Goal: Task Accomplishment & Management: Complete application form

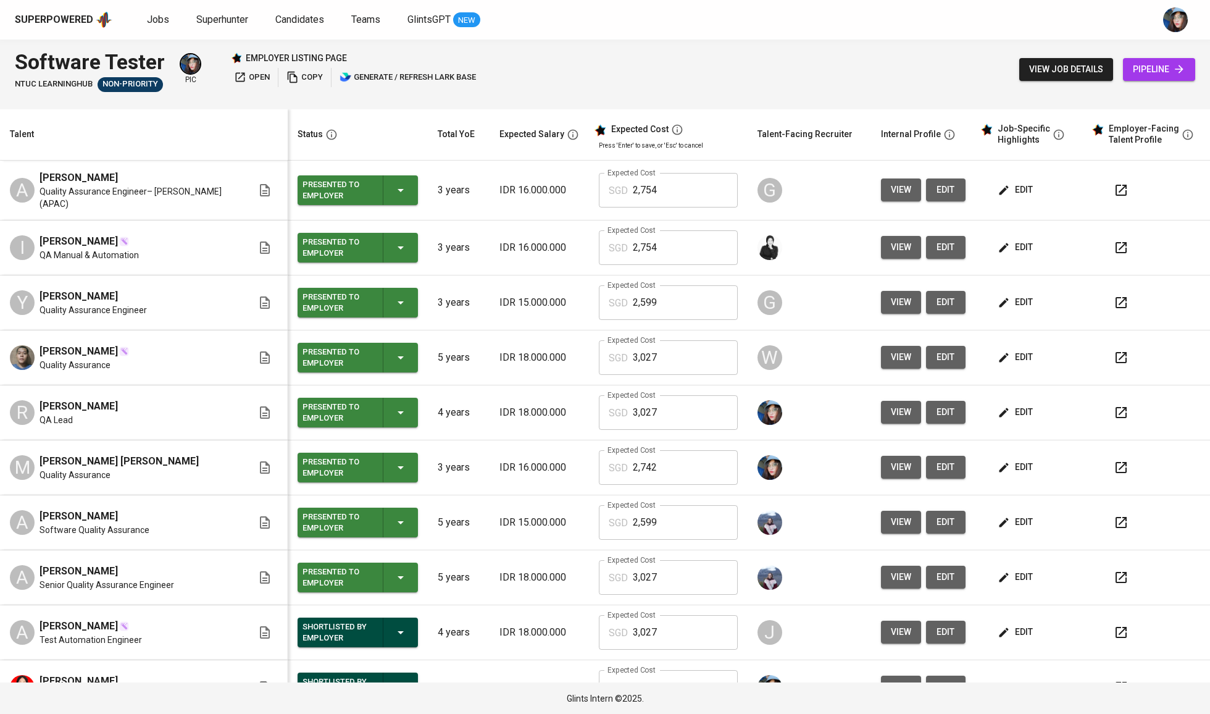
scroll to position [405, 0]
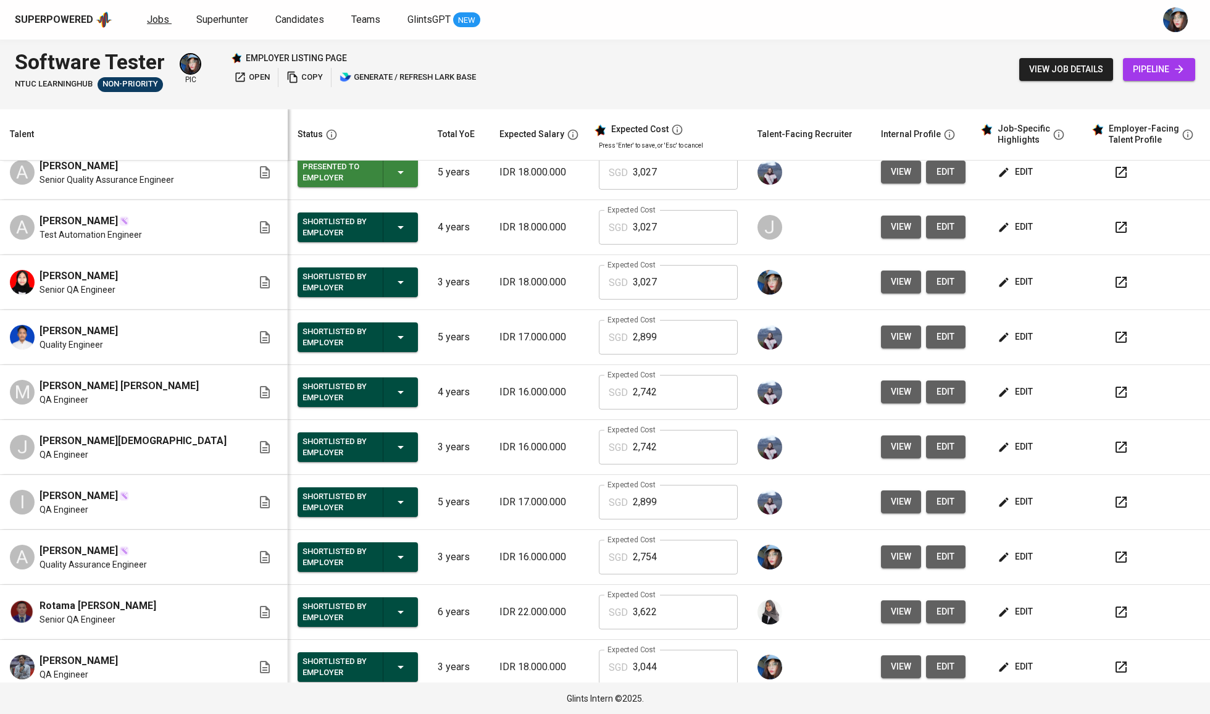
click at [149, 19] on span "Jobs" at bounding box center [158, 20] width 22 height 12
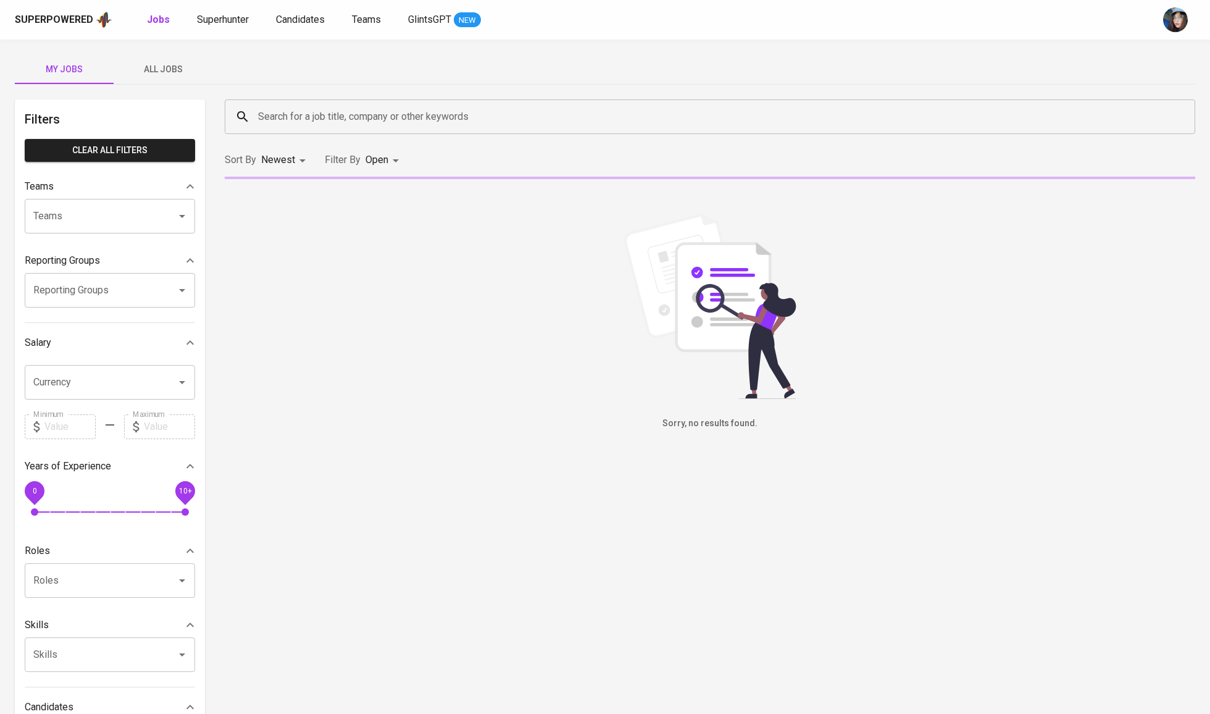
click at [336, 116] on input "Search for a job title, company or other keywords" at bounding box center [713, 116] width 916 height 23
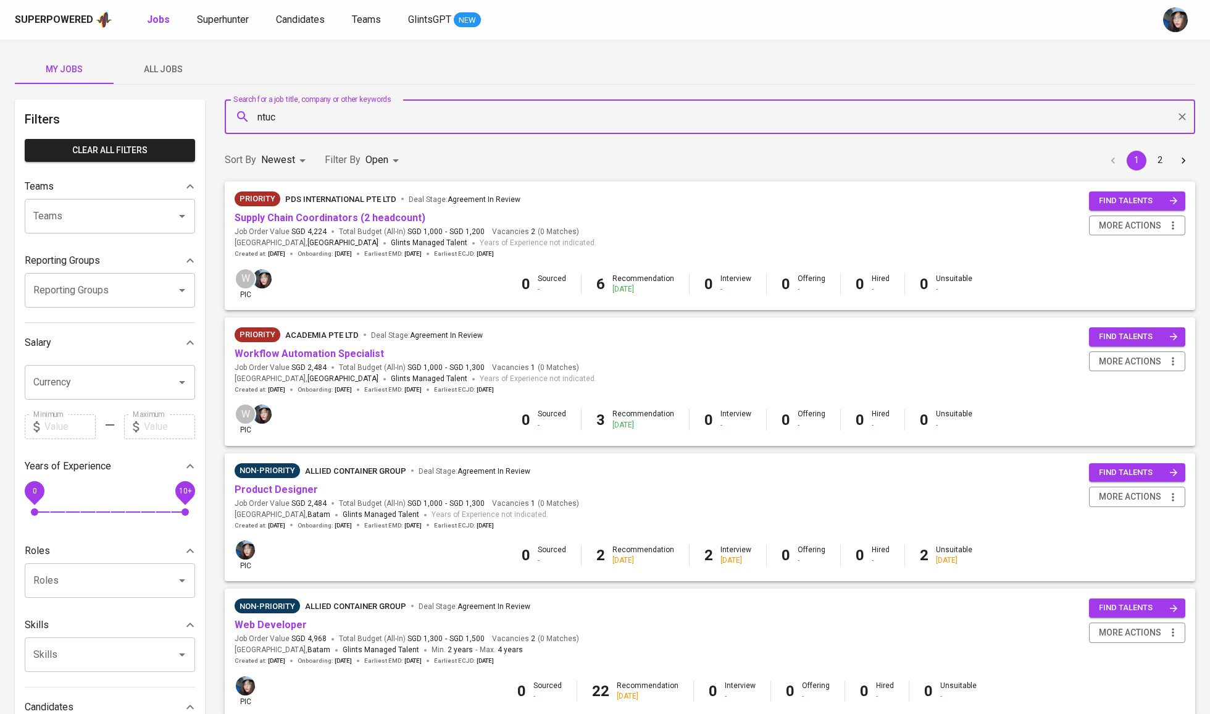
type input "ntuc"
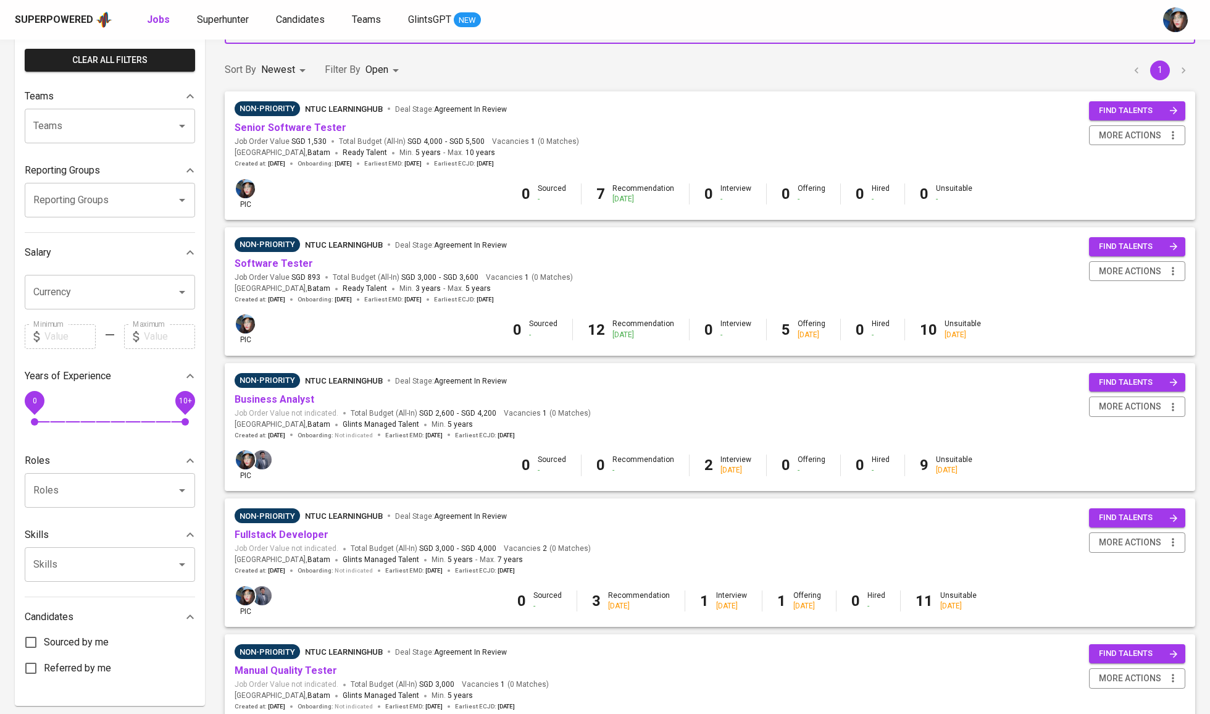
scroll to position [146, 0]
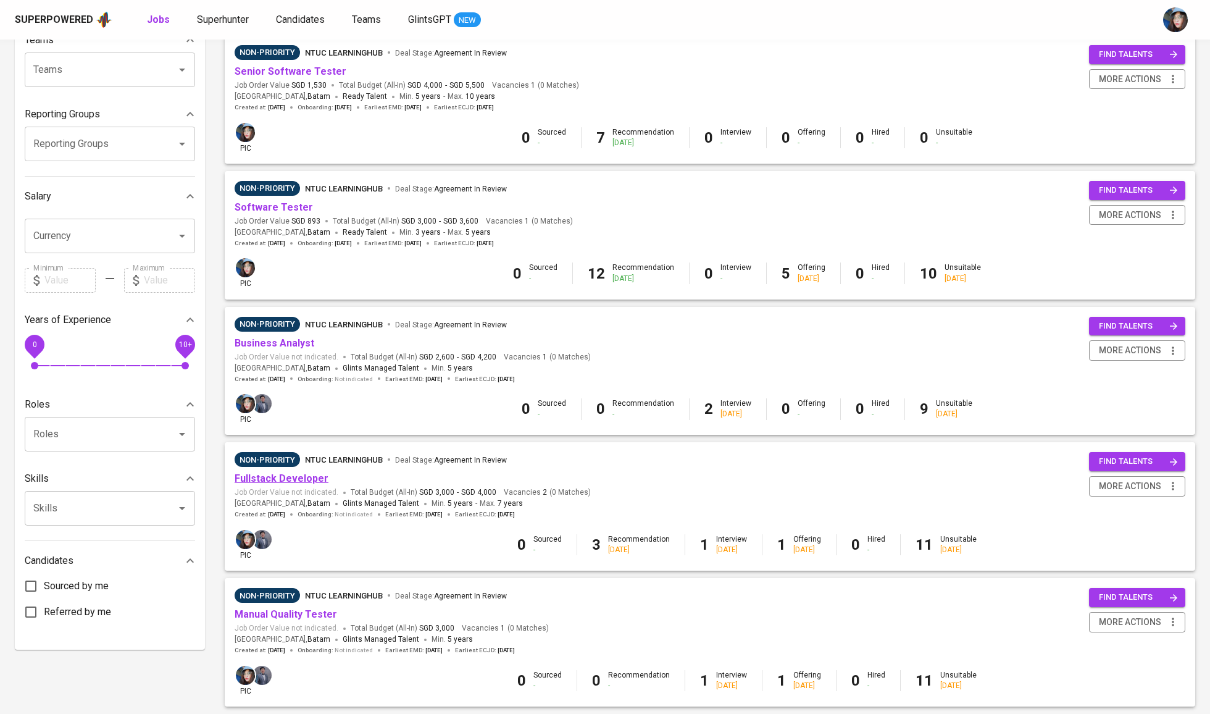
click at [284, 475] on link "Fullstack Developer" at bounding box center [282, 478] width 94 height 12
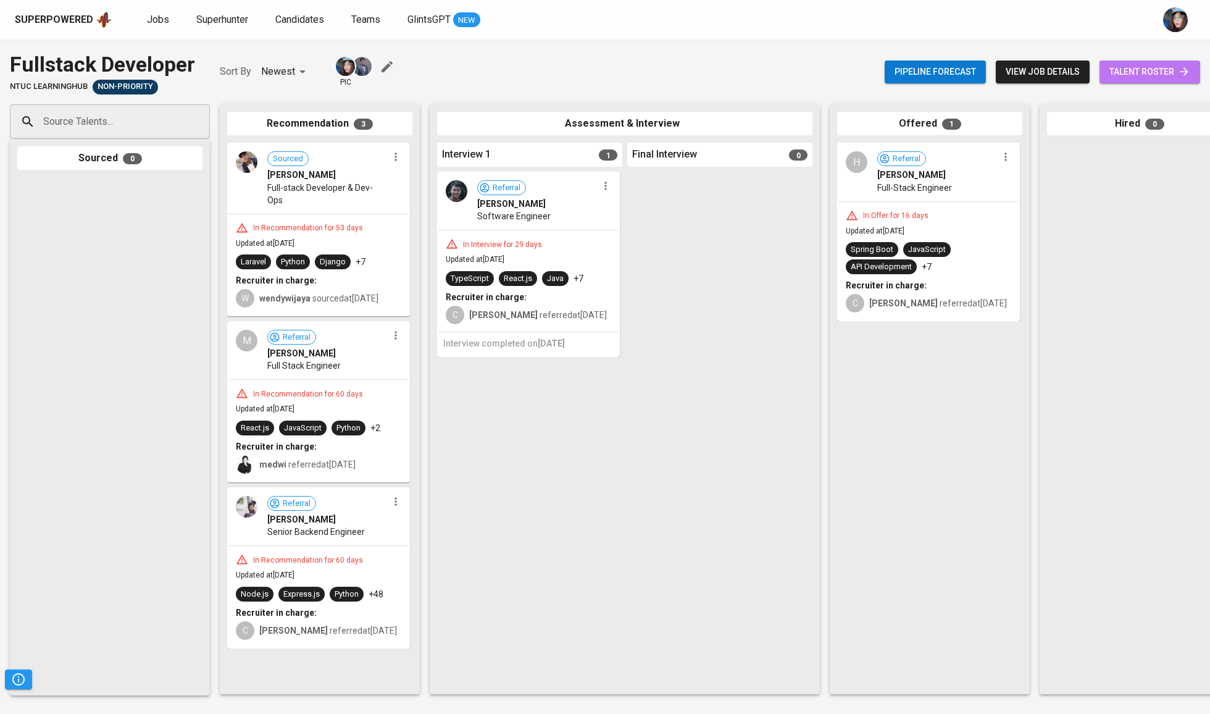
click at [1138, 75] on span "talent roster" at bounding box center [1149, 71] width 81 height 15
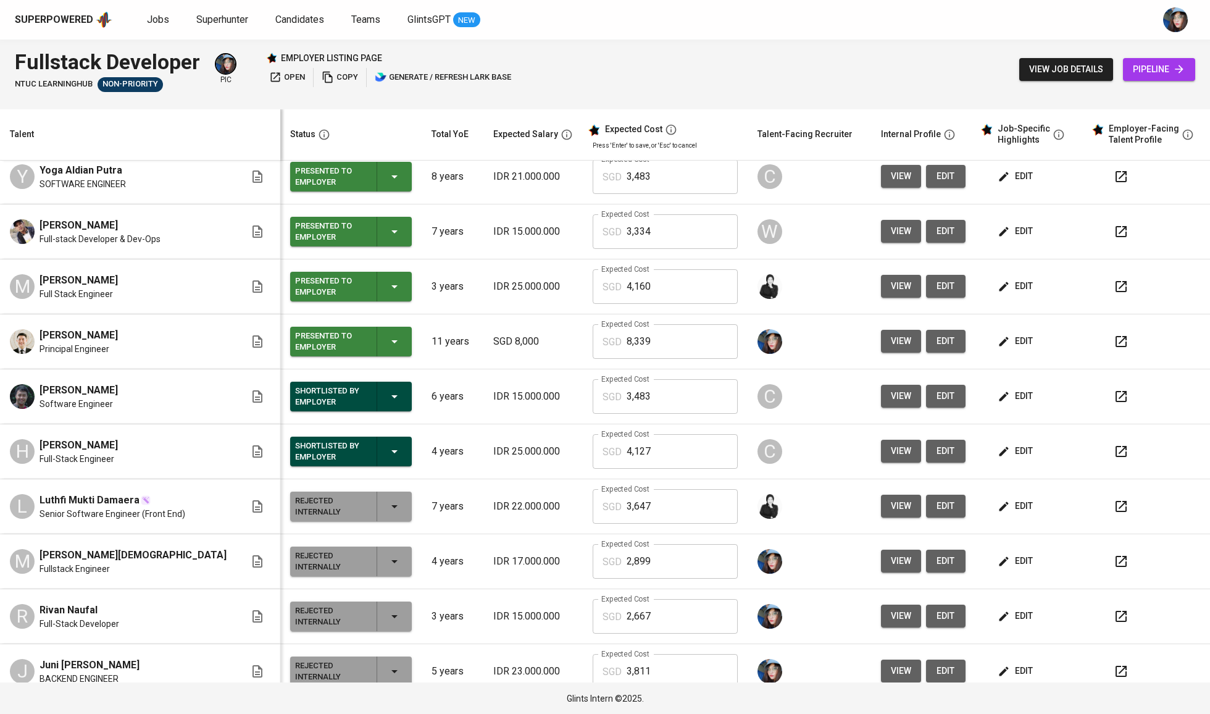
scroll to position [191, 0]
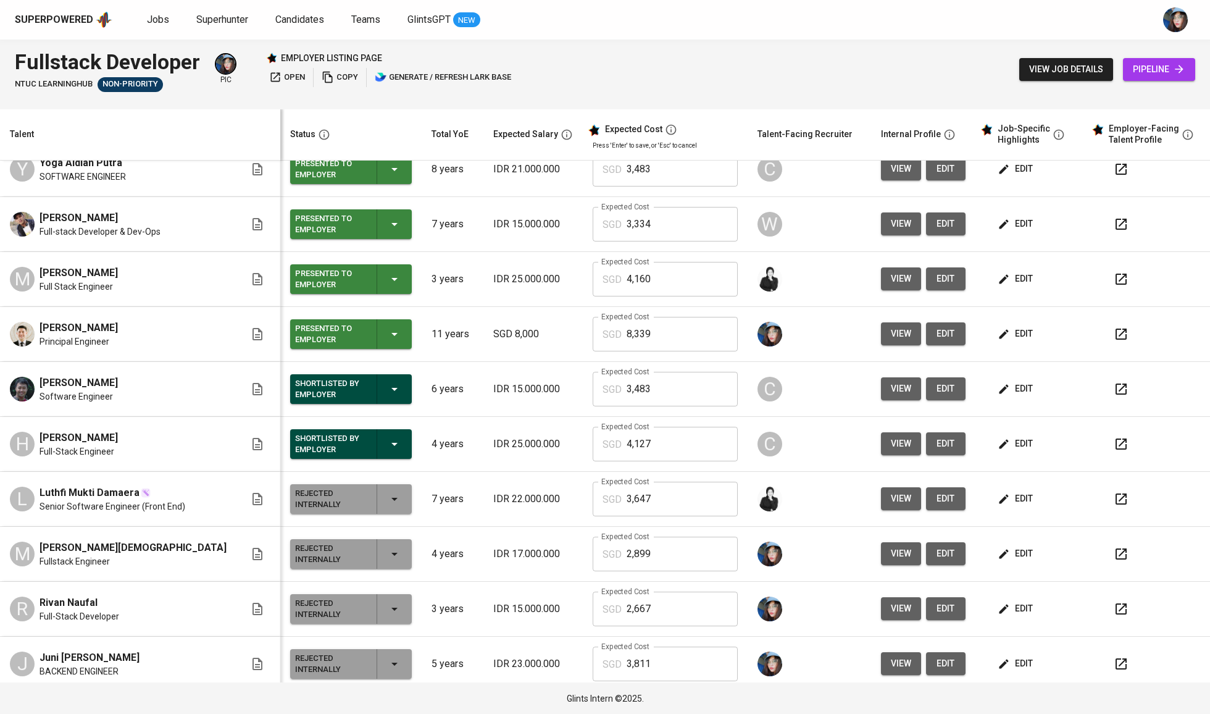
click at [526, 436] on p "IDR 25.000.000" at bounding box center [533, 443] width 80 height 15
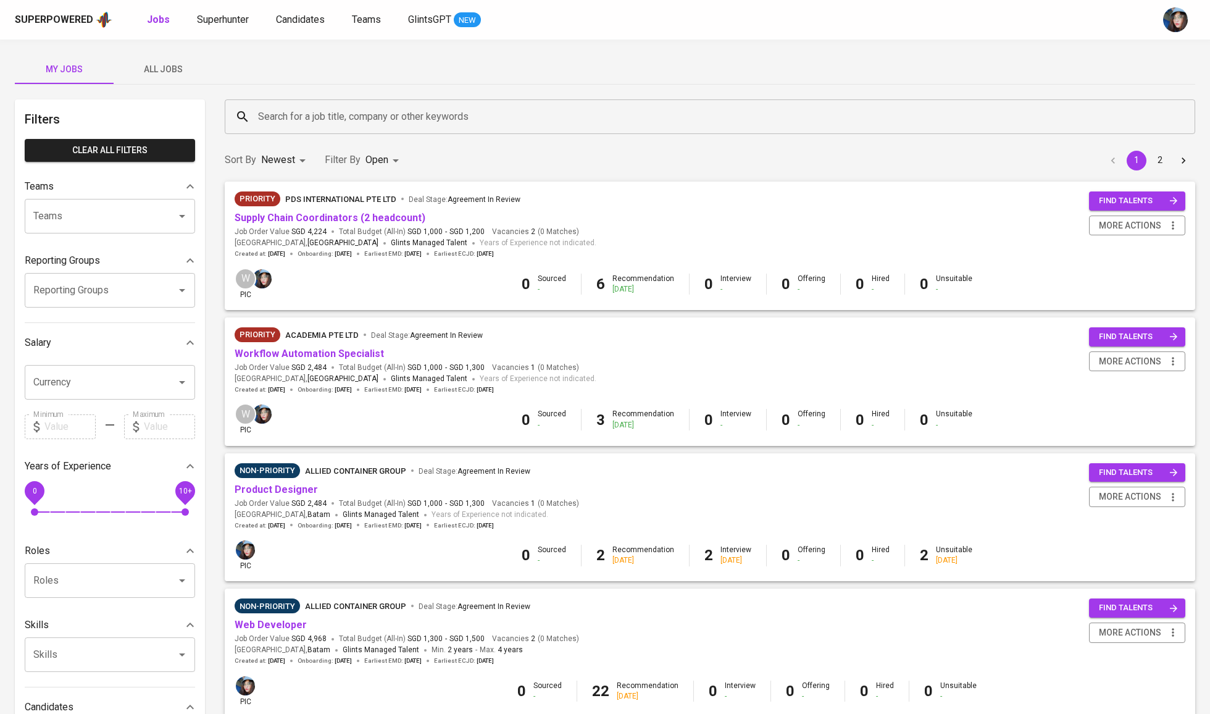
scroll to position [-1, 0]
click at [339, 126] on input "Search for a job title, company or other keywords" at bounding box center [713, 116] width 916 height 23
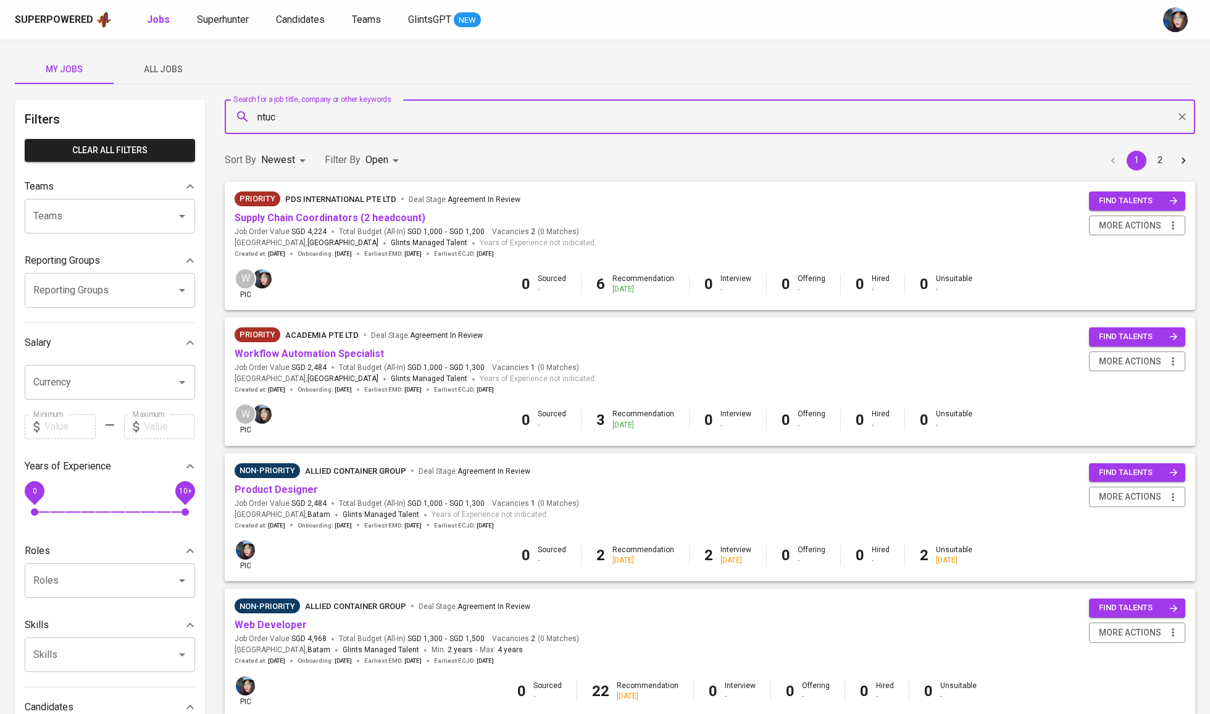
type input "ntuc"
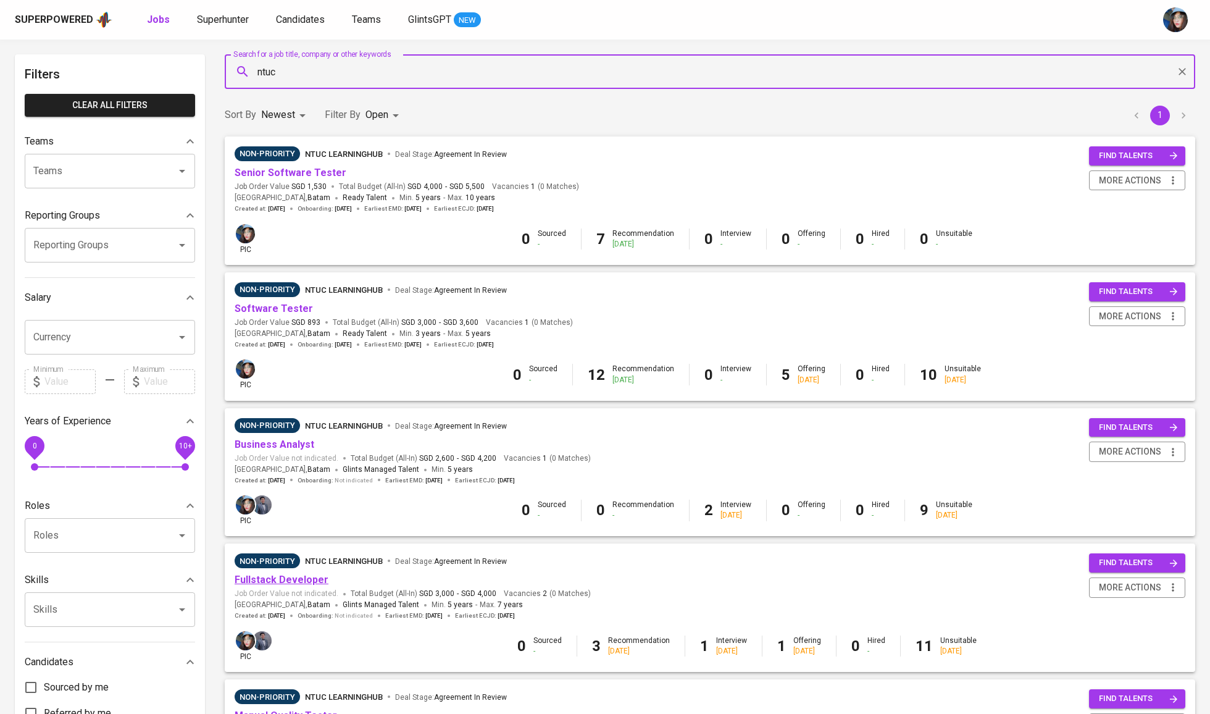
scroll to position [47, 0]
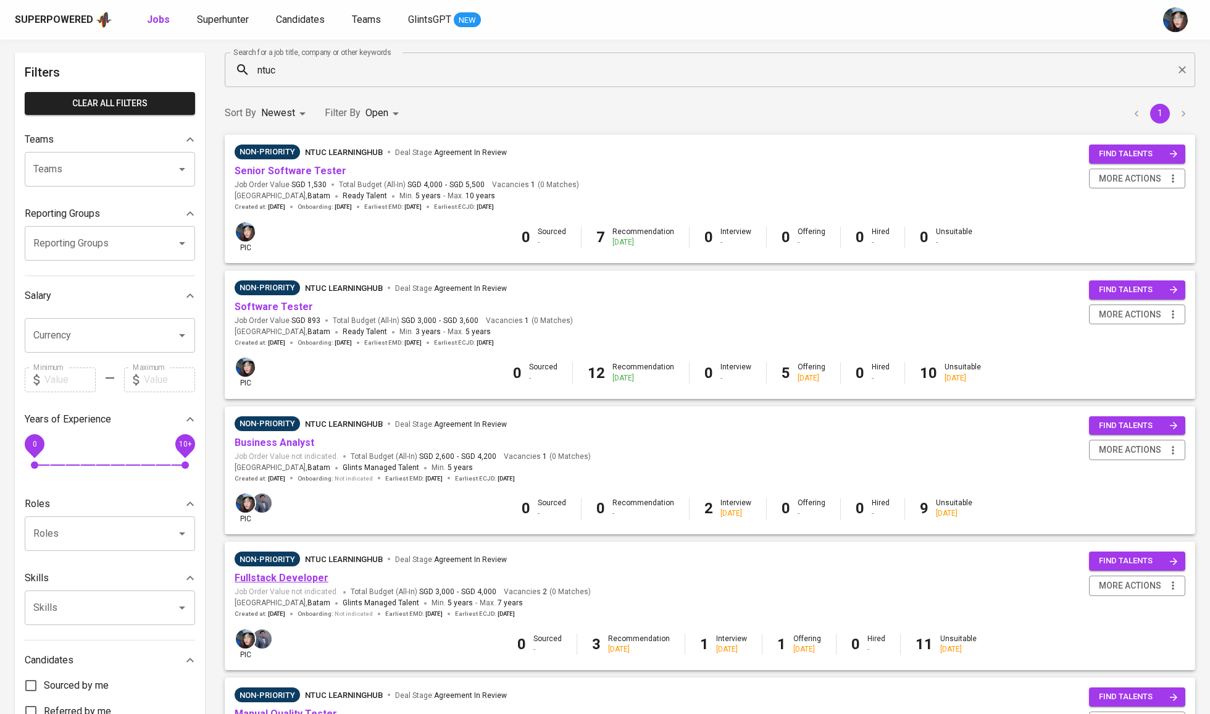
click at [309, 581] on link "Fullstack Developer" at bounding box center [282, 578] width 94 height 12
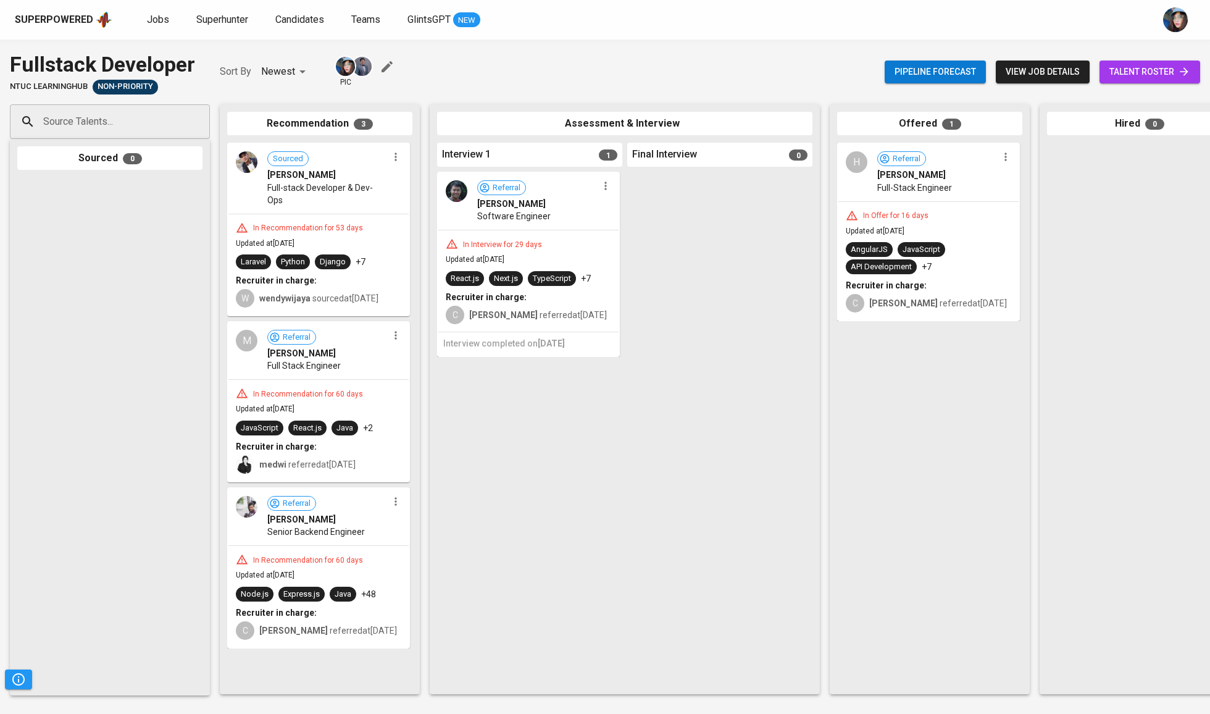
click at [1166, 72] on span "talent roster" at bounding box center [1149, 71] width 81 height 15
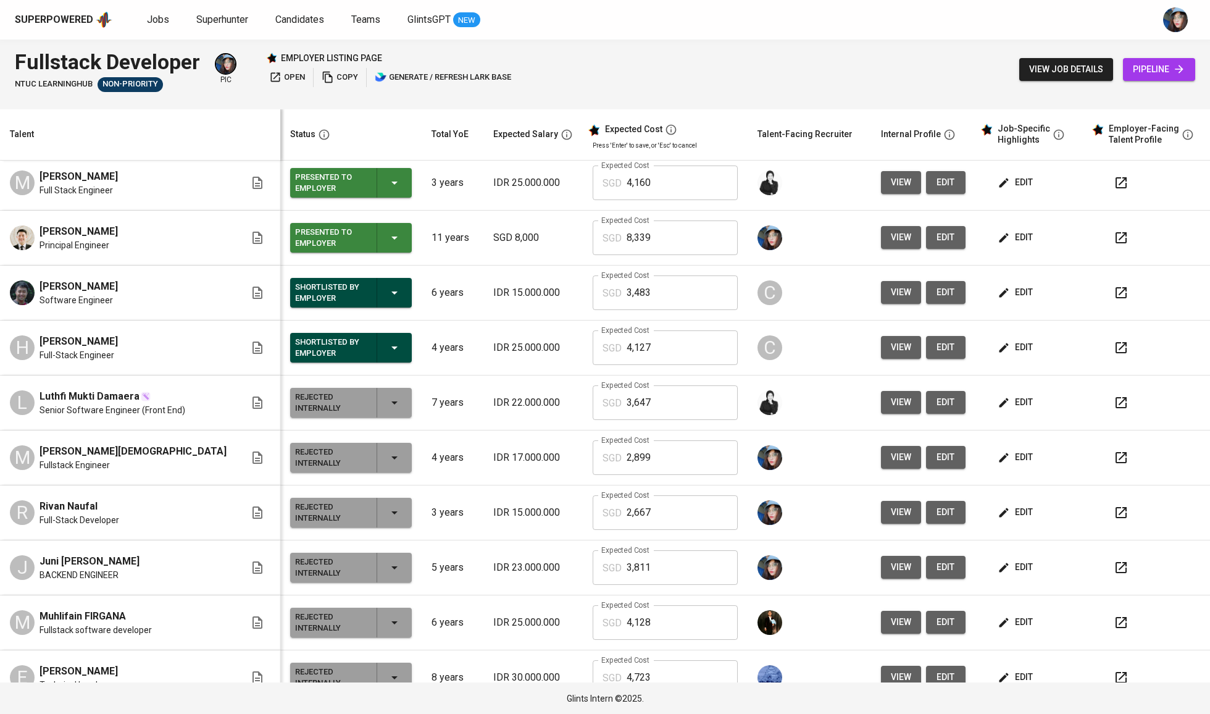
scroll to position [280, 0]
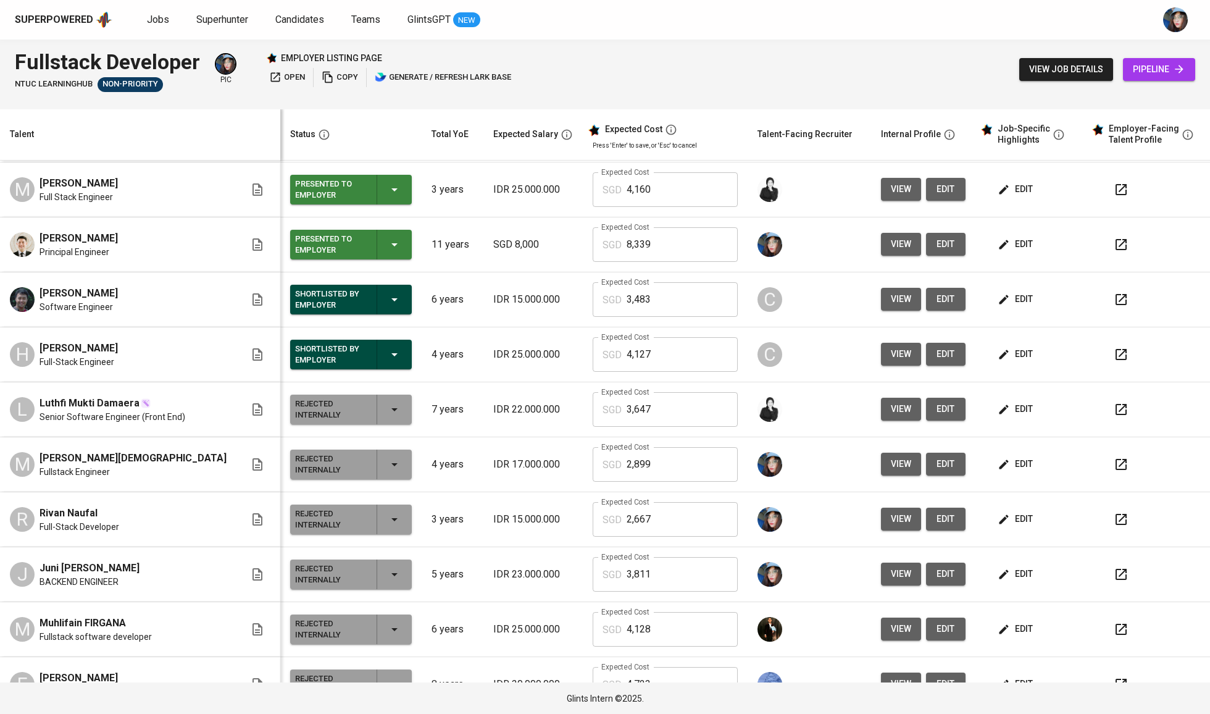
click at [493, 403] on p "IDR 22.000.000" at bounding box center [533, 409] width 80 height 15
click at [935, 356] on button "edit" at bounding box center [946, 354] width 40 height 23
click at [1086, 360] on td at bounding box center [1147, 354] width 123 height 55
click at [1010, 357] on span "edit" at bounding box center [1016, 353] width 33 height 15
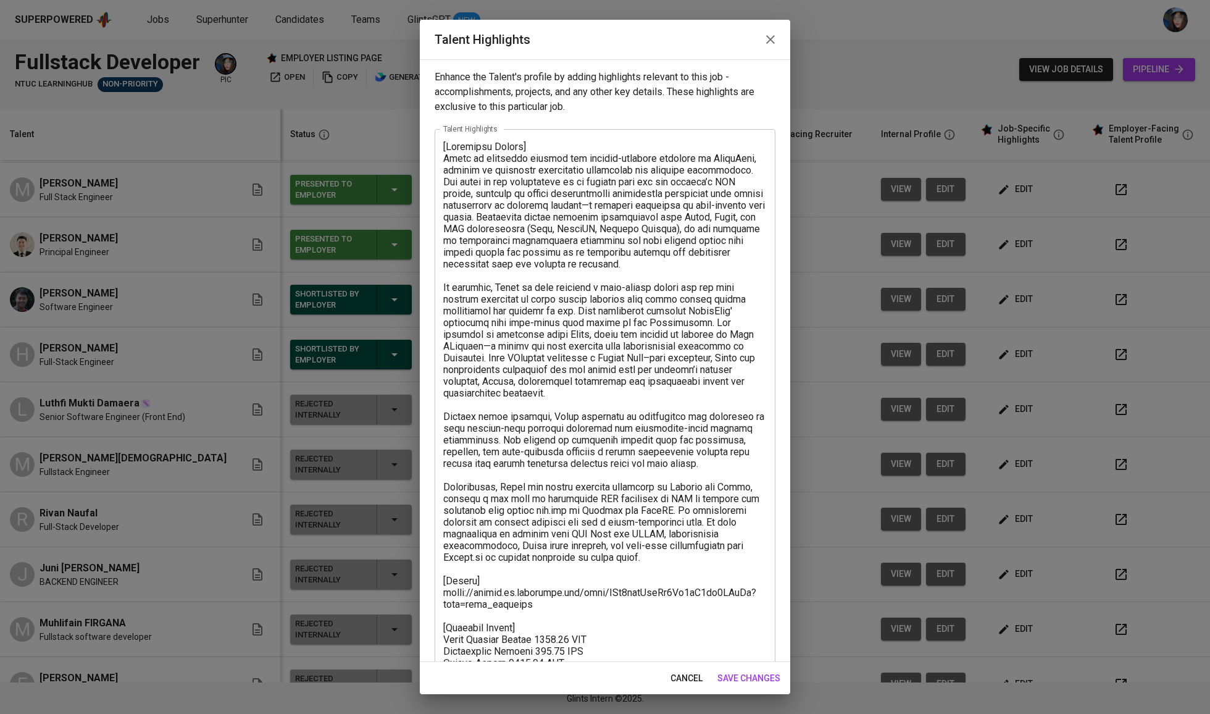
click at [533, 591] on textarea at bounding box center [604, 446] width 323 height 610
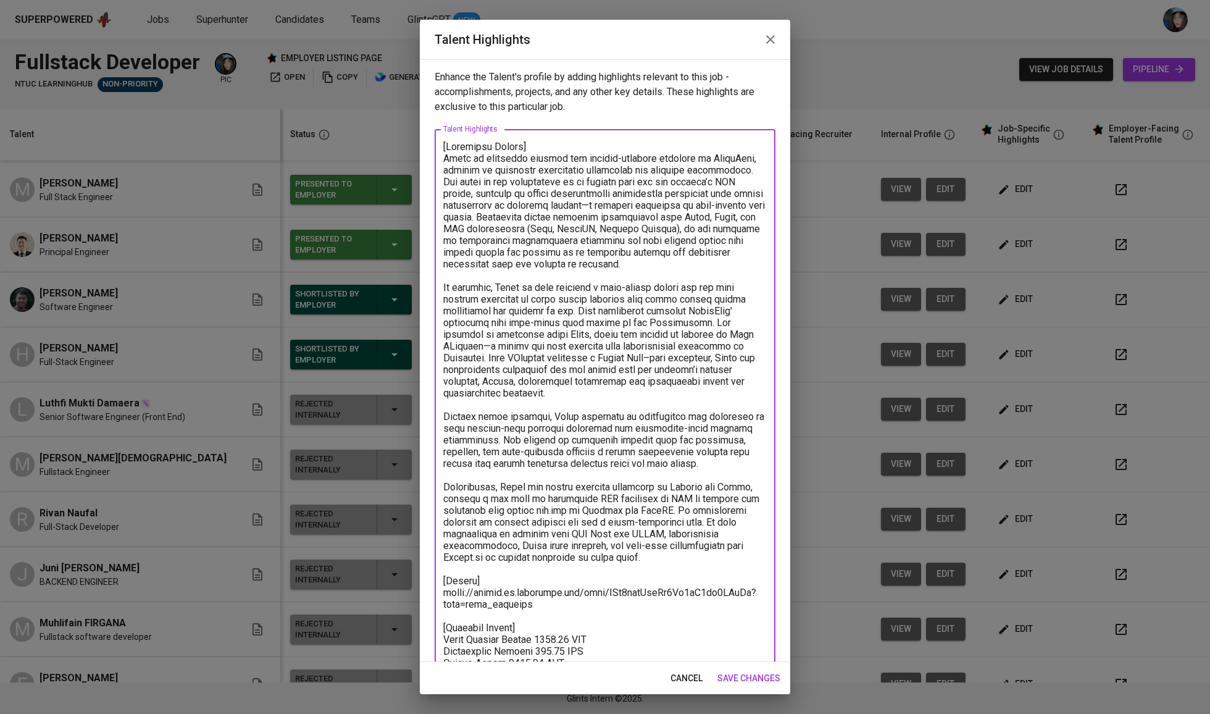
click at [533, 591] on textarea at bounding box center [604, 446] width 323 height 610
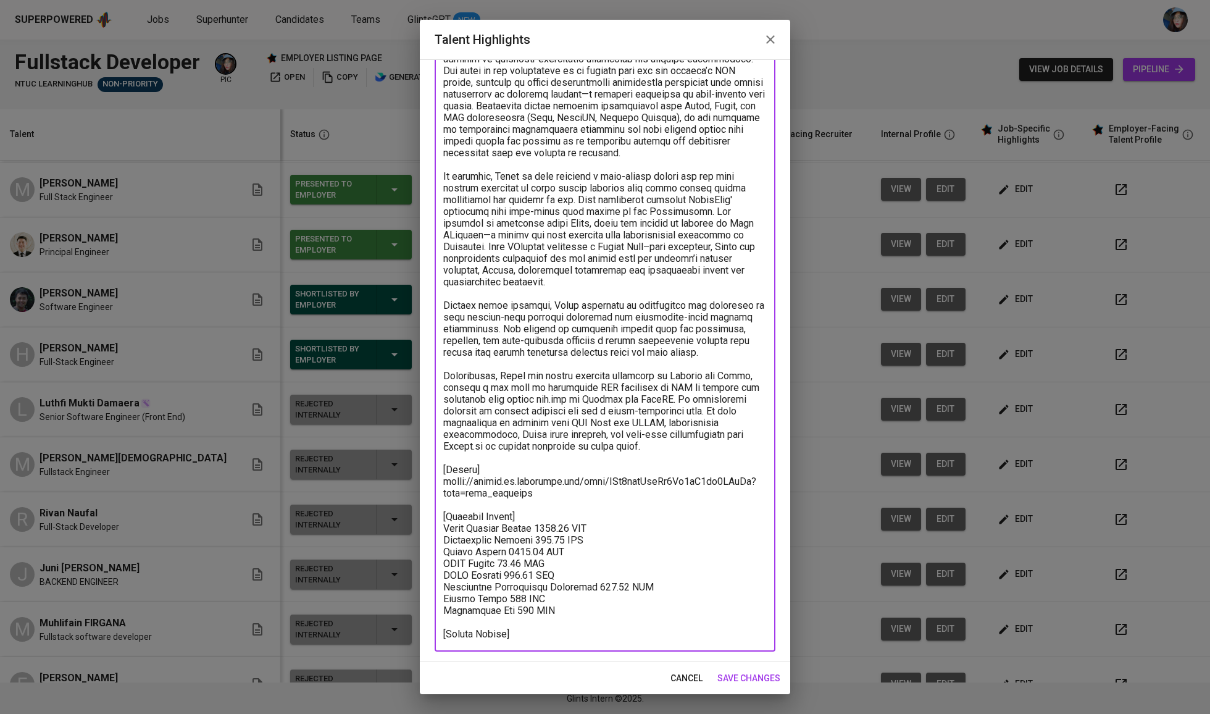
scroll to position [112, 0]
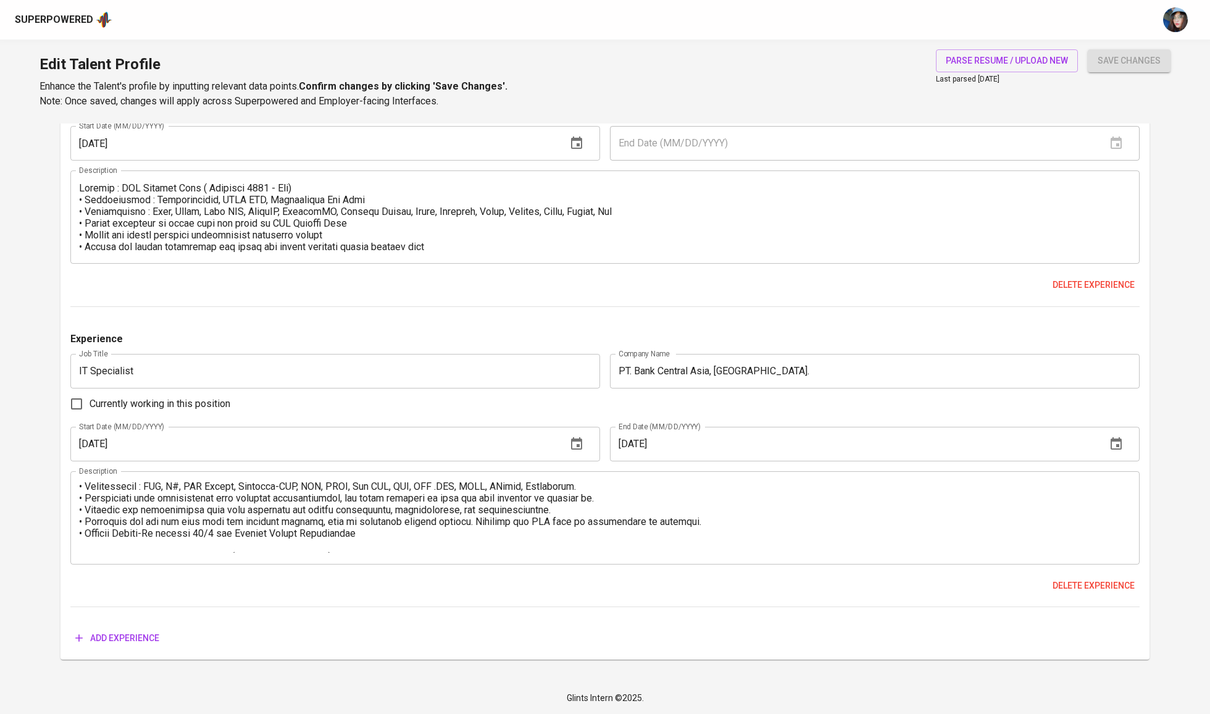
scroll to position [1324, 0]
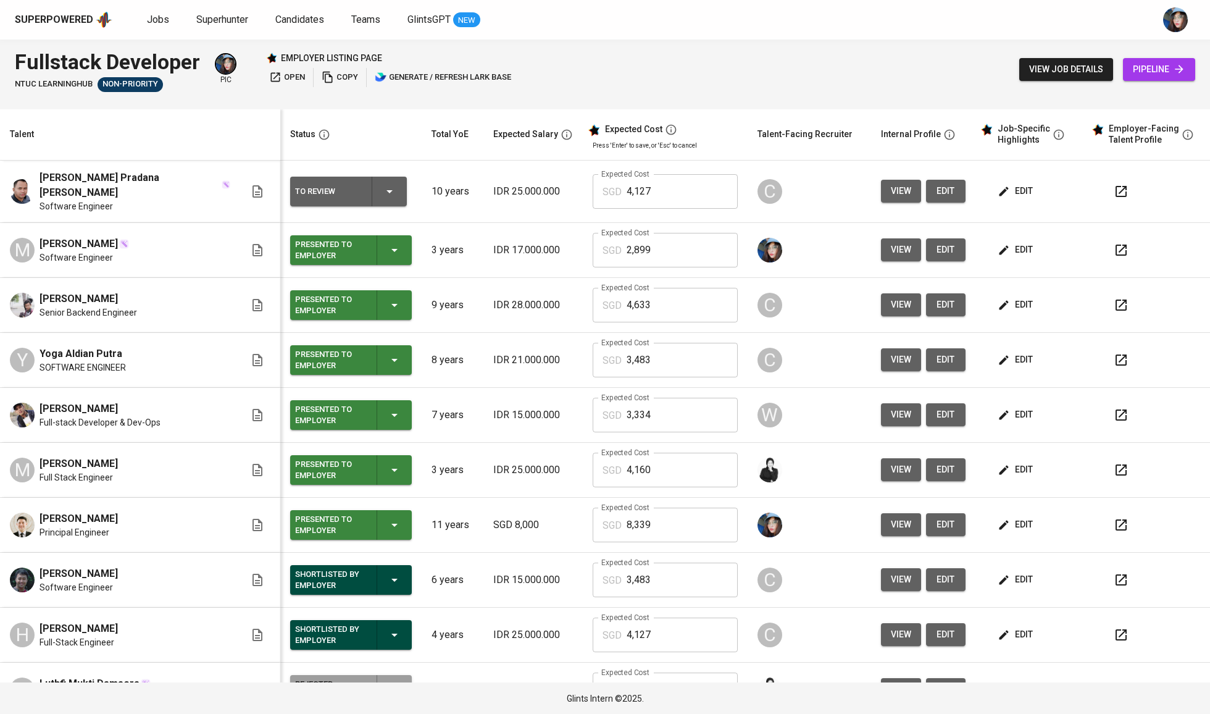
scroll to position [280, 0]
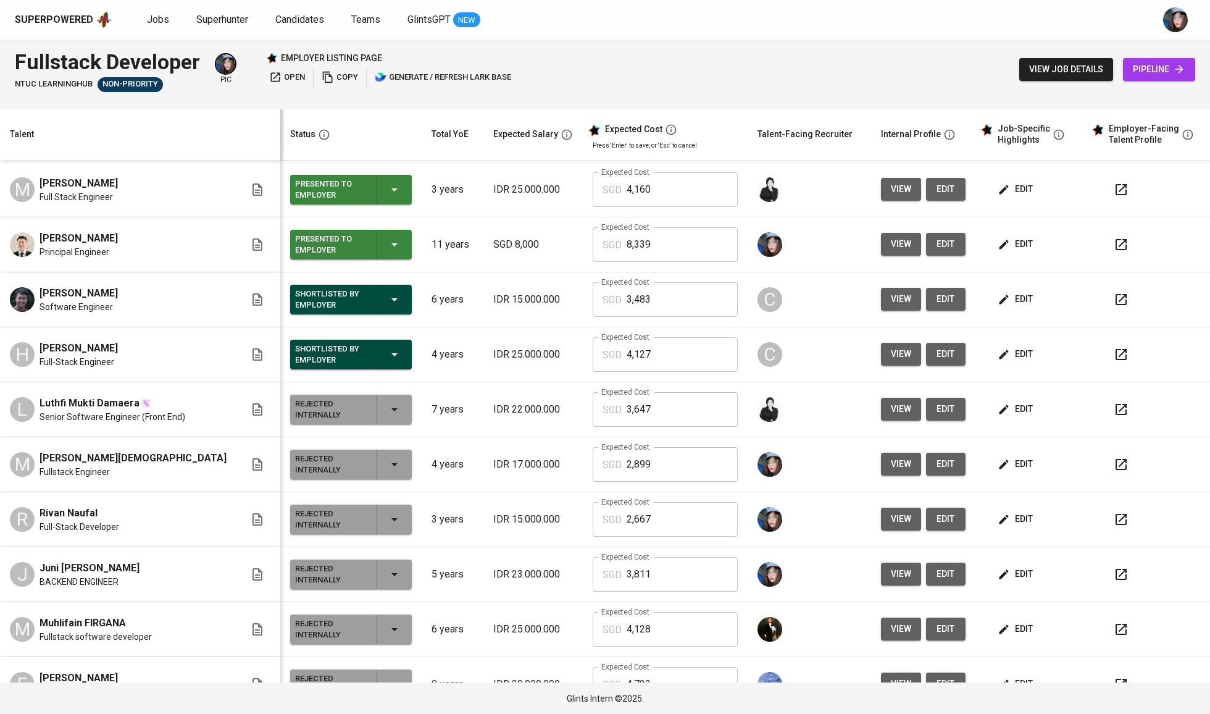
click at [141, 20] on div "Superpowered Jobs Superhunter Candidates Teams GlintsGPT NEW" at bounding box center [585, 19] width 1141 height 19
click at [154, 20] on span "Jobs" at bounding box center [158, 20] width 22 height 12
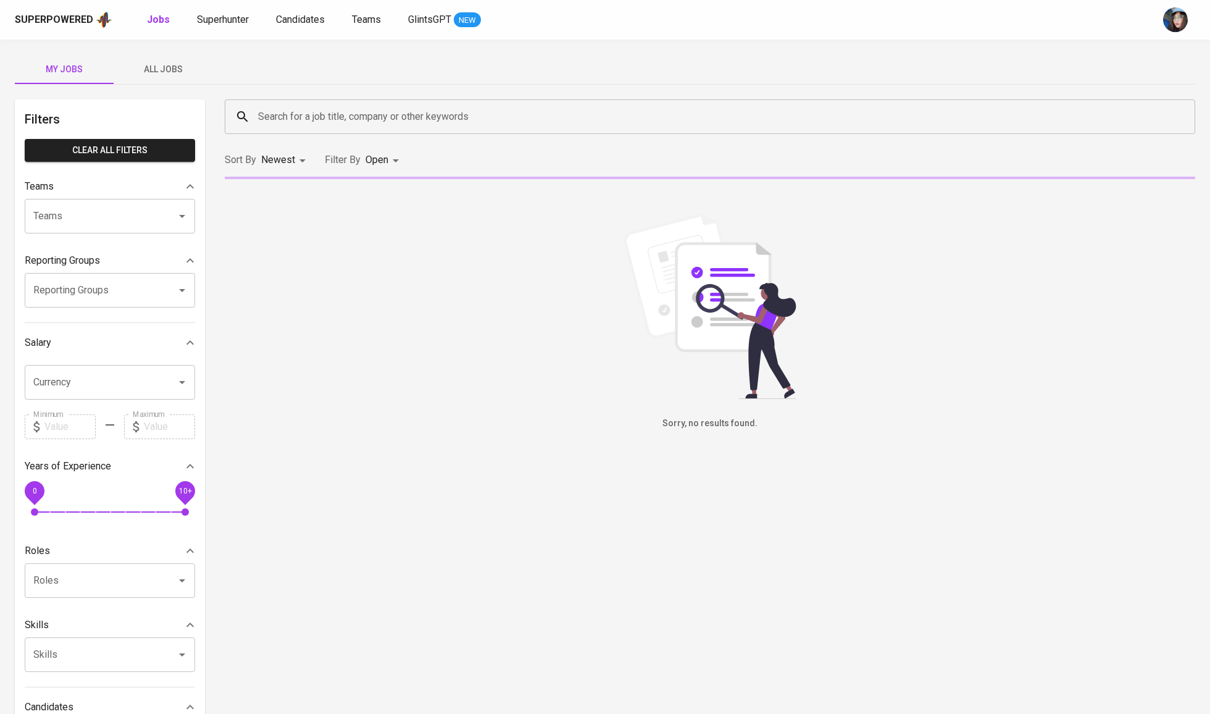
click at [320, 107] on input "Search for a job title, company or other keywords" at bounding box center [713, 116] width 916 height 23
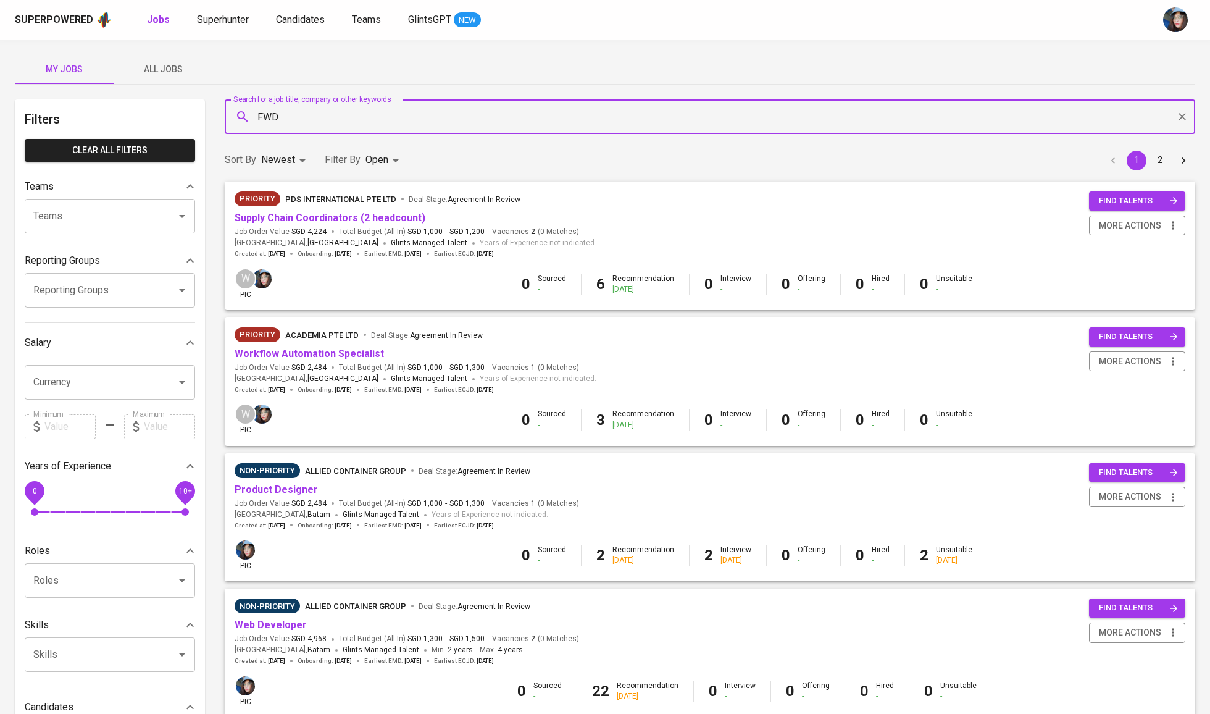
type input "FWD"
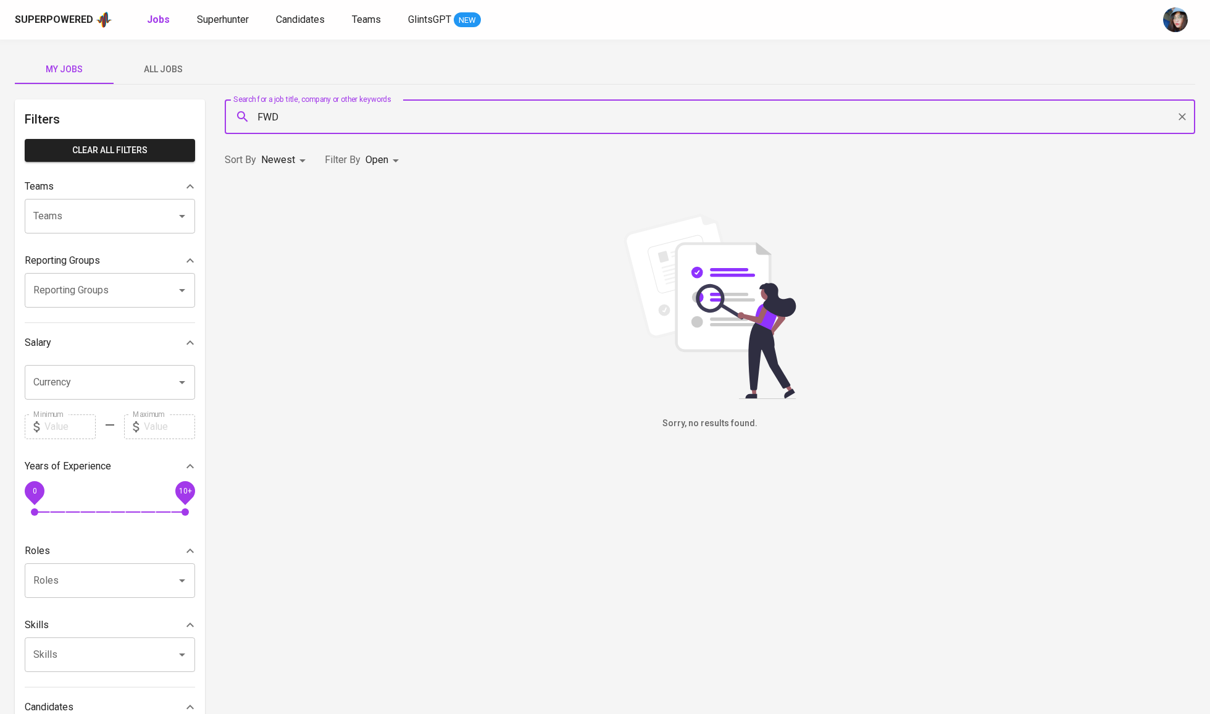
click at [395, 121] on input "FWD" at bounding box center [713, 116] width 916 height 23
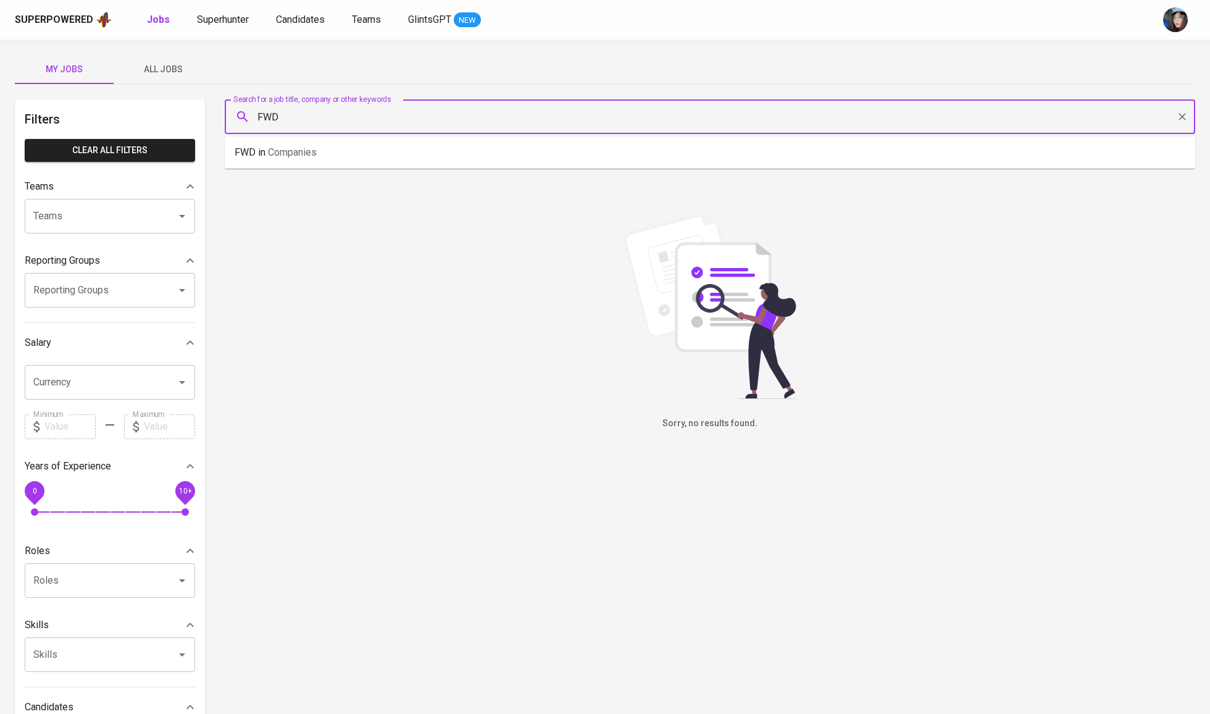
click at [395, 121] on input "FWD" at bounding box center [713, 116] width 916 height 23
click at [181, 62] on span "All Jobs" at bounding box center [163, 69] width 84 height 15
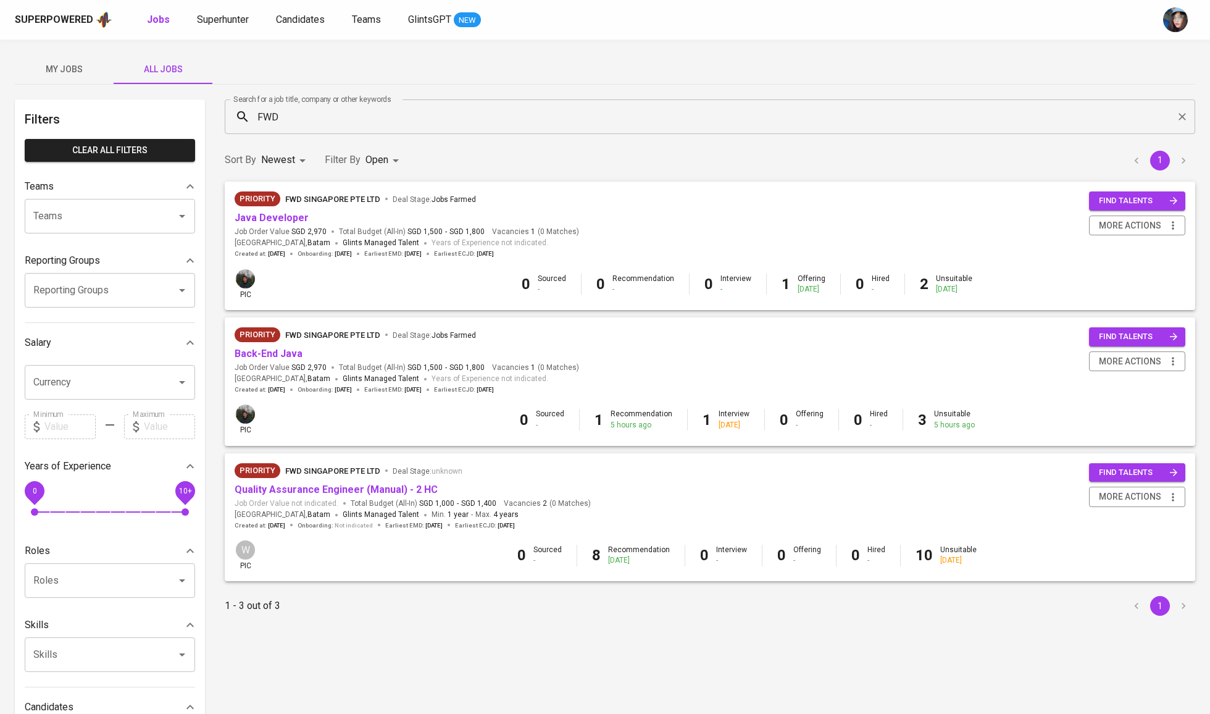
click at [334, 95] on div "Search for a job title, company or other keywords FWD Search for a job title, c…" at bounding box center [709, 116] width 985 height 49
click at [305, 483] on link "Quality Assurance Engineer (Manual) - 2 HC" at bounding box center [336, 489] width 203 height 12
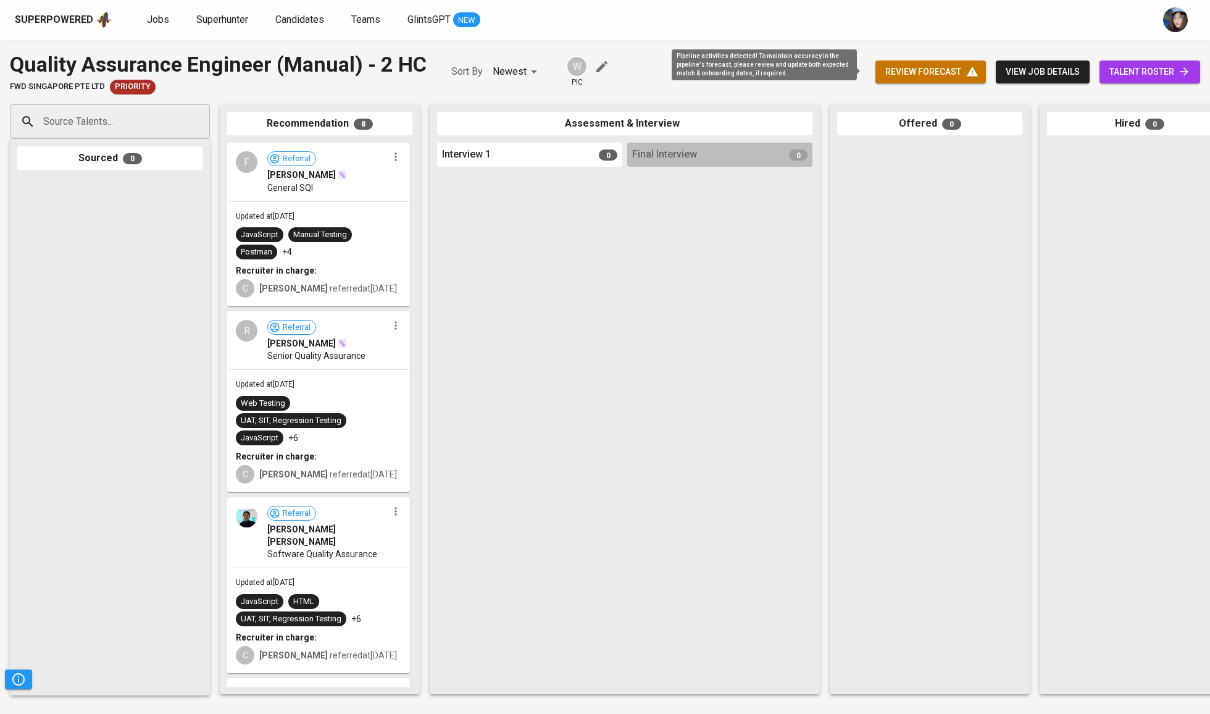
click at [967, 74] on icon "button" at bounding box center [972, 72] width 11 height 10
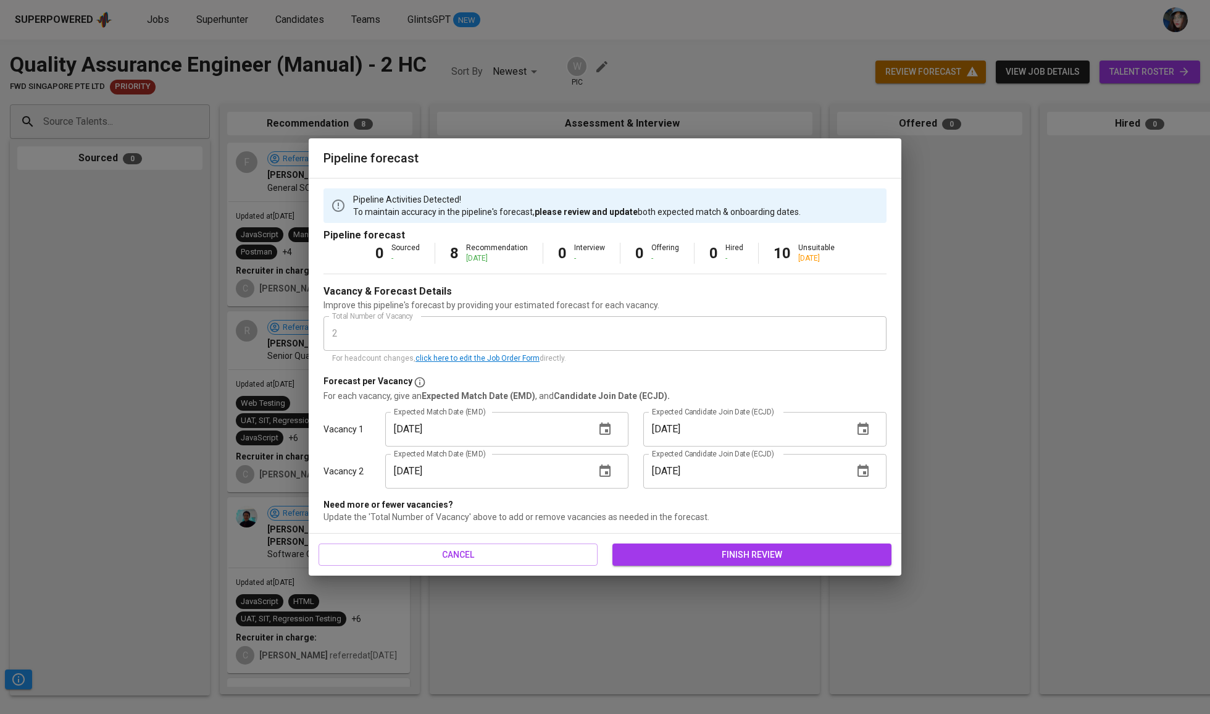
click at [773, 551] on span "finish review" at bounding box center [751, 554] width 259 height 15
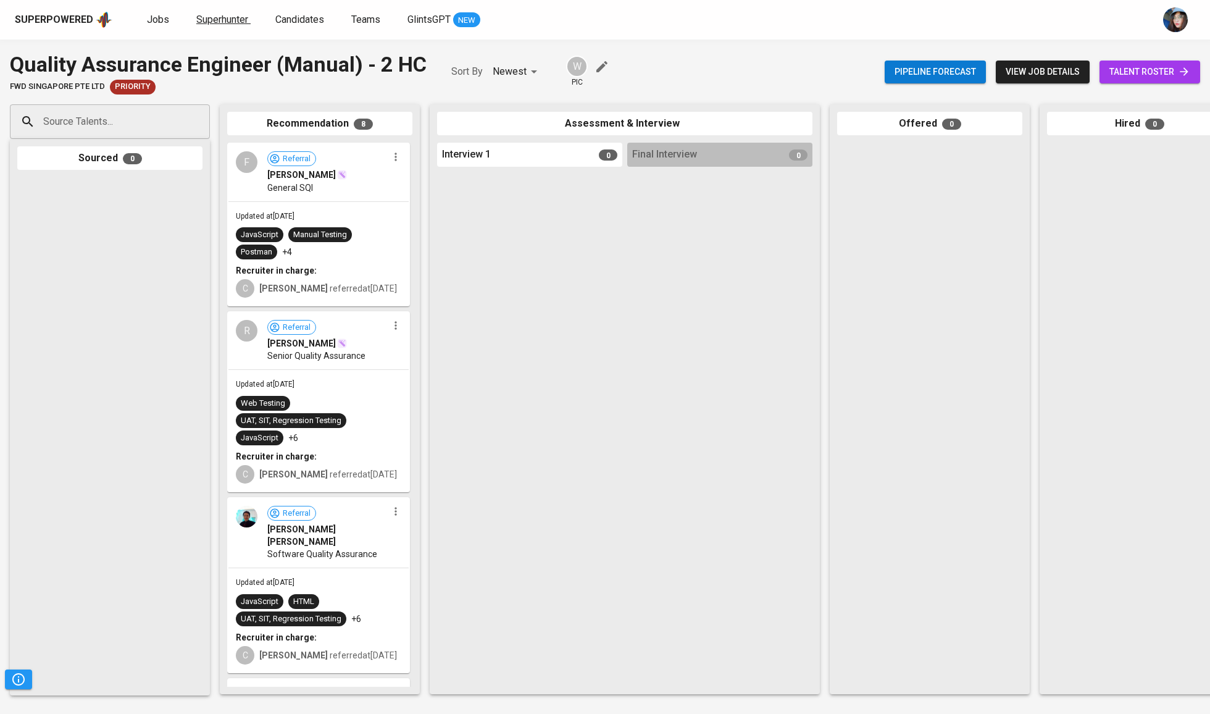
click at [212, 20] on span "Superhunter" at bounding box center [222, 20] width 52 height 12
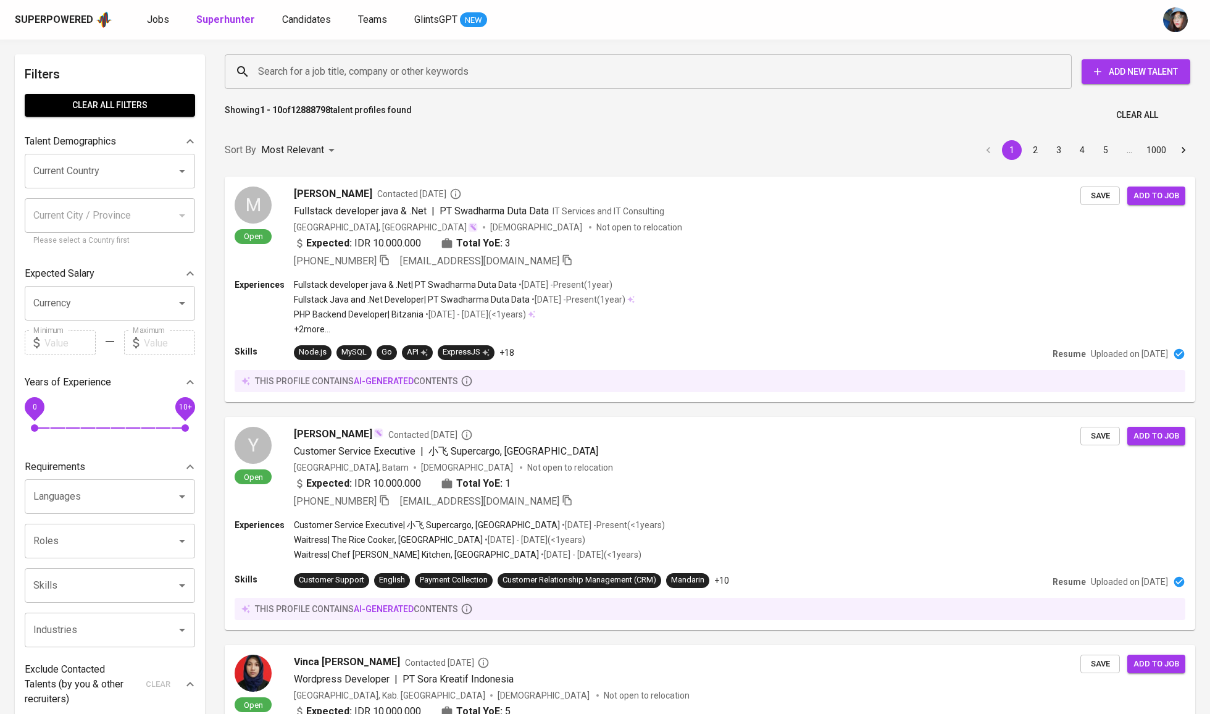
scroll to position [106, 0]
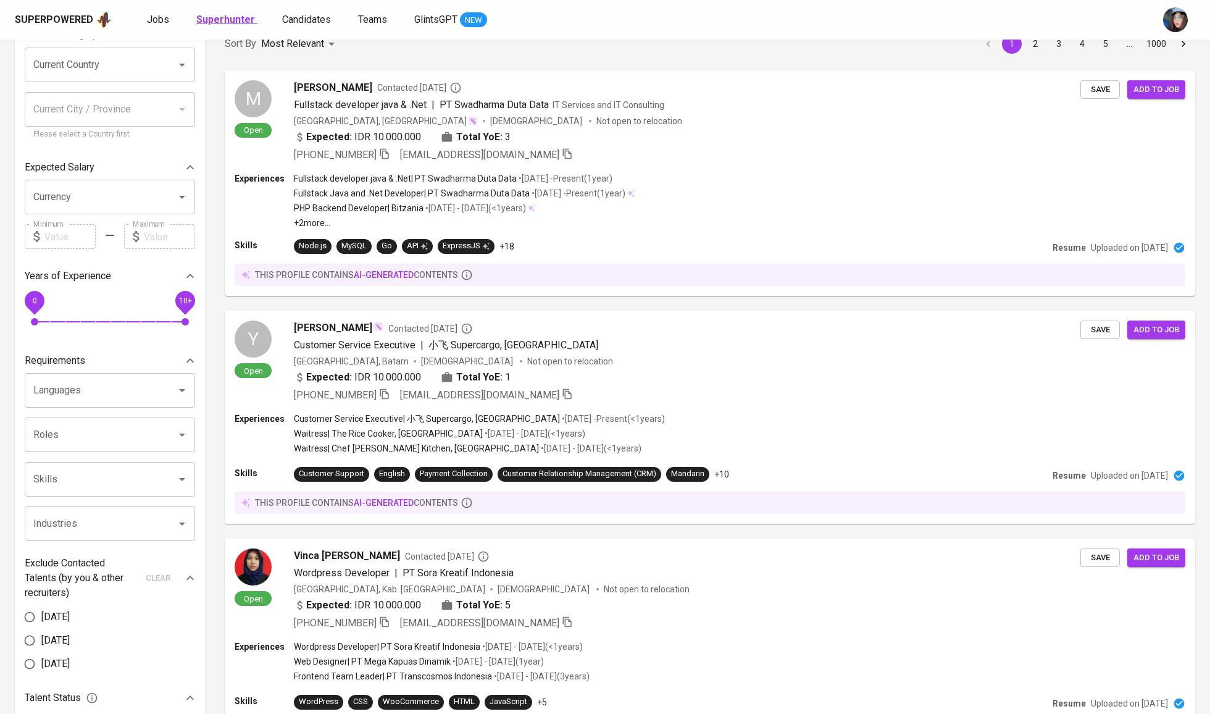
click at [214, 20] on b "Superhunter" at bounding box center [225, 20] width 59 height 12
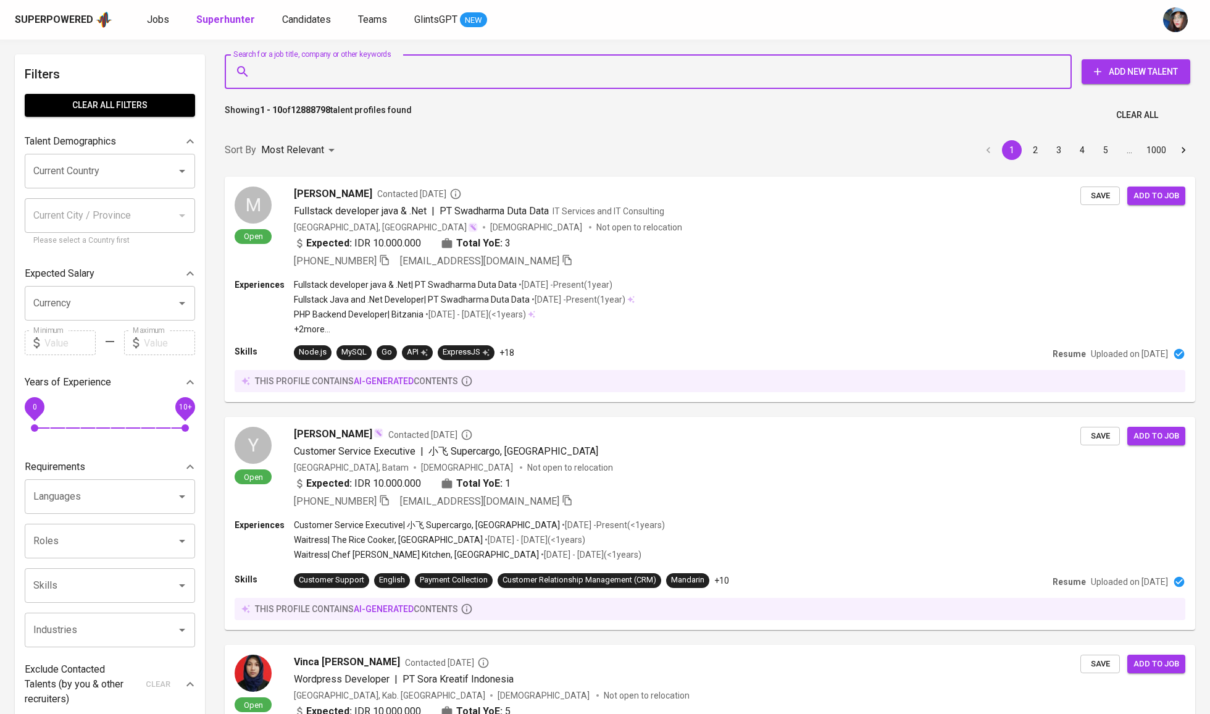
paste input "rayhanzanesty2001@gmail.com"
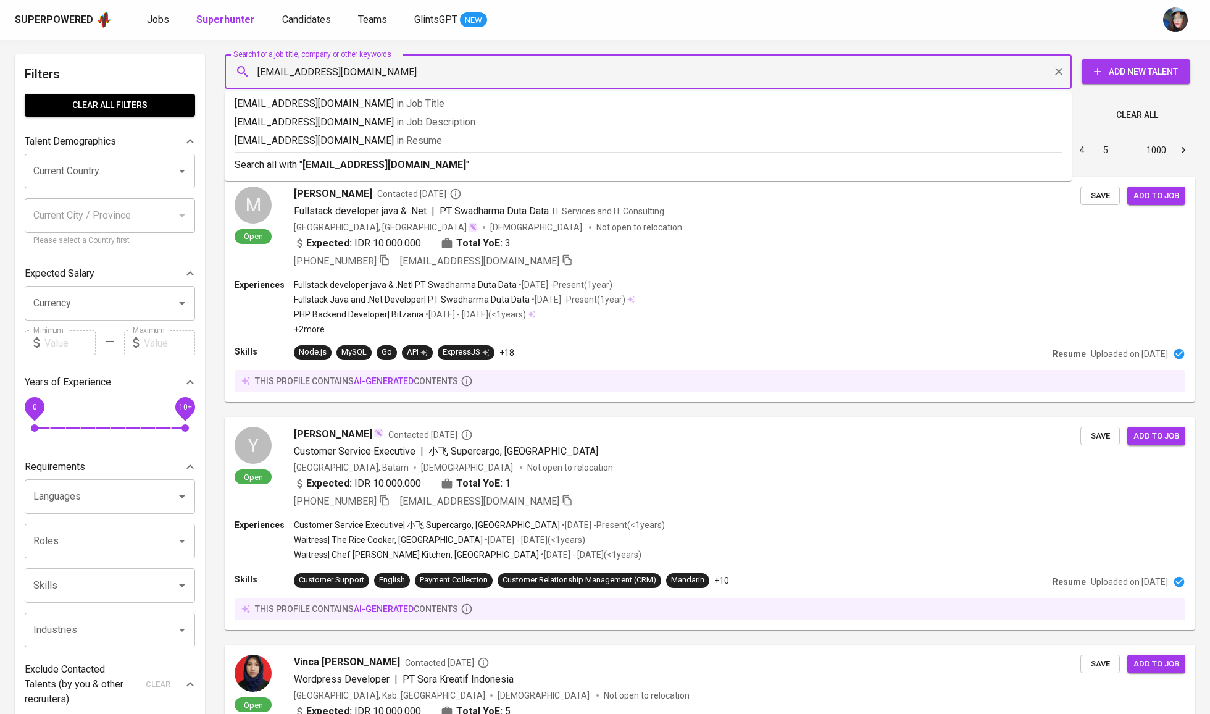
type input "rayhanzanesty2001@gmail.com"
click at [329, 169] on b "rayhanzanesty2001@gmail.com" at bounding box center [384, 165] width 164 height 12
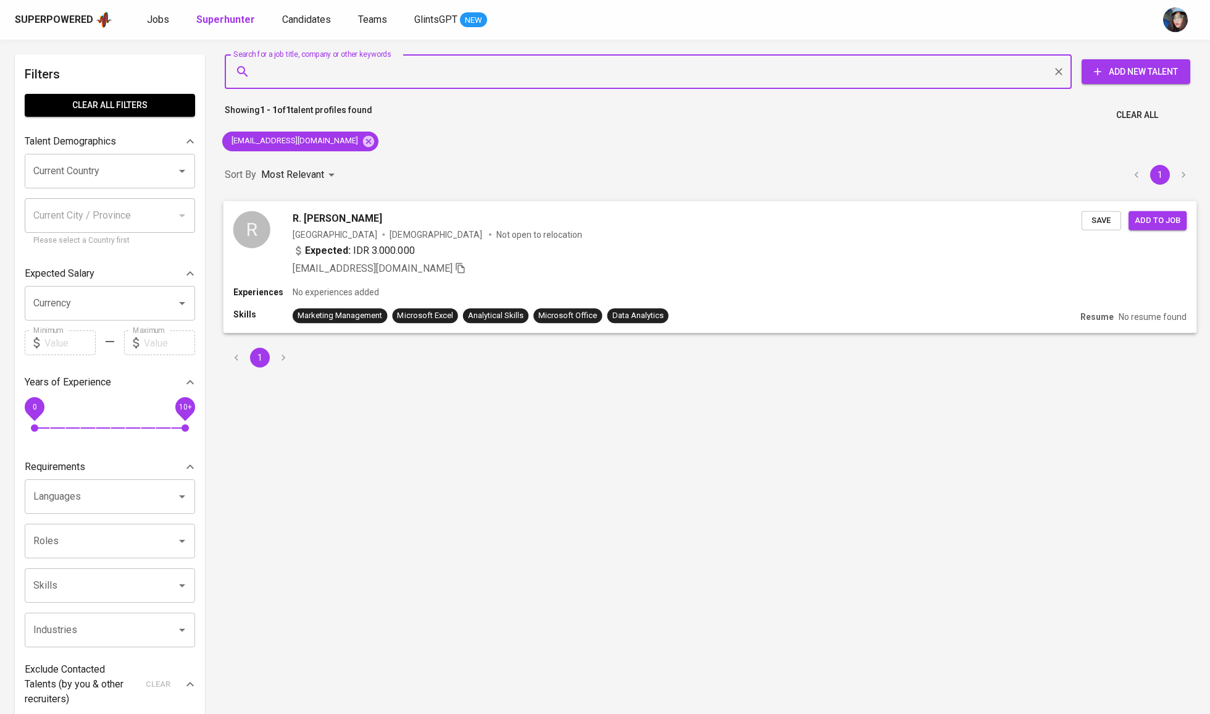
click at [1112, 222] on span "Save" at bounding box center [1101, 220] width 27 height 14
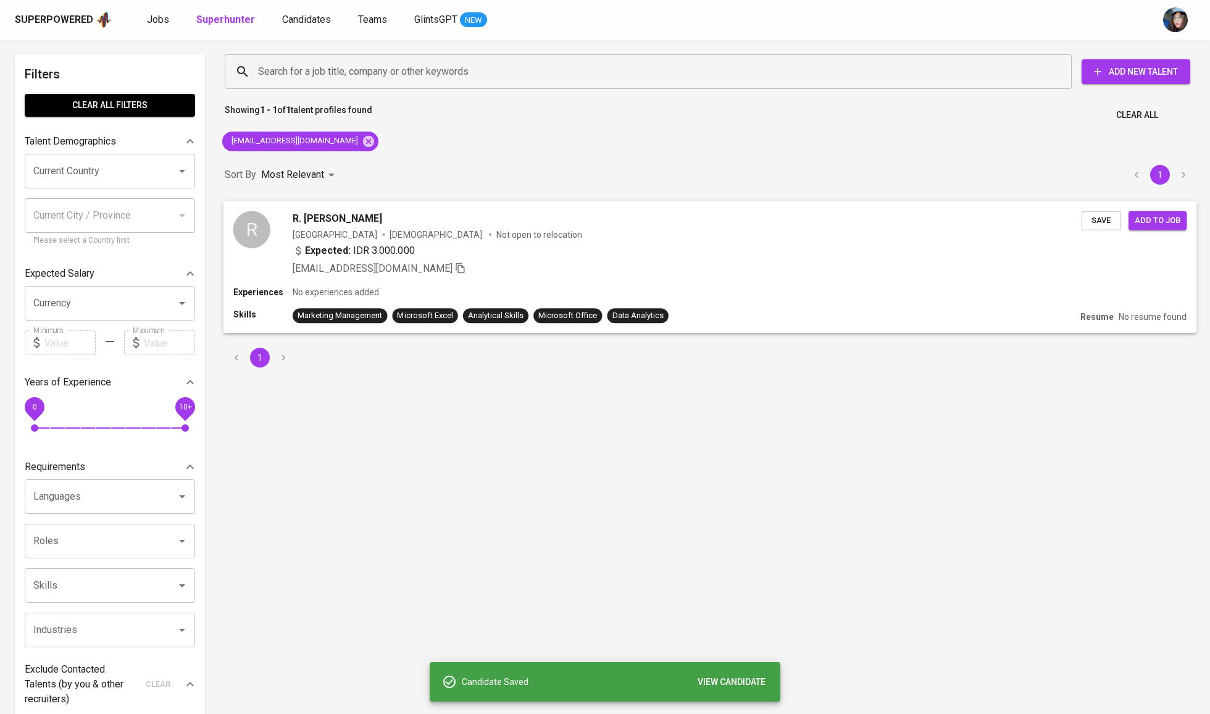
click at [1144, 225] on span "Add to job" at bounding box center [1158, 220] width 46 height 14
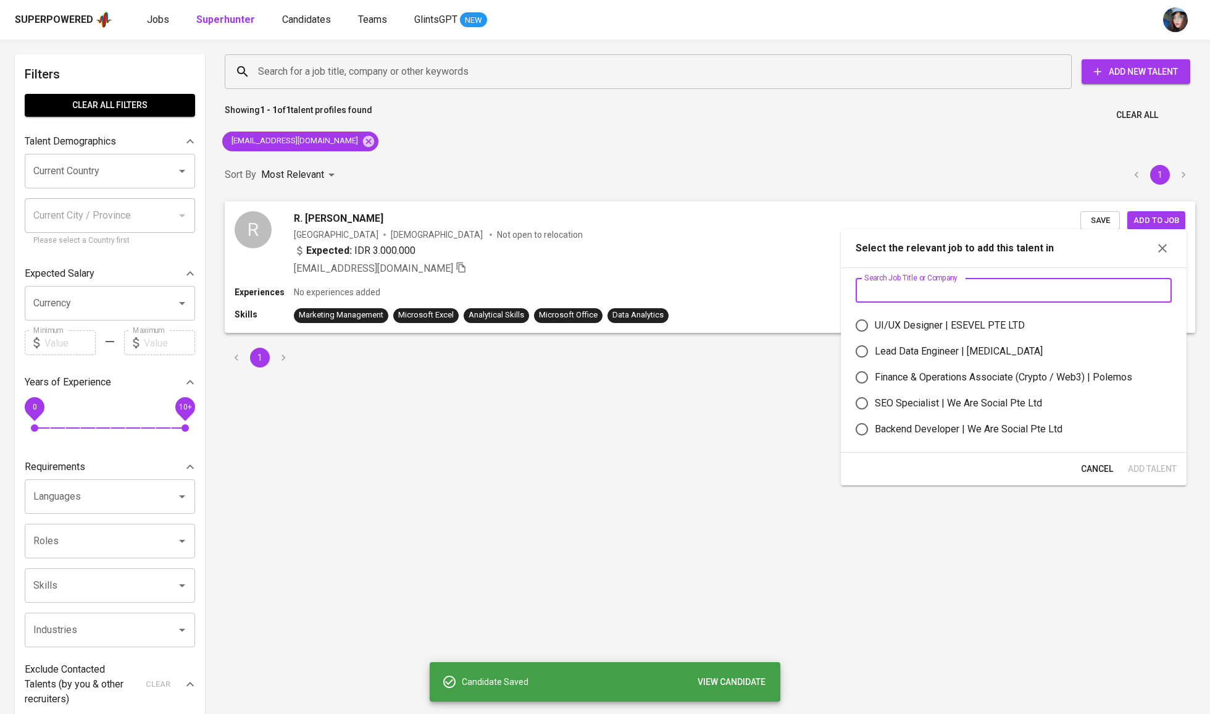
click at [991, 297] on input "text" at bounding box center [1014, 290] width 316 height 25
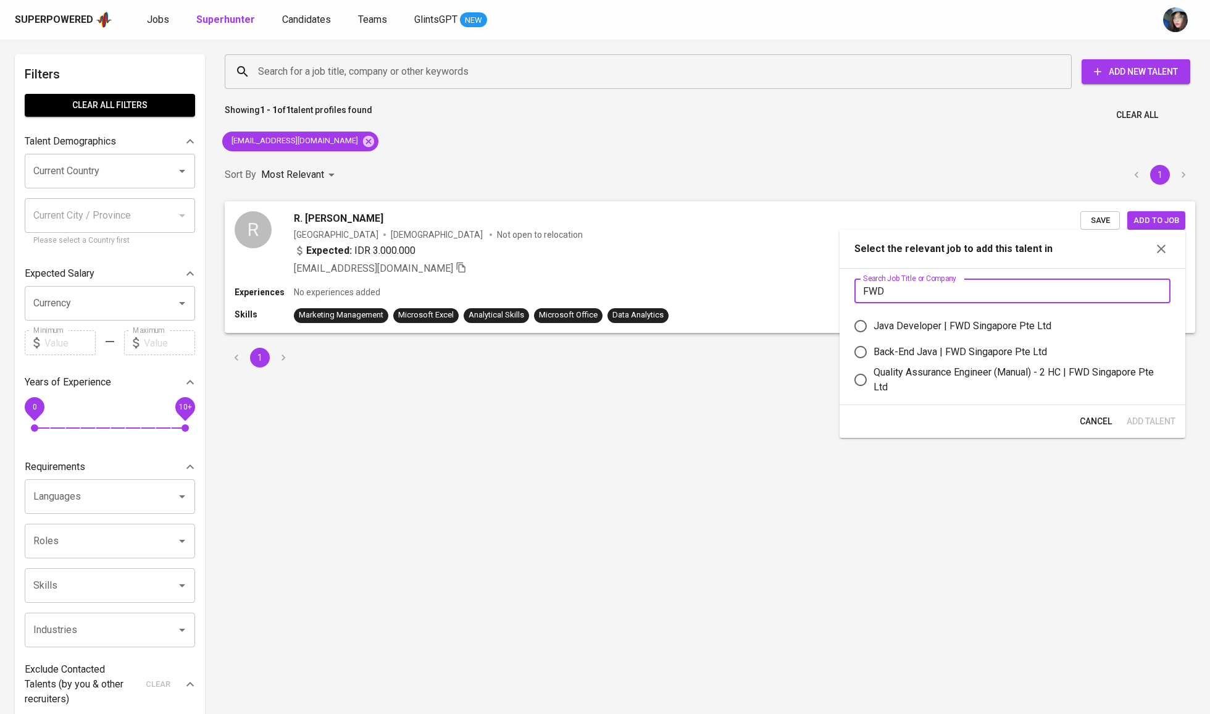
type input "FWD"
click at [976, 388] on div "Quality Assurance Engineer (Manual) - 2 HC | FWD Singapore Pte Ltd" at bounding box center [1016, 380] width 287 height 30
click at [873, 388] on input "Quality Assurance Engineer (Manual) - 2 HC | FWD Singapore Pte Ltd" at bounding box center [860, 380] width 26 height 26
radio input "true"
click at [1144, 429] on span "Add Talent" at bounding box center [1150, 421] width 49 height 15
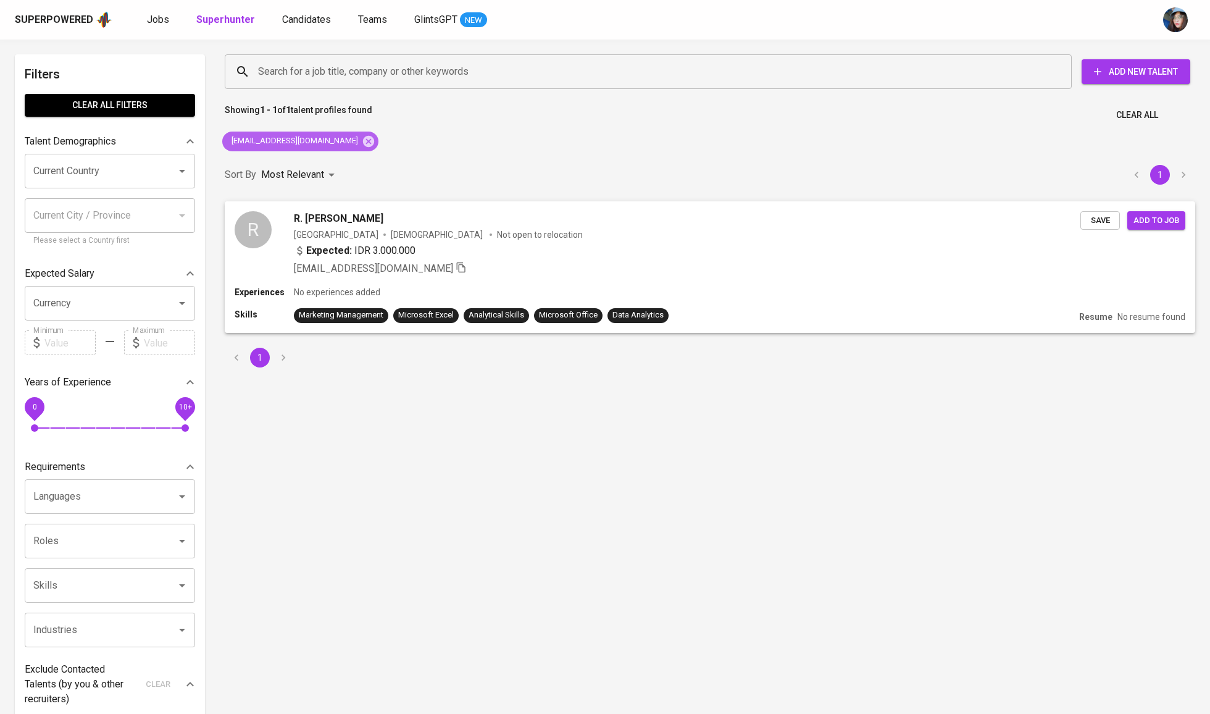
click at [356, 131] on div "rayhanzanesty2001@gmail.com" at bounding box center [300, 141] width 156 height 20
click at [363, 138] on icon at bounding box center [368, 140] width 11 height 11
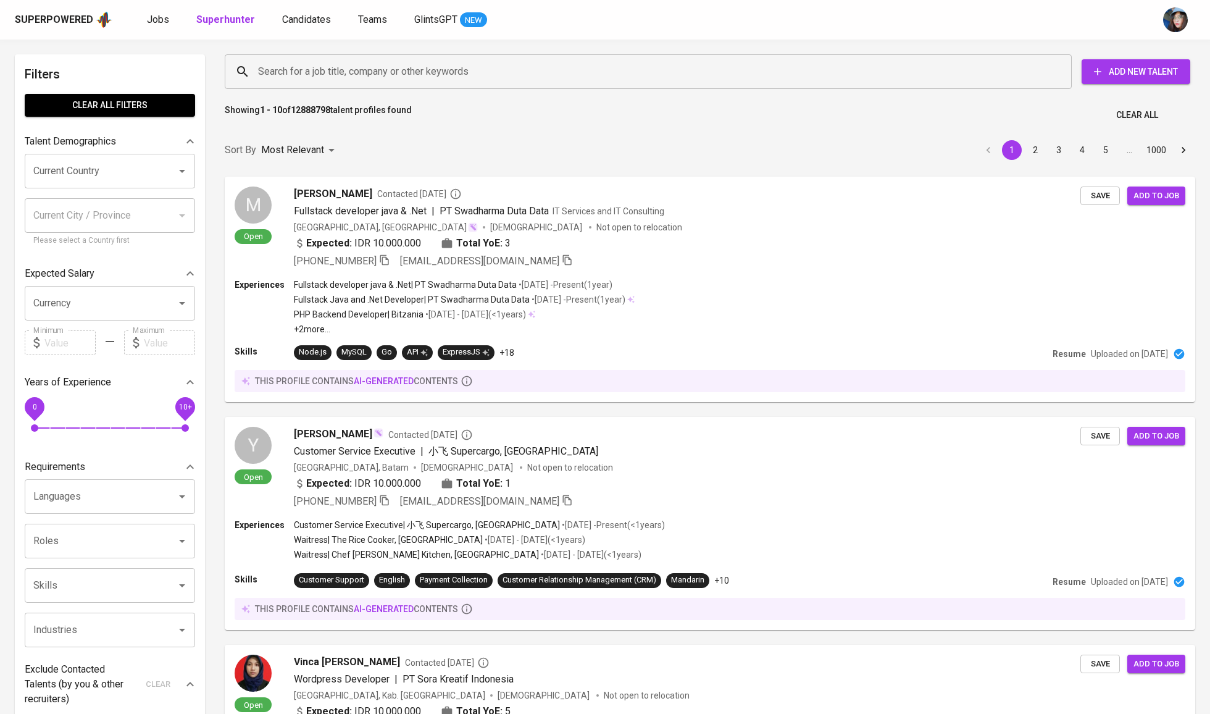
click at [370, 62] on input "Search for a job title, company or other keywords" at bounding box center [651, 71] width 793 height 23
paste input "audrey.susiadi13@gmail.com"
type input "audrey.susiadi13@gmail.com"
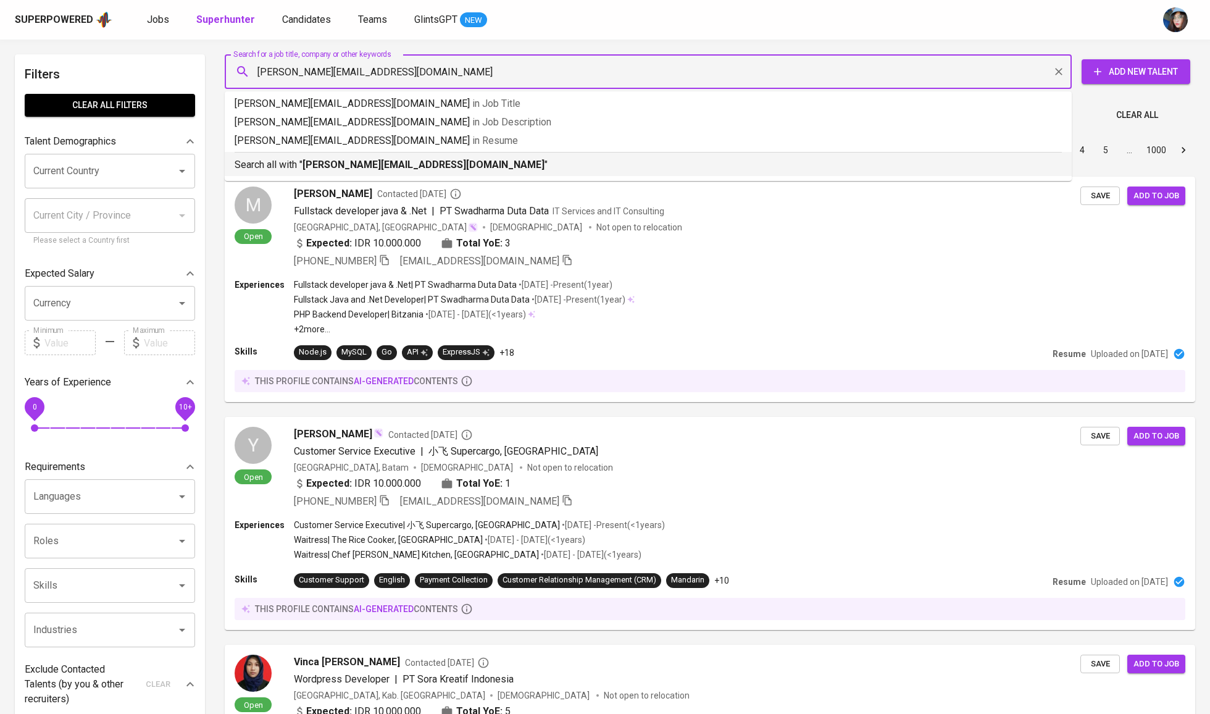
click at [361, 161] on b "audrey.susiadi13@gmail.com" at bounding box center [423, 165] width 242 height 12
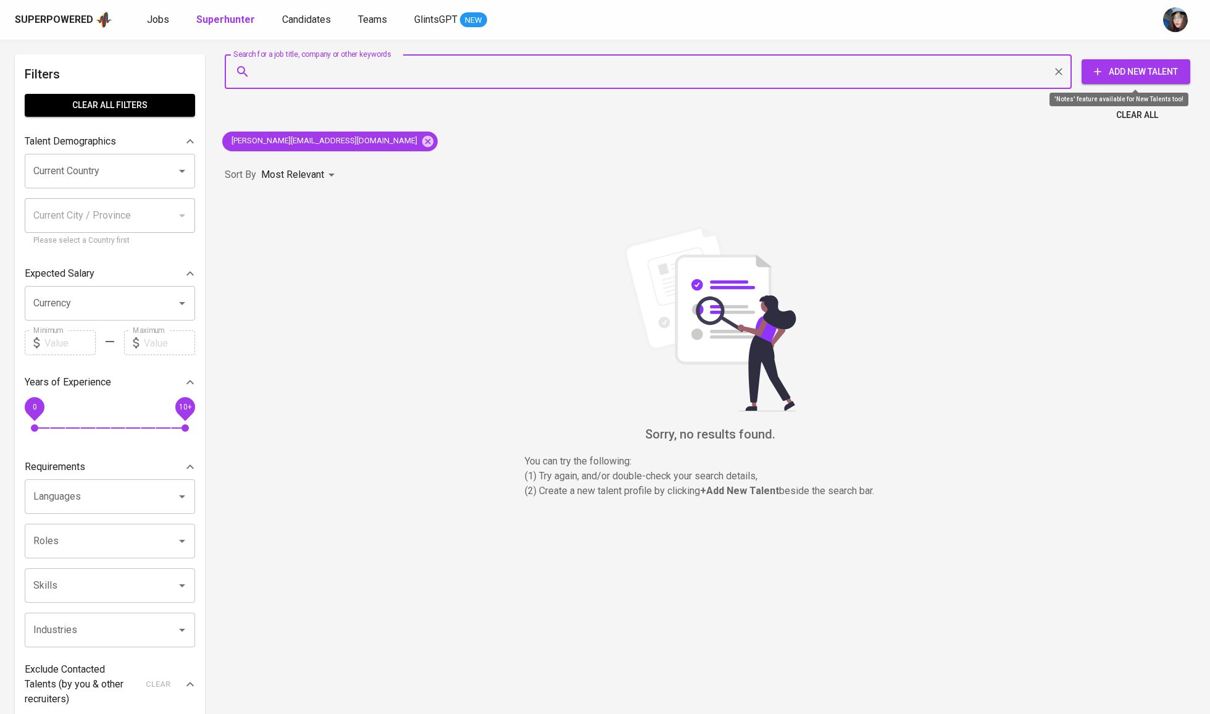
click at [1166, 64] on span "Add New Talent" at bounding box center [1135, 71] width 89 height 15
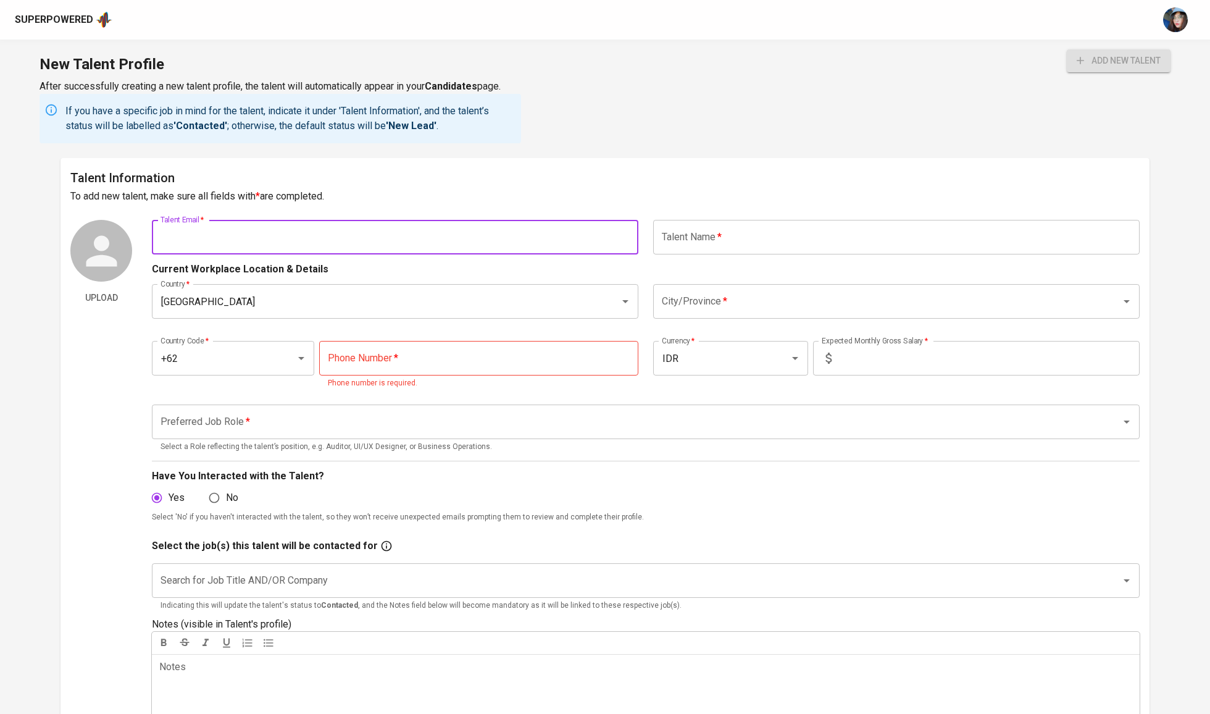
paste input "audrey.susiadi13@gmail.com"
type input "audrey.susiadi13@gmail.com"
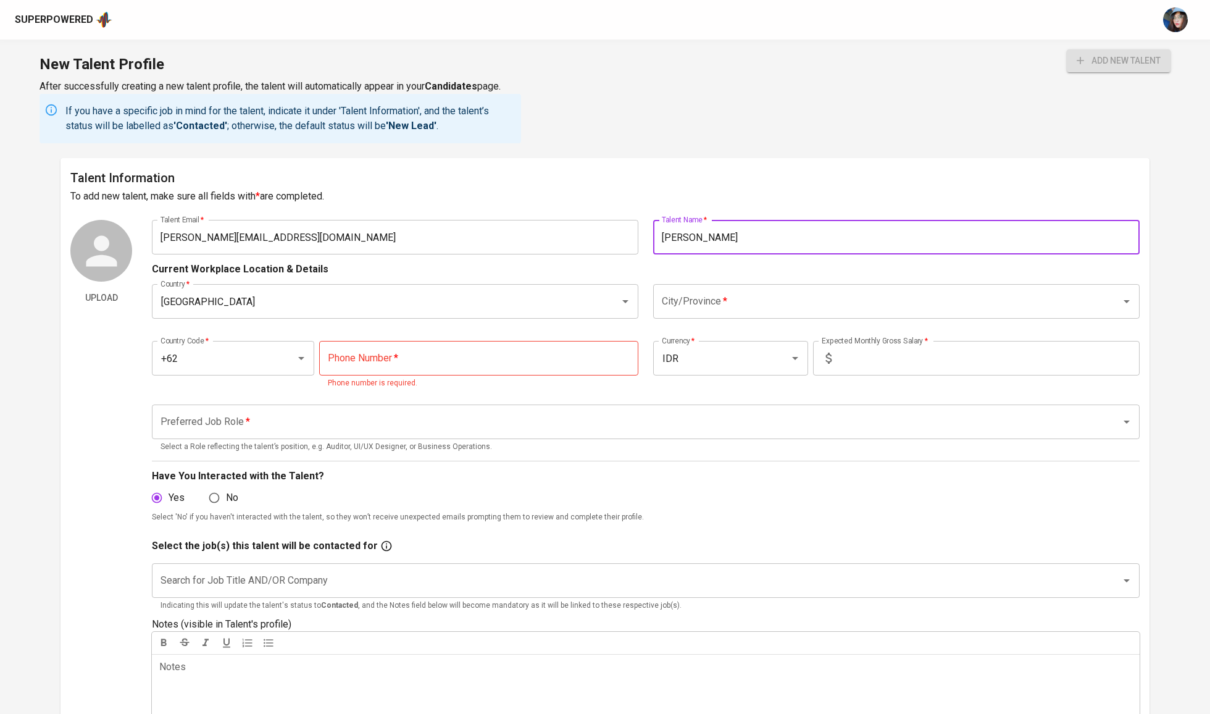
type input "Audrey Susiadi"
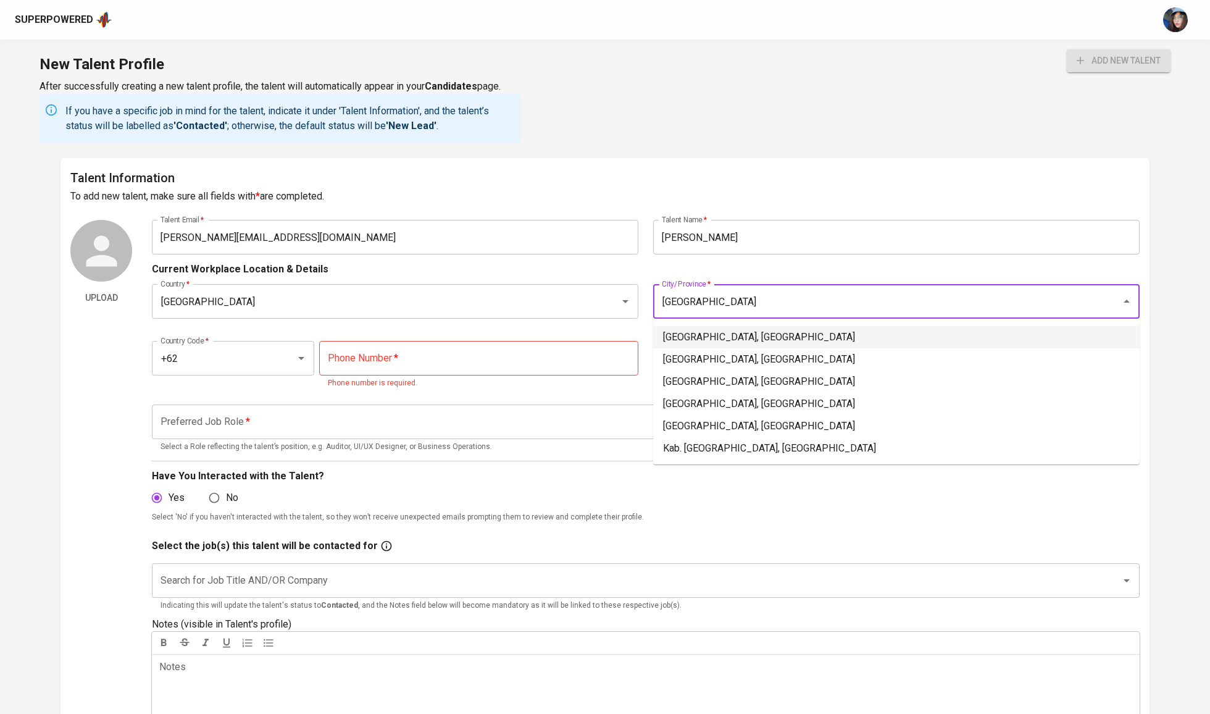
click at [696, 341] on li "Jakarta Selatan, DKI Jakarta" at bounding box center [896, 337] width 486 height 22
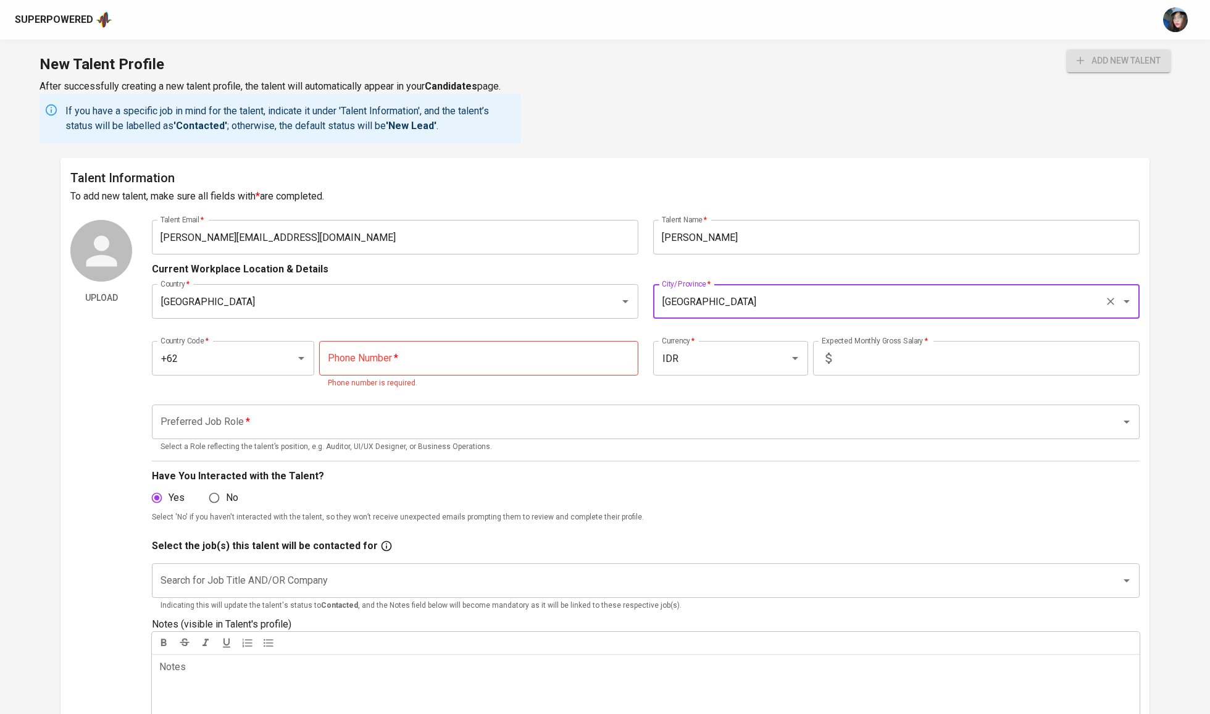
type input "Jakarta Selatan, DKI Jakarta"
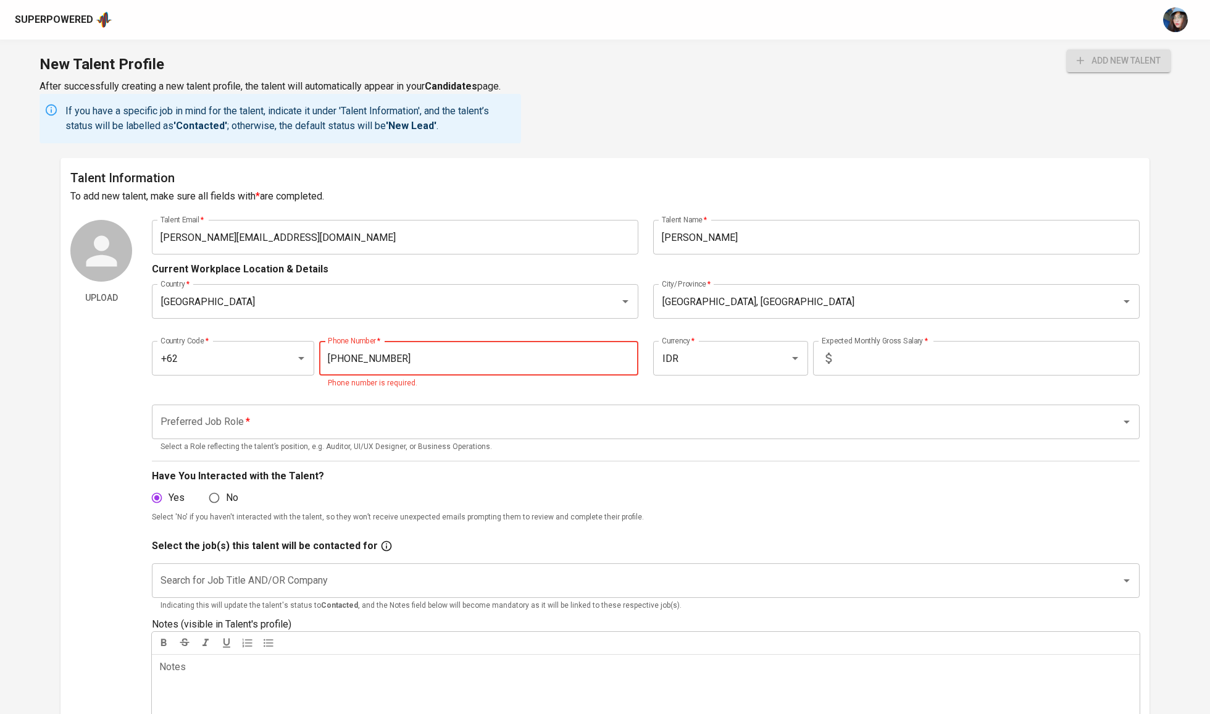
type input "812-0328-282"
click at [872, 364] on input "text" at bounding box center [987, 358] width 303 height 35
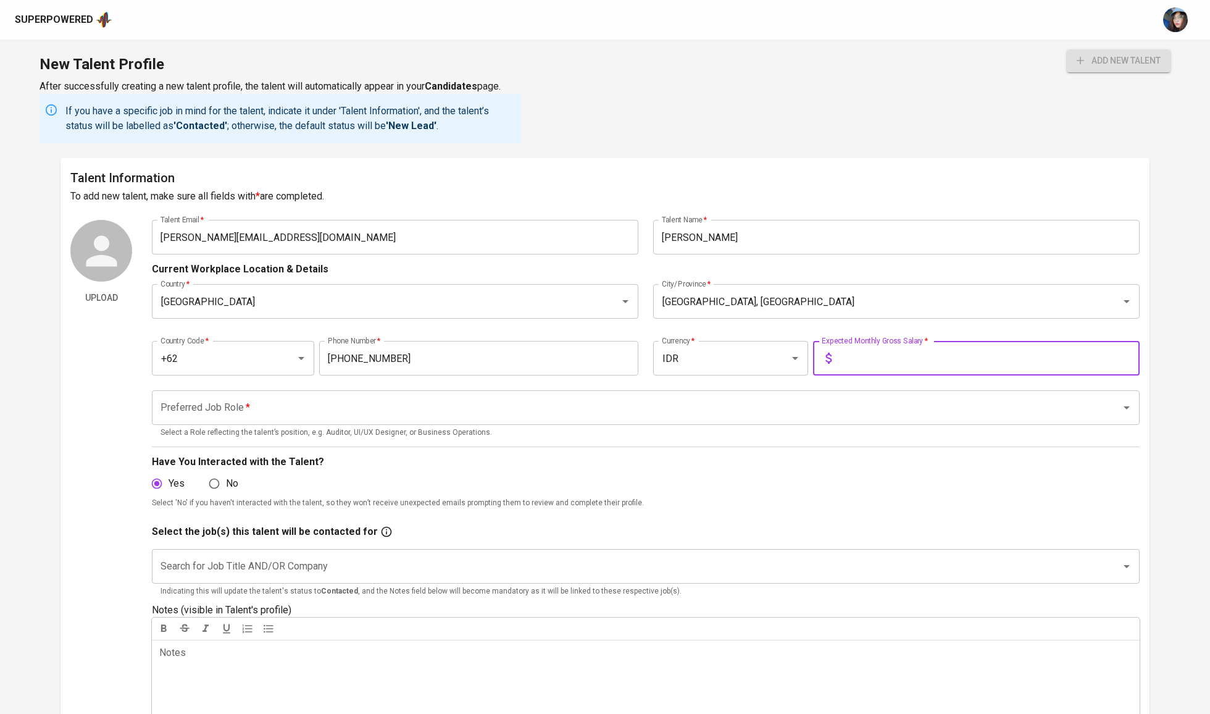
type input "1"
type input "7.000.000"
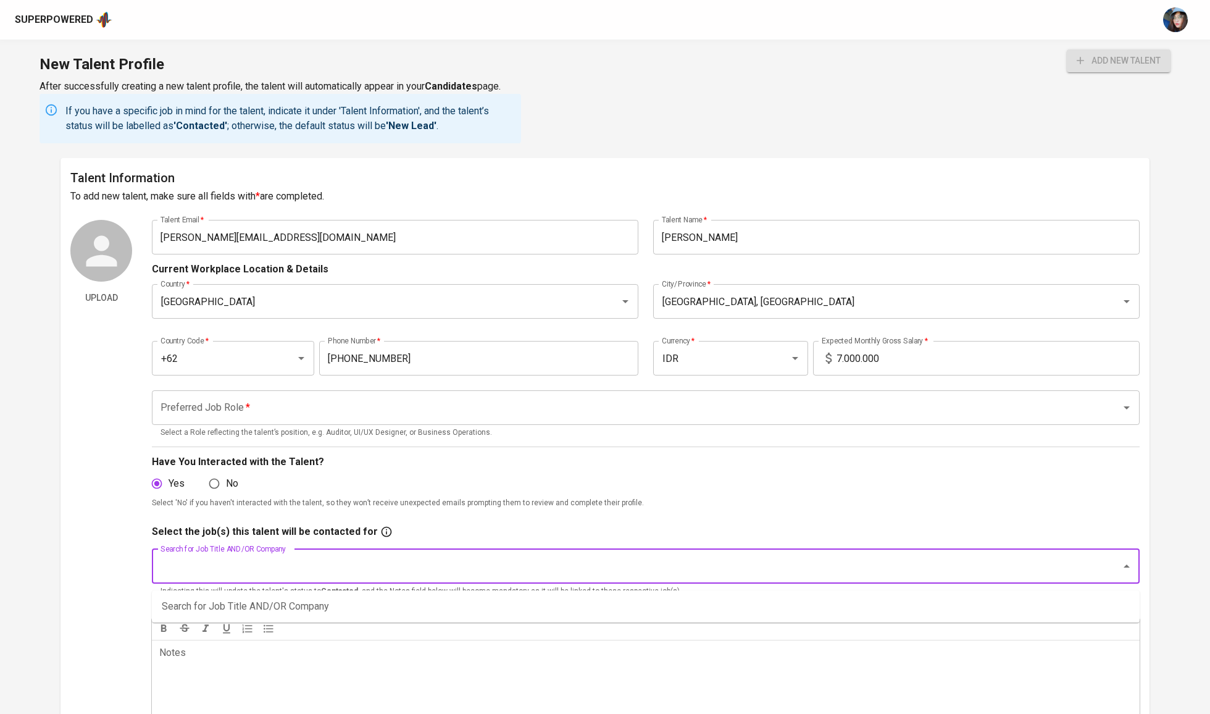
click at [226, 576] on input "Search for Job Title AND/OR Company" at bounding box center [628, 565] width 942 height 23
type input "fwd"
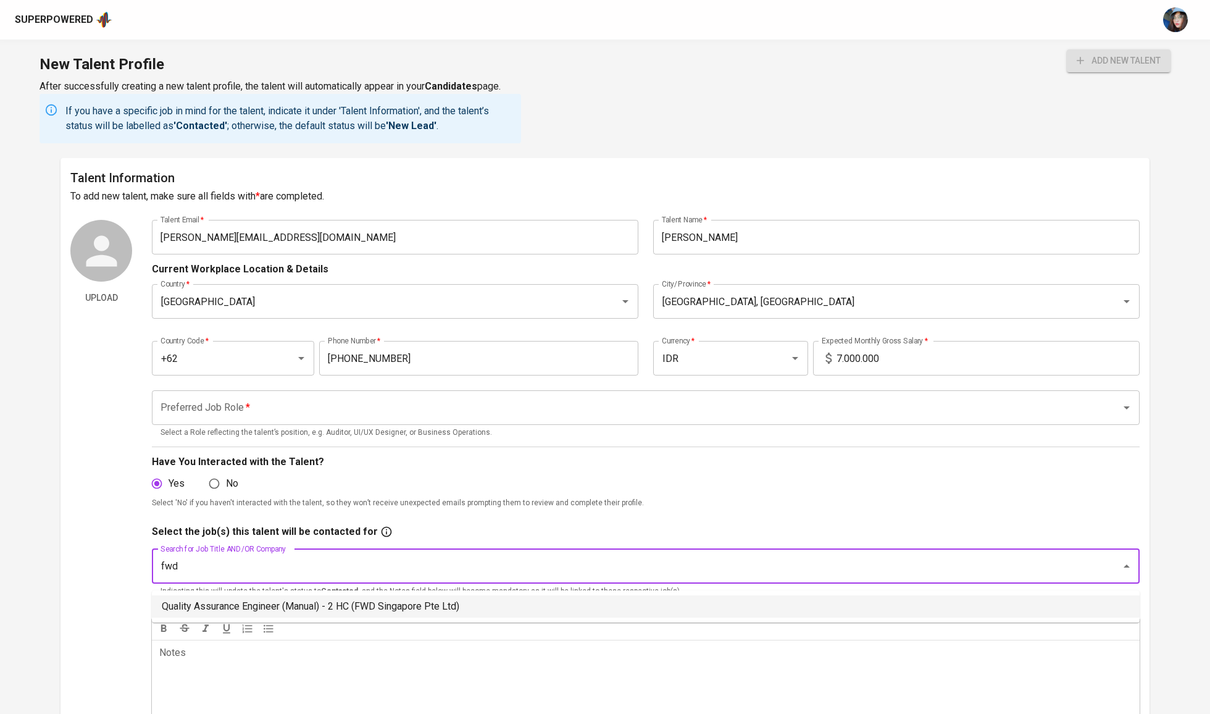
click at [228, 608] on li "Quality Assurance Engineer (Manual) - 2 HC (FWD Singapore Pte Ltd)" at bounding box center [646, 606] width 988 height 22
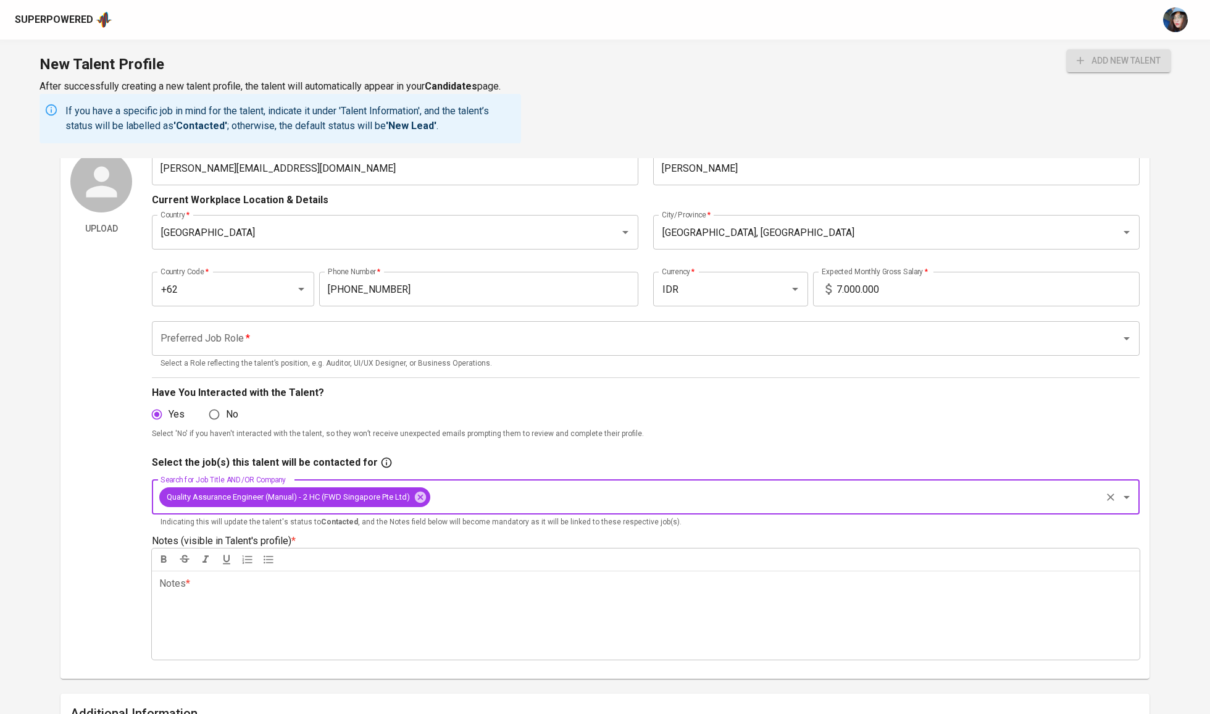
scroll to position [90, 0]
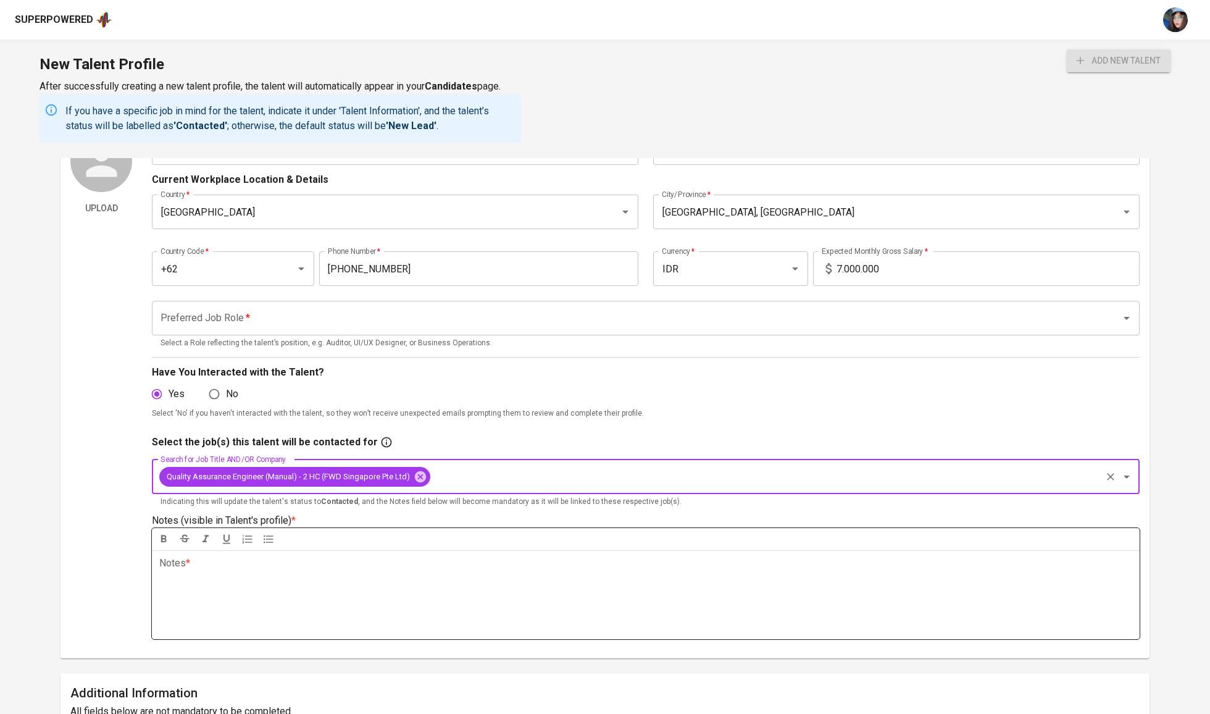
click at [383, 580] on div "Notes * ﻿" at bounding box center [646, 594] width 988 height 89
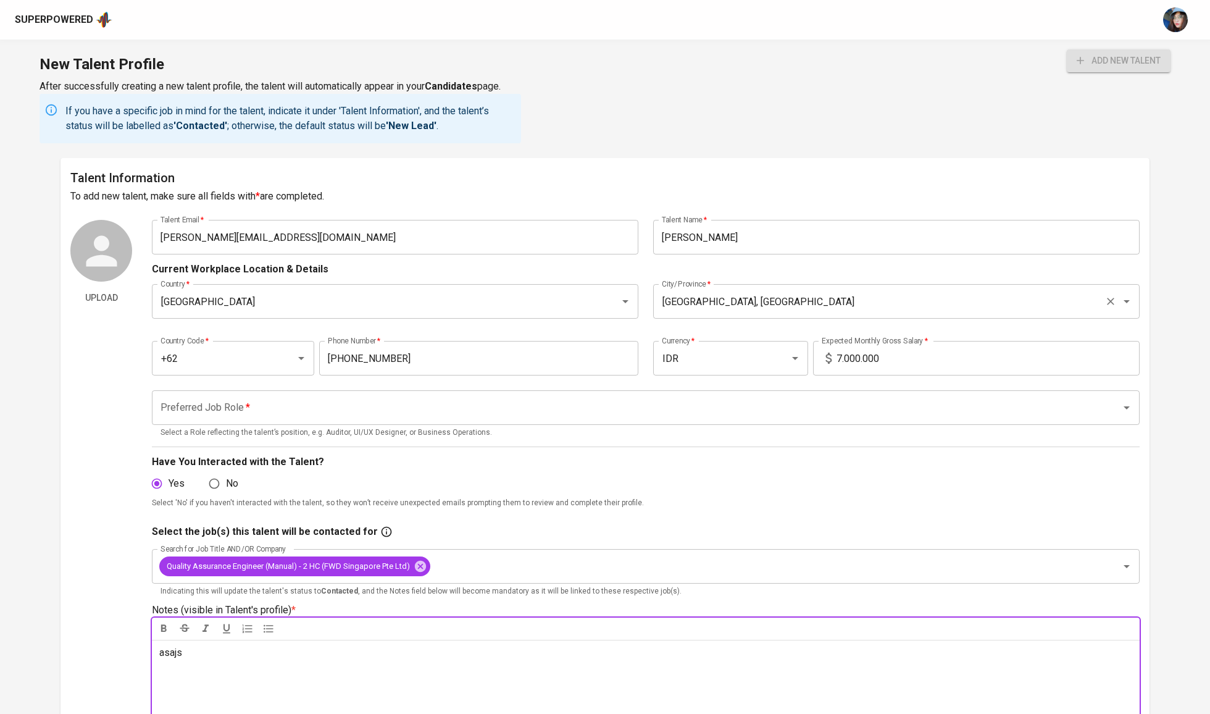
scroll to position [0, 0]
click at [376, 393] on div "Preferred Job Role *" at bounding box center [646, 407] width 988 height 35
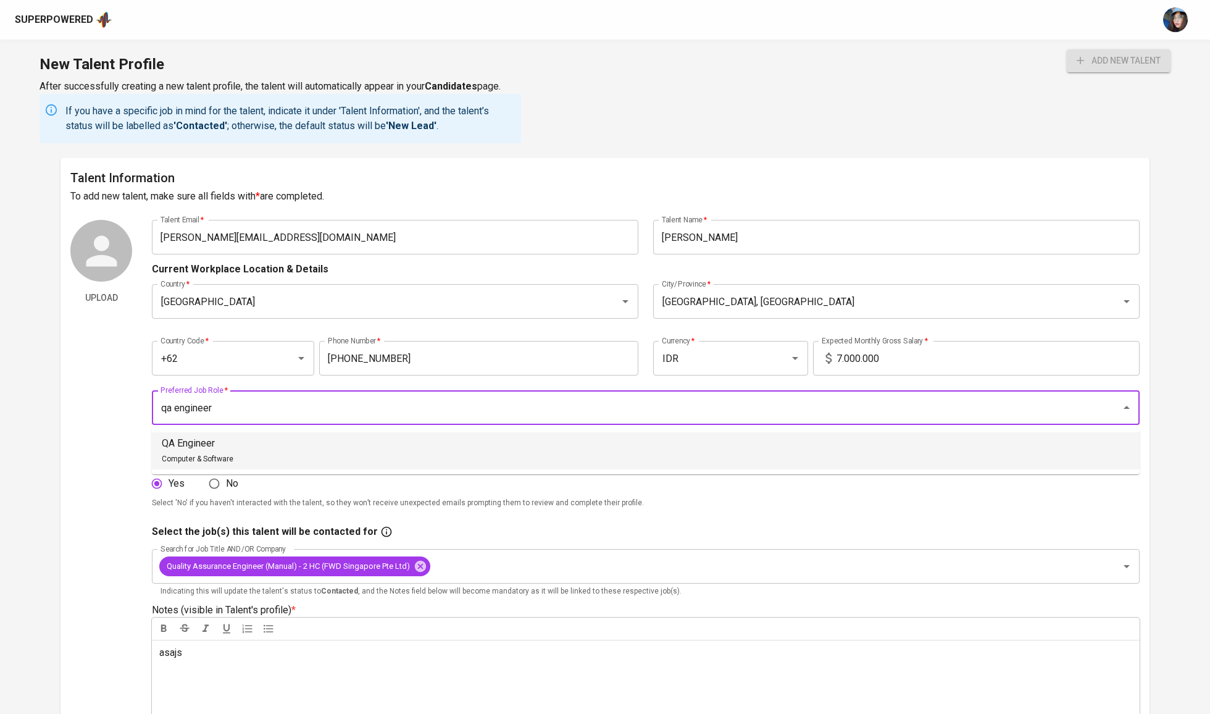
click at [206, 442] on p "QA Engineer" at bounding box center [198, 443] width 72 height 15
type input "QA Engineer"
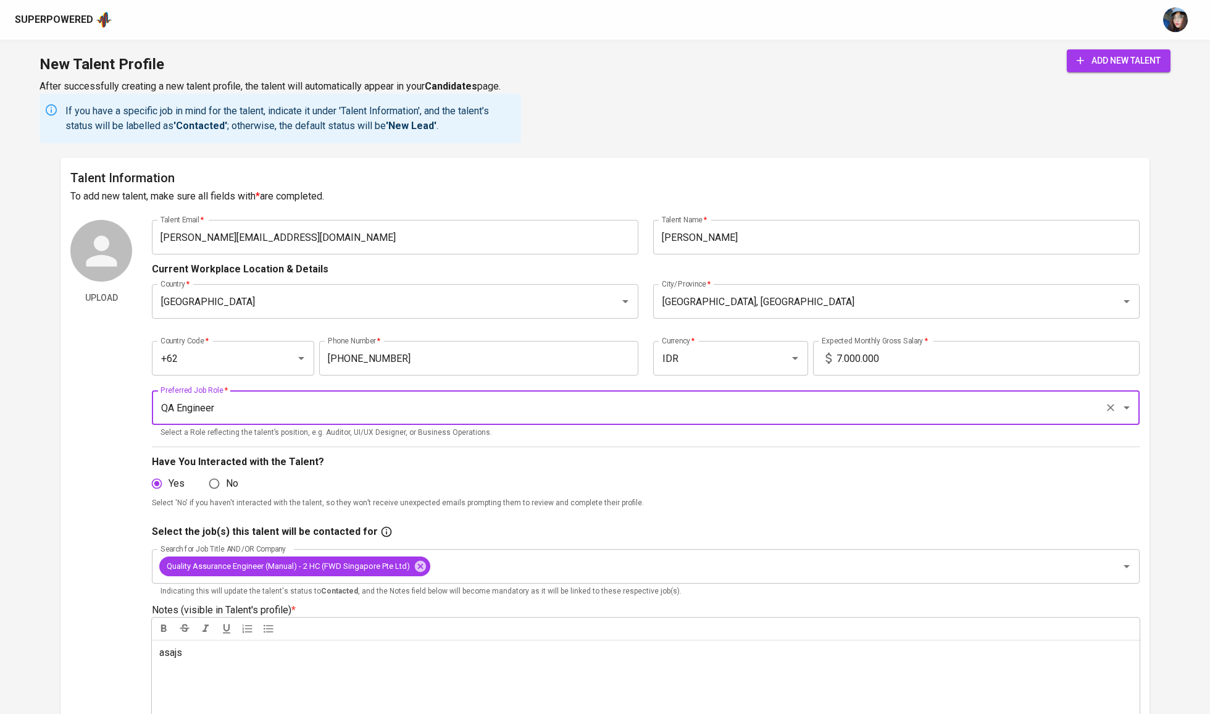
click at [1111, 67] on span "add new talent" at bounding box center [1118, 60] width 84 height 15
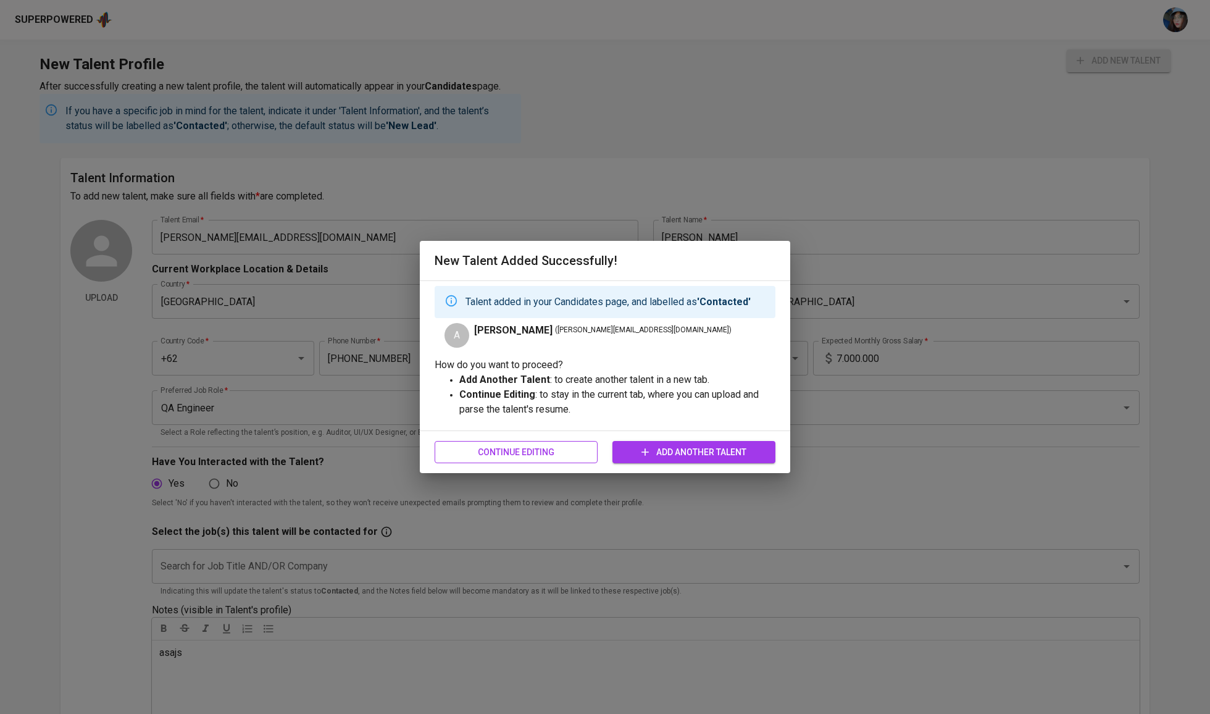
click at [571, 453] on span "Continue Editing" at bounding box center [515, 451] width 143 height 15
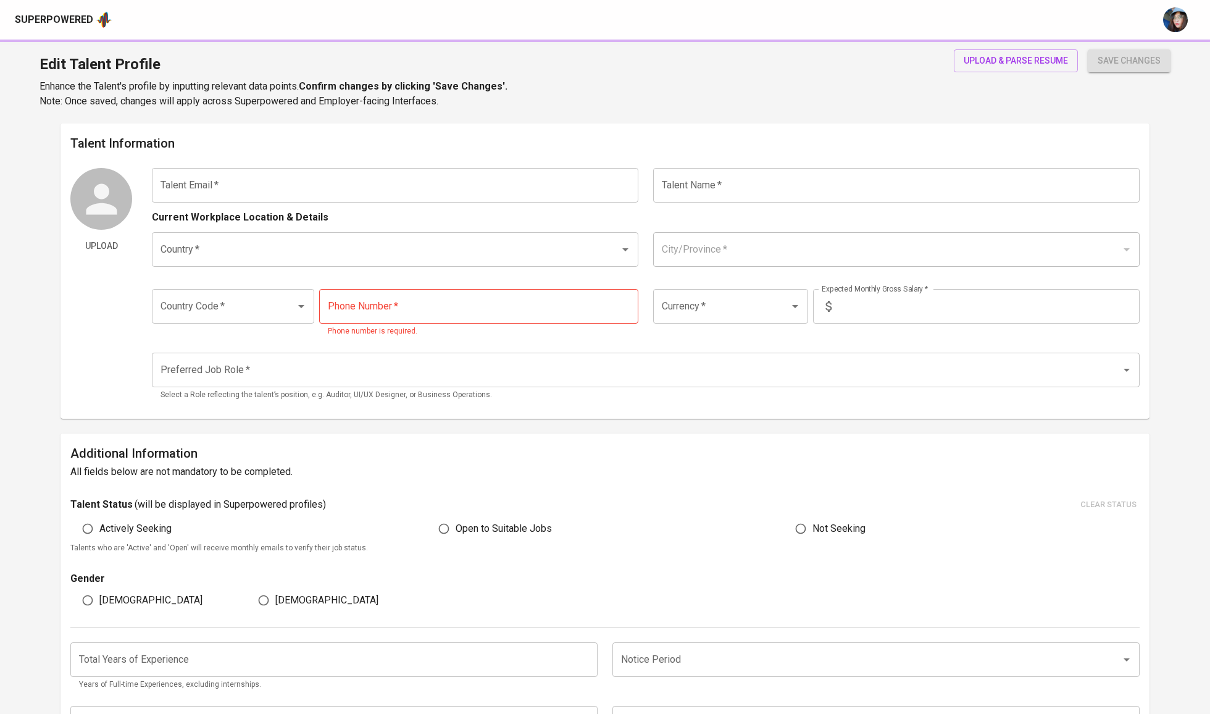
type input "audrey.susiadi13@gmail.com"
type input "Audrey Susiadi"
type input "[GEOGRAPHIC_DATA]"
type input "Jakarta Selatan, DKI Jakarta"
type input "+62"
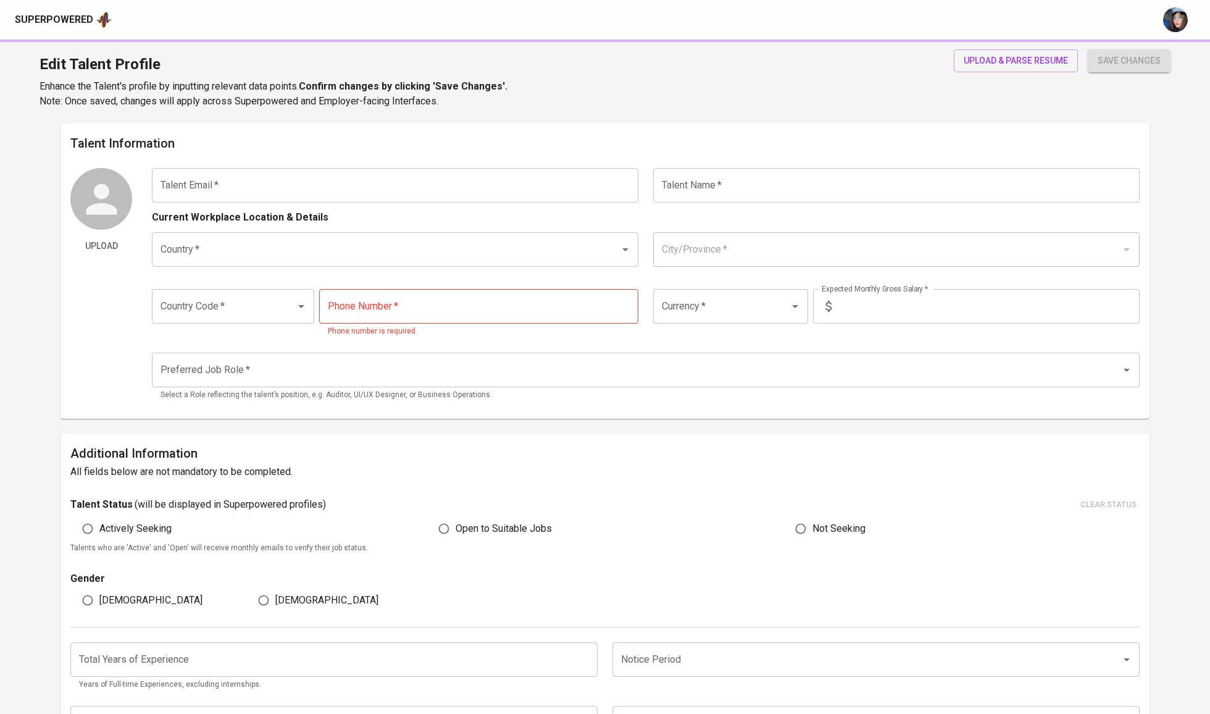
type input "812-0328-282"
type input "IDR"
type input "QA Engineer"
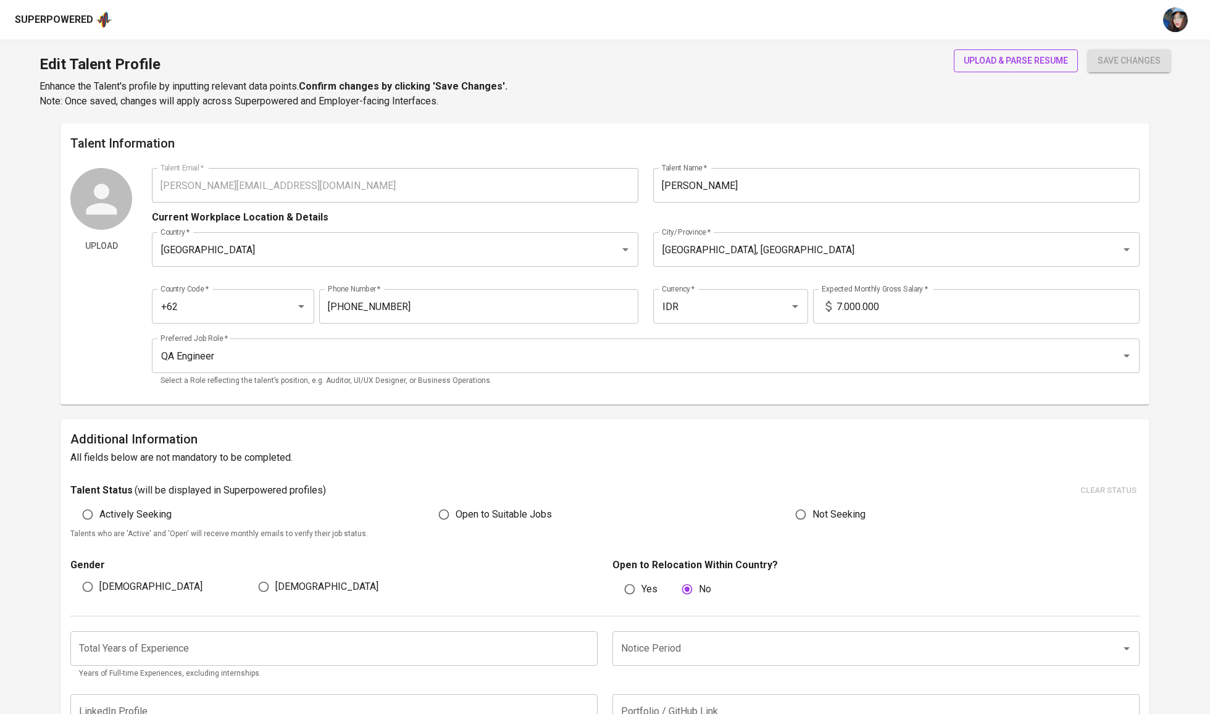
click at [1003, 51] on button "upload & parse resume" at bounding box center [1016, 60] width 124 height 23
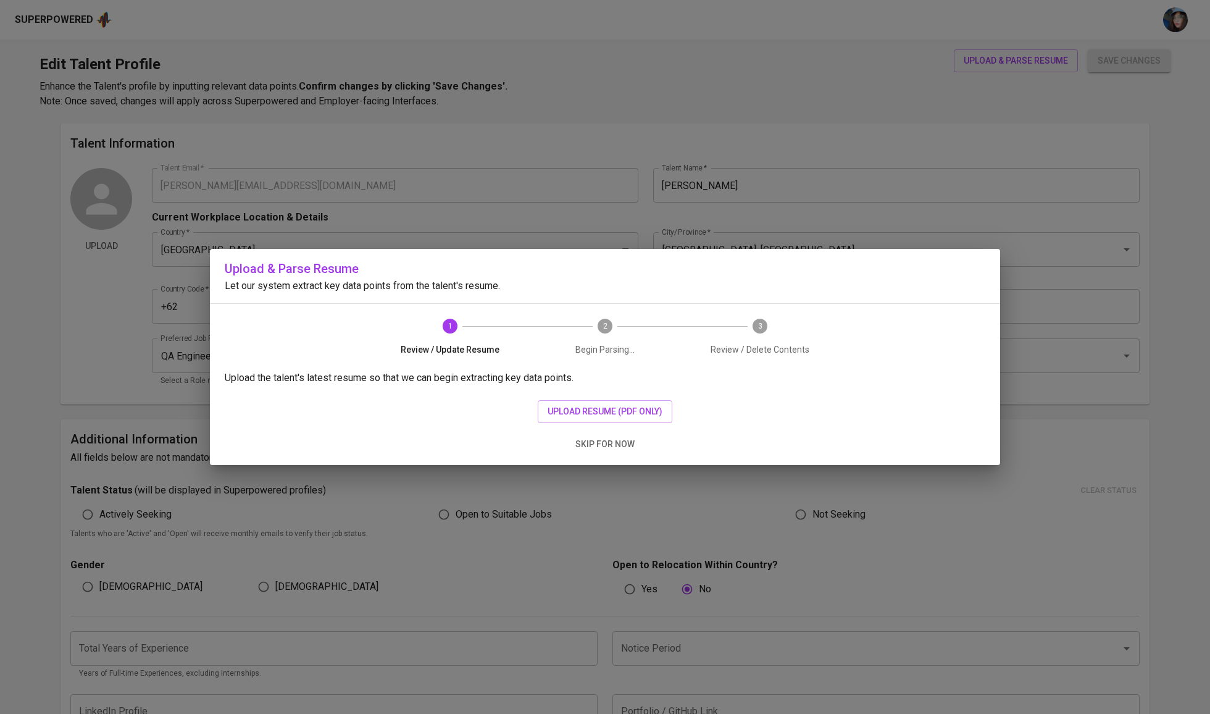
click at [687, 430] on div "Upload the talent's latest resume so that we can begin extracting key data poin…" at bounding box center [605, 417] width 790 height 94
click at [648, 416] on span "upload resume (pdf only)" at bounding box center [604, 411] width 115 height 15
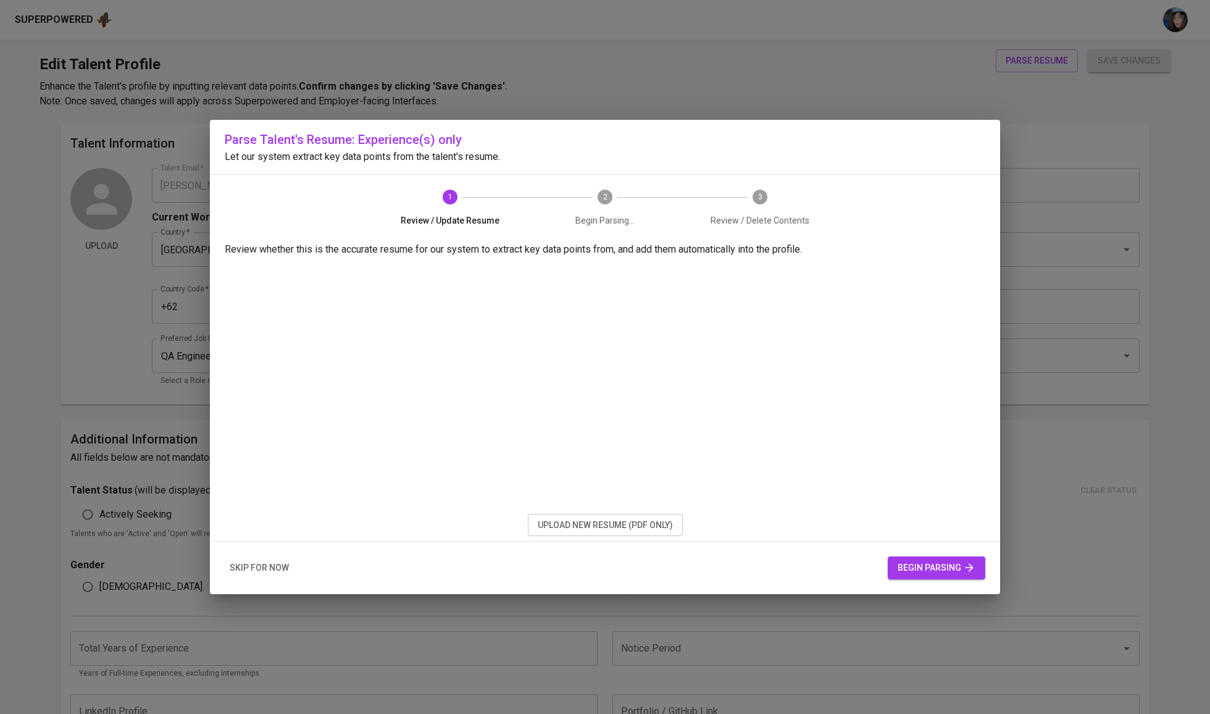
click at [917, 562] on span "begin parsing" at bounding box center [936, 567] width 78 height 15
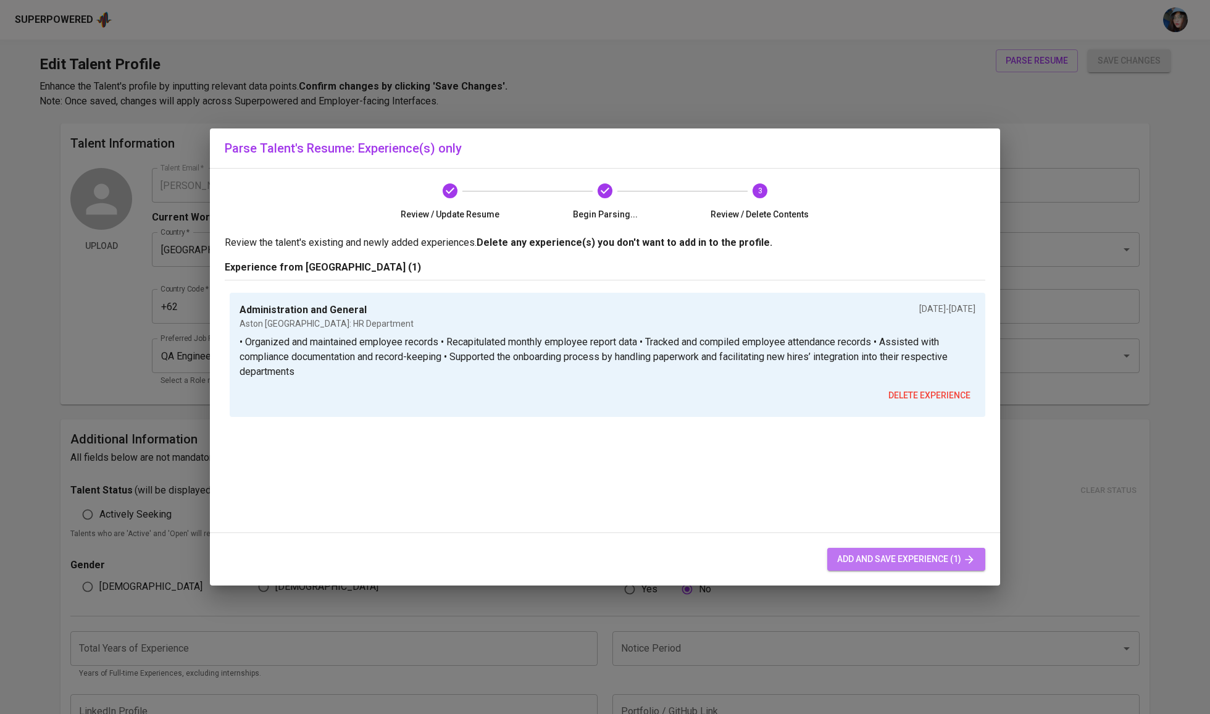
click at [881, 551] on button "add and save experience (1)" at bounding box center [906, 558] width 158 height 23
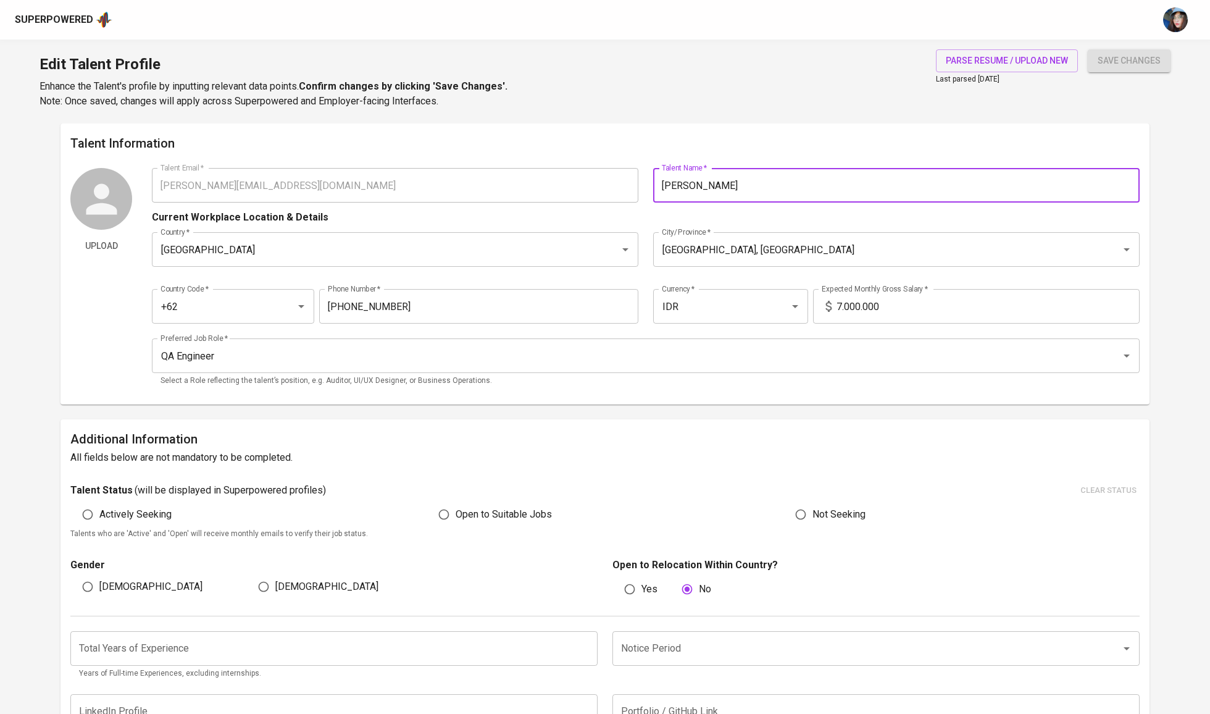
drag, startPoint x: 753, startPoint y: 280, endPoint x: 633, endPoint y: 423, distance: 187.5
click at [633, 423] on div "Additional Information All fields below are not mandatory to be completed. Tale…" at bounding box center [604, 582] width 1089 height 327
click at [690, 186] on input "Audrey Susiadi" at bounding box center [896, 185] width 486 height 35
type input "Audrey Amelya Susiadi"
click at [1143, 53] on span "save changes" at bounding box center [1128, 60] width 63 height 15
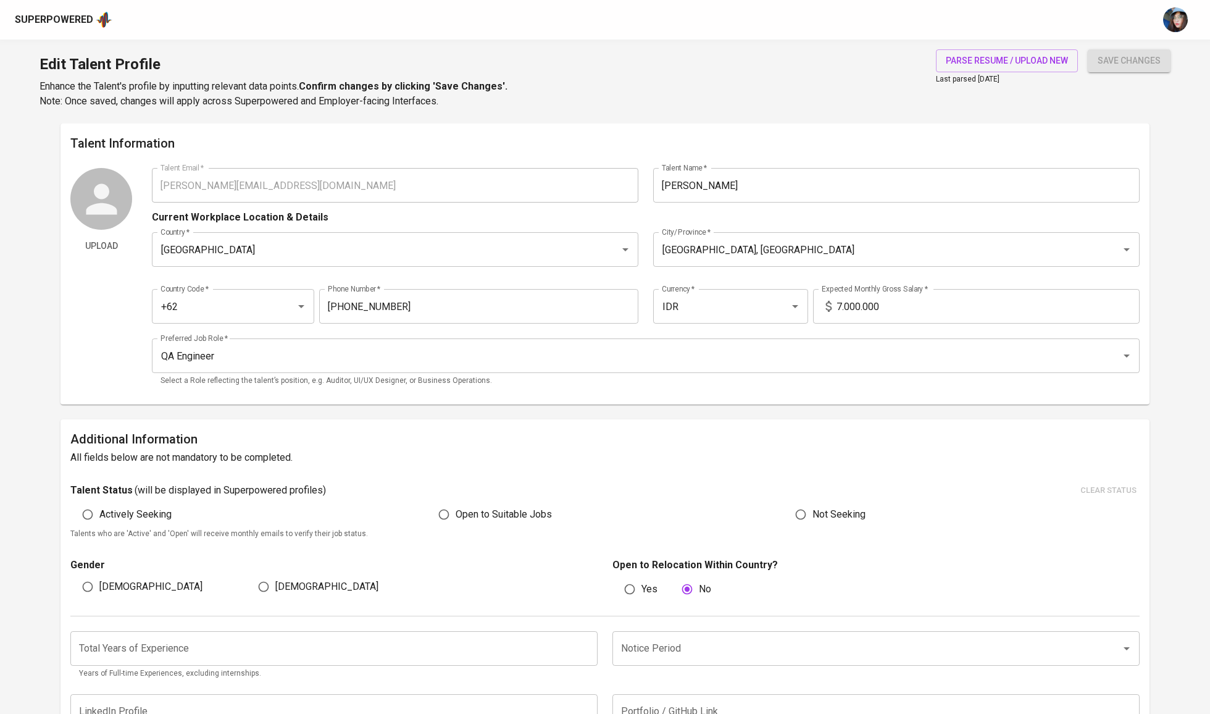
scroll to position [591, 0]
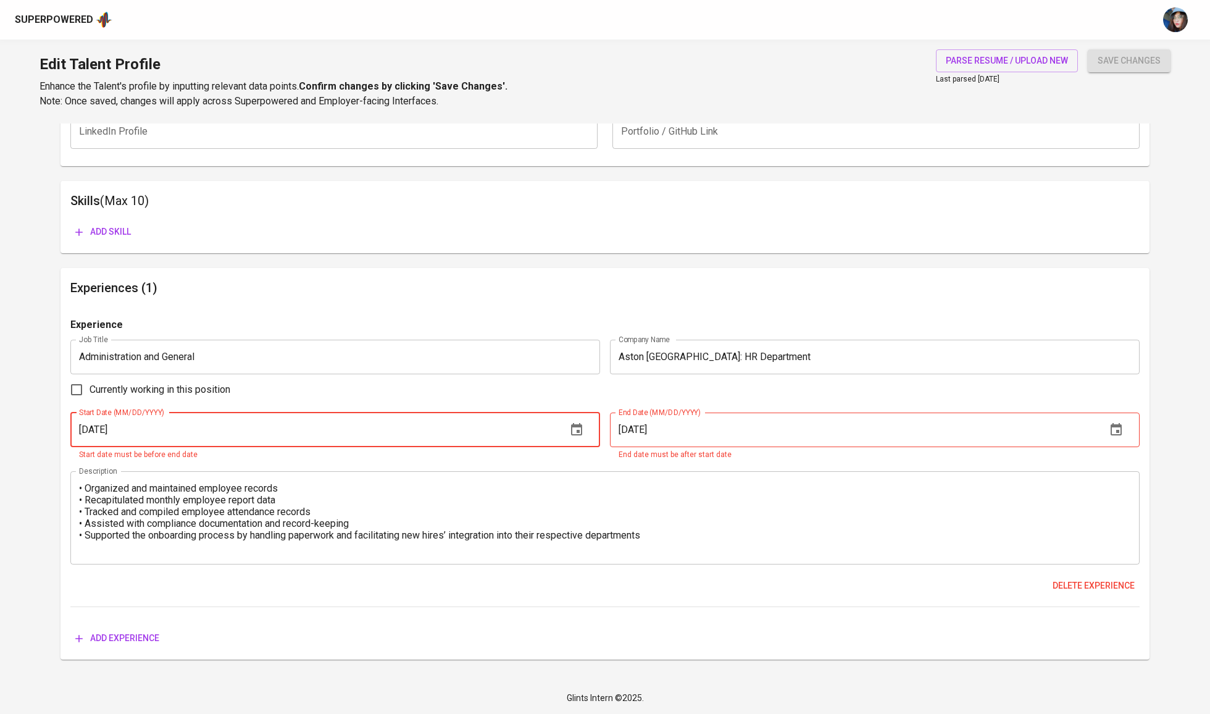
scroll to position [591, 0]
click at [376, 382] on div "Currently working in this position" at bounding box center [604, 390] width 1069 height 26
click at [726, 423] on input "[DATE]" at bounding box center [853, 429] width 486 height 35
click at [645, 428] on input "[DATE]" at bounding box center [853, 429] width 486 height 35
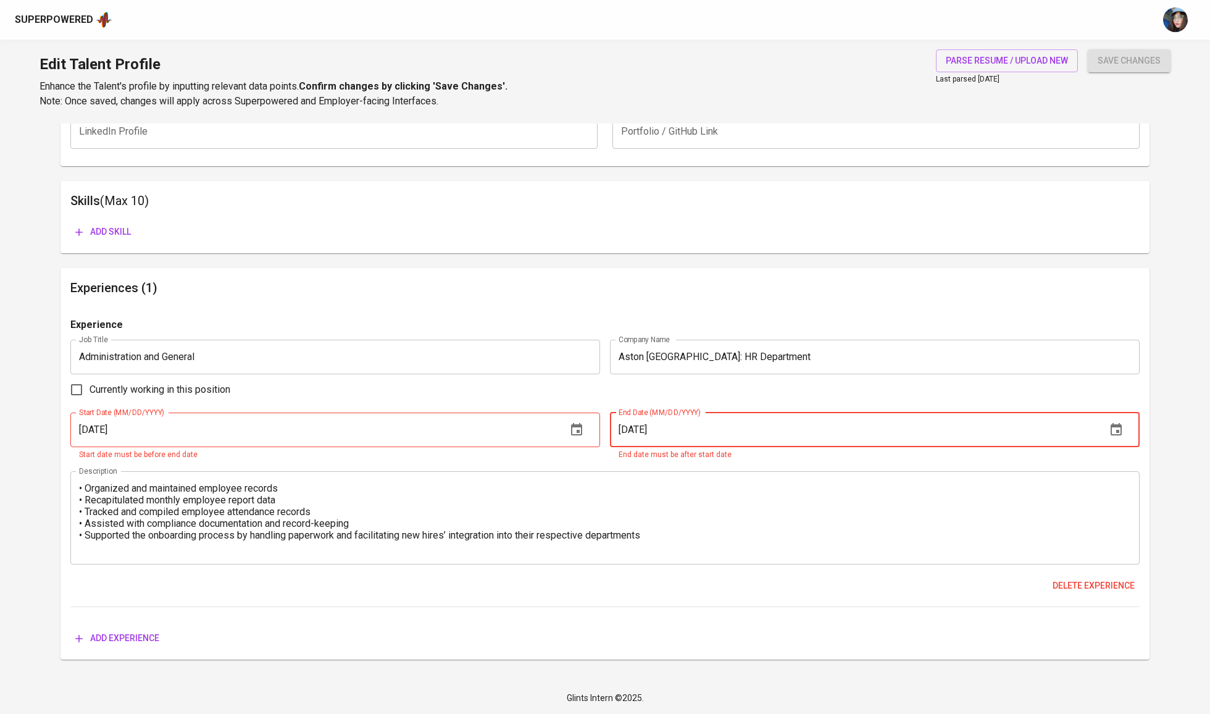
click at [645, 428] on input "[DATE]" at bounding box center [853, 429] width 486 height 35
click at [501, 419] on input "[DATE]" at bounding box center [313, 429] width 486 height 35
click at [1118, 428] on icon "button" at bounding box center [1116, 429] width 15 height 15
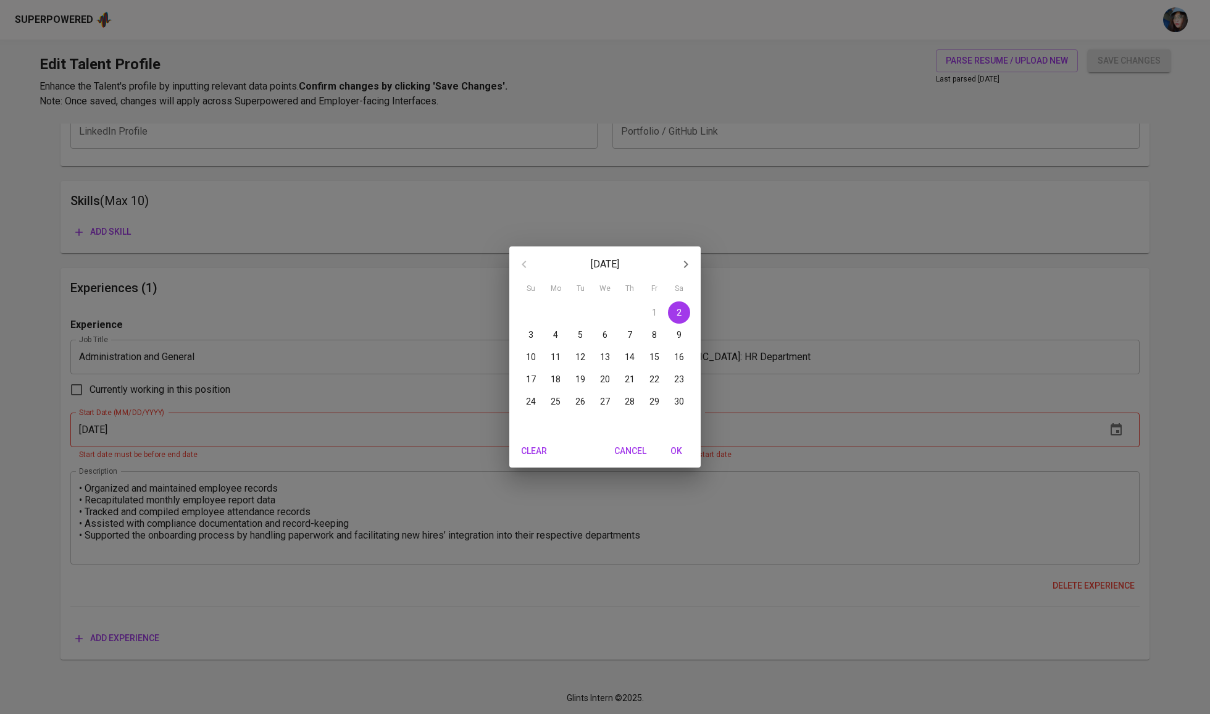
click at [685, 267] on icon "button" at bounding box center [685, 264] width 15 height 15
click at [603, 399] on p "31" at bounding box center [605, 401] width 10 height 12
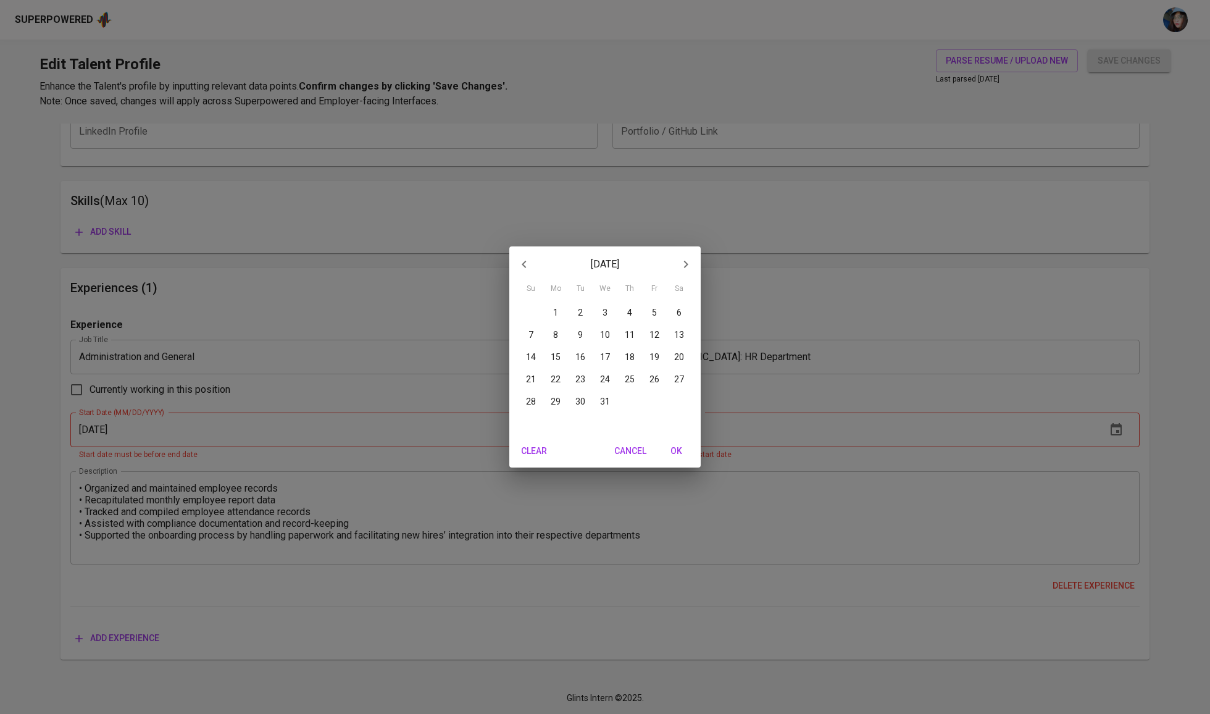
type input "08/31/2022"
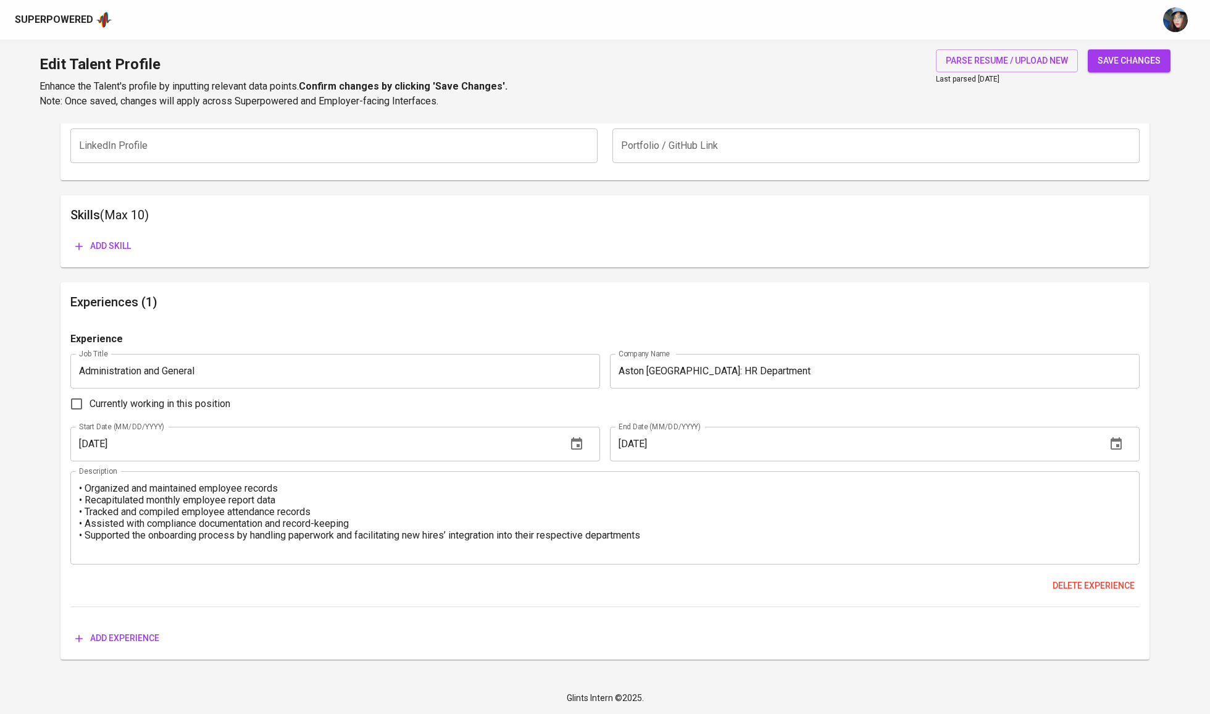
scroll to position [578, 0]
click at [1131, 51] on button "save changes" at bounding box center [1129, 60] width 83 height 23
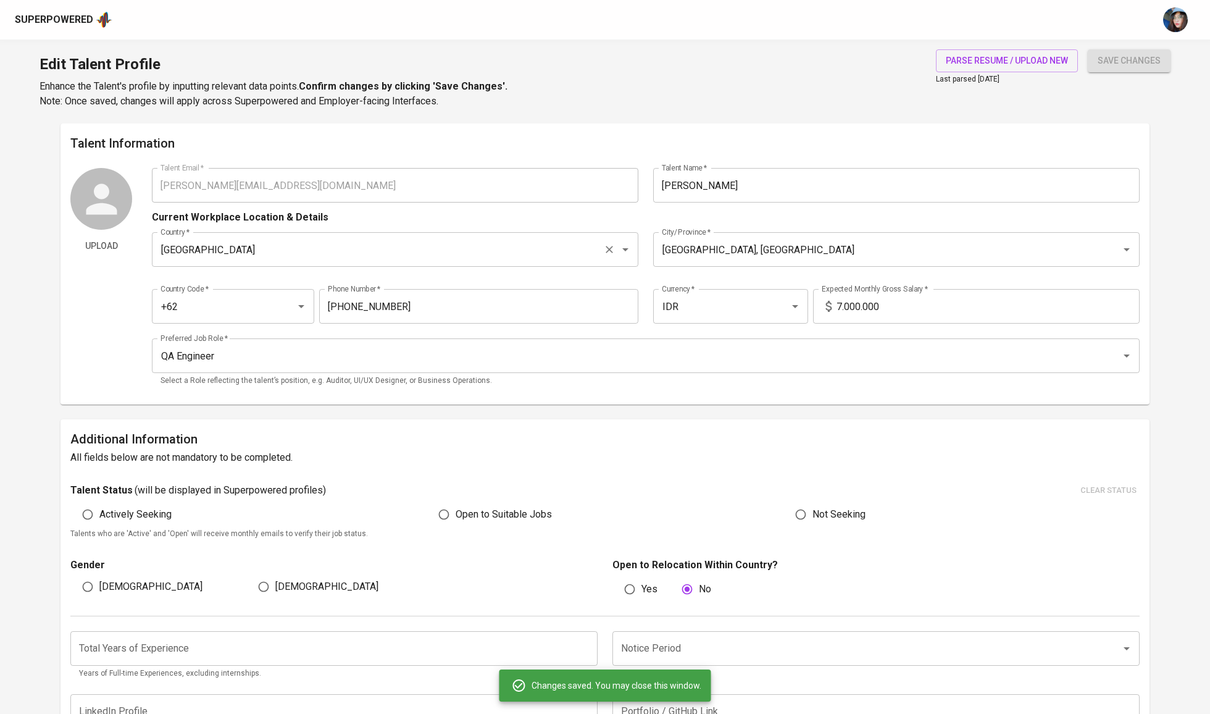
scroll to position [0, 0]
click at [468, 517] on span "Open to Suitable Jobs" at bounding box center [504, 514] width 96 height 15
click at [456, 517] on input "Open to Suitable Jobs" at bounding box center [443, 513] width 23 height 23
radio input "true"
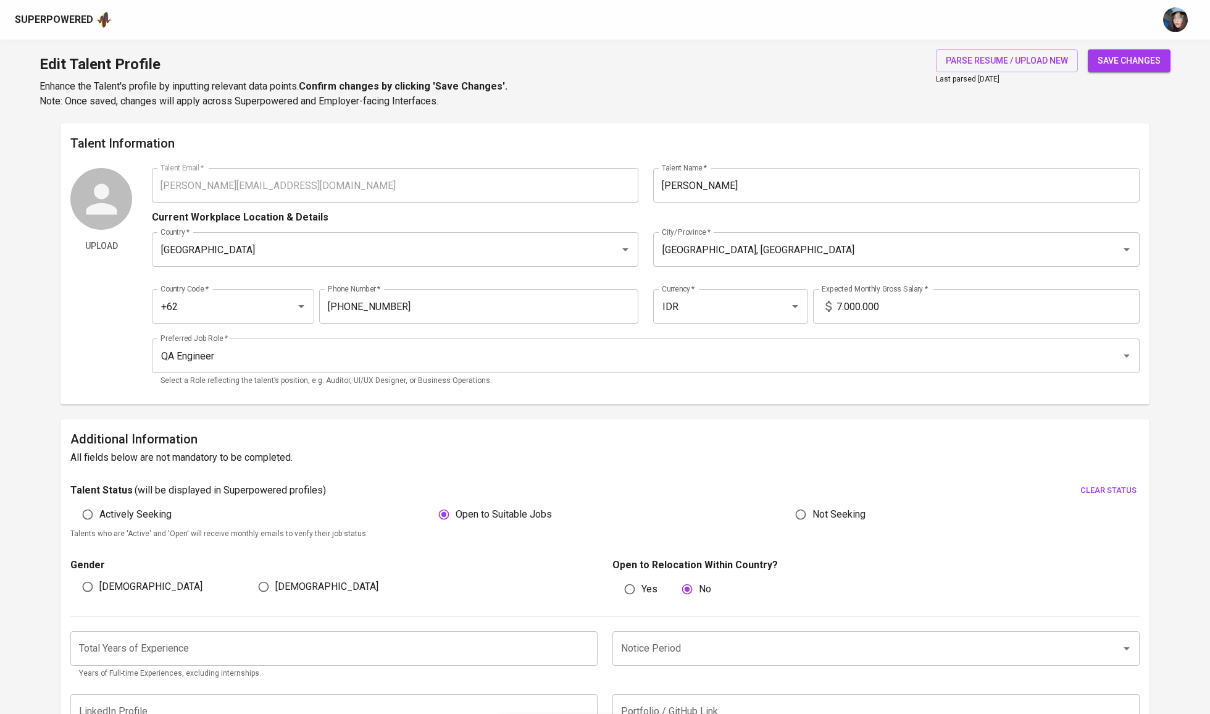
click at [289, 594] on span "Female" at bounding box center [326, 586] width 103 height 15
click at [275, 595] on input "Female" at bounding box center [263, 586] width 23 height 23
radio input "true"
click at [337, 636] on div "Total Years of Experience Total Years of Experience Years of Full-time Experien…" at bounding box center [604, 651] width 1069 height 71
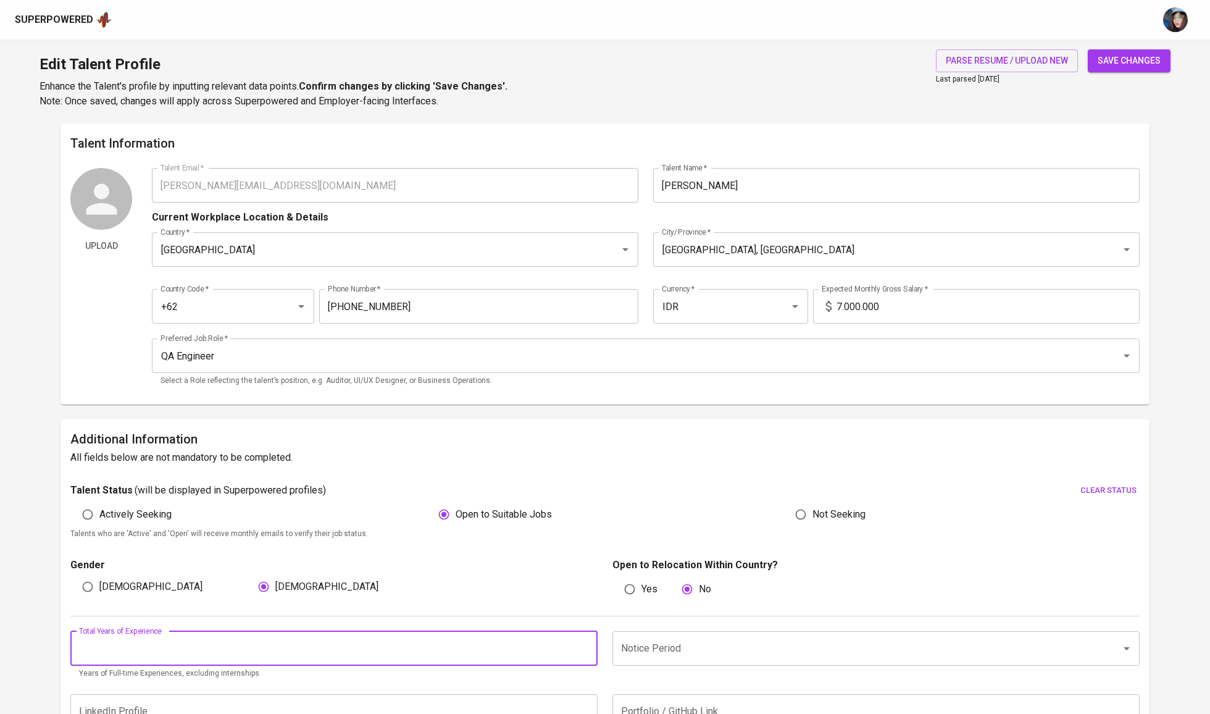
click at [351, 652] on input "number" at bounding box center [333, 648] width 527 height 35
type input "1"
type input "0"
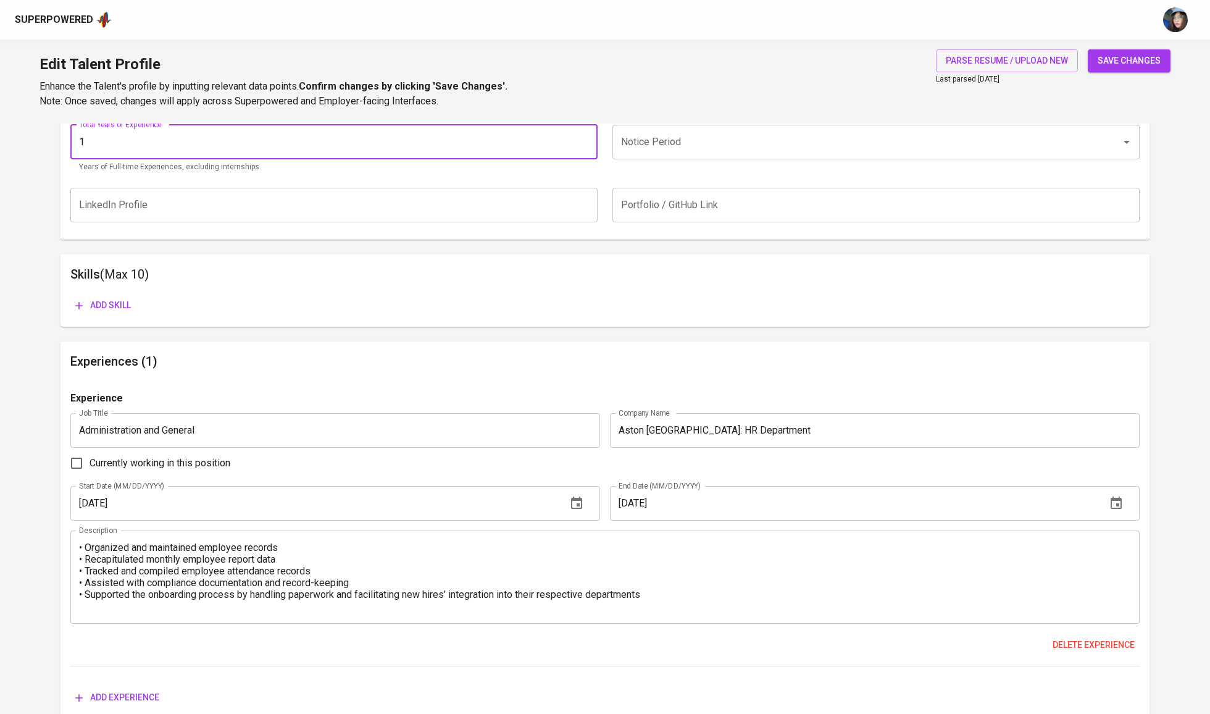
scroll to position [509, 0]
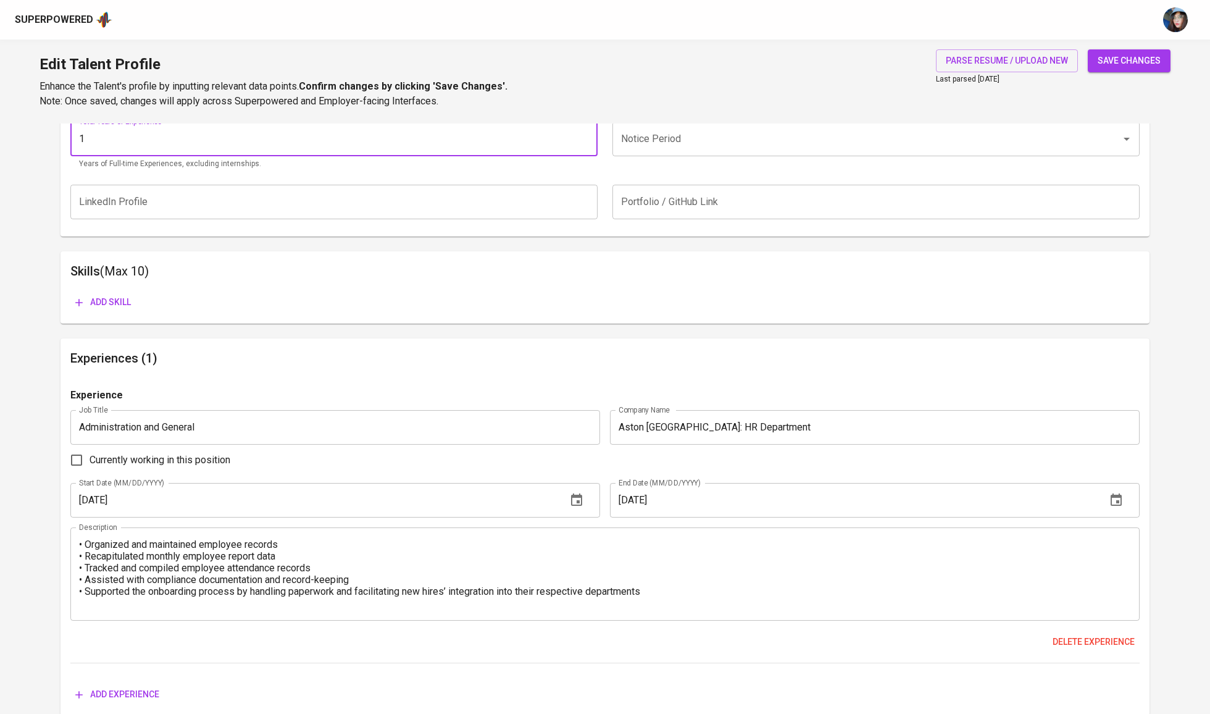
type input "1"
click at [678, 151] on input "Notice Period" at bounding box center [858, 138] width 481 height 23
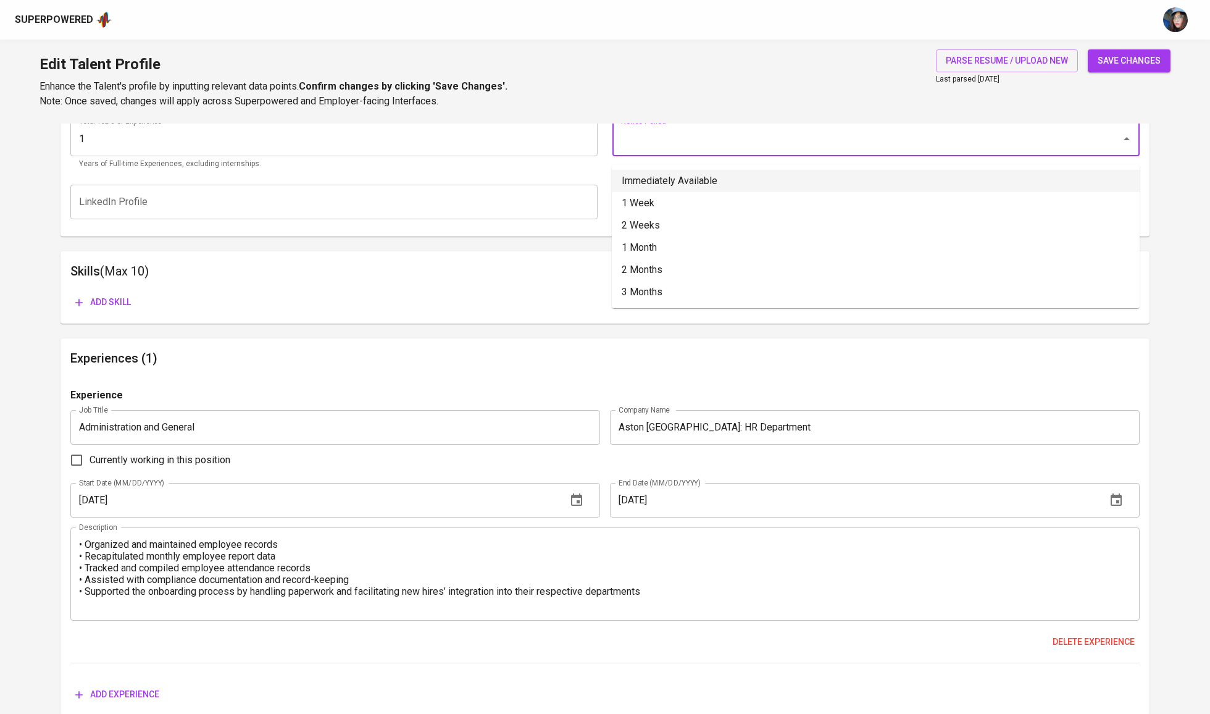
click at [697, 186] on li "Immediately Available" at bounding box center [876, 181] width 528 height 22
type input "Immediately Available"
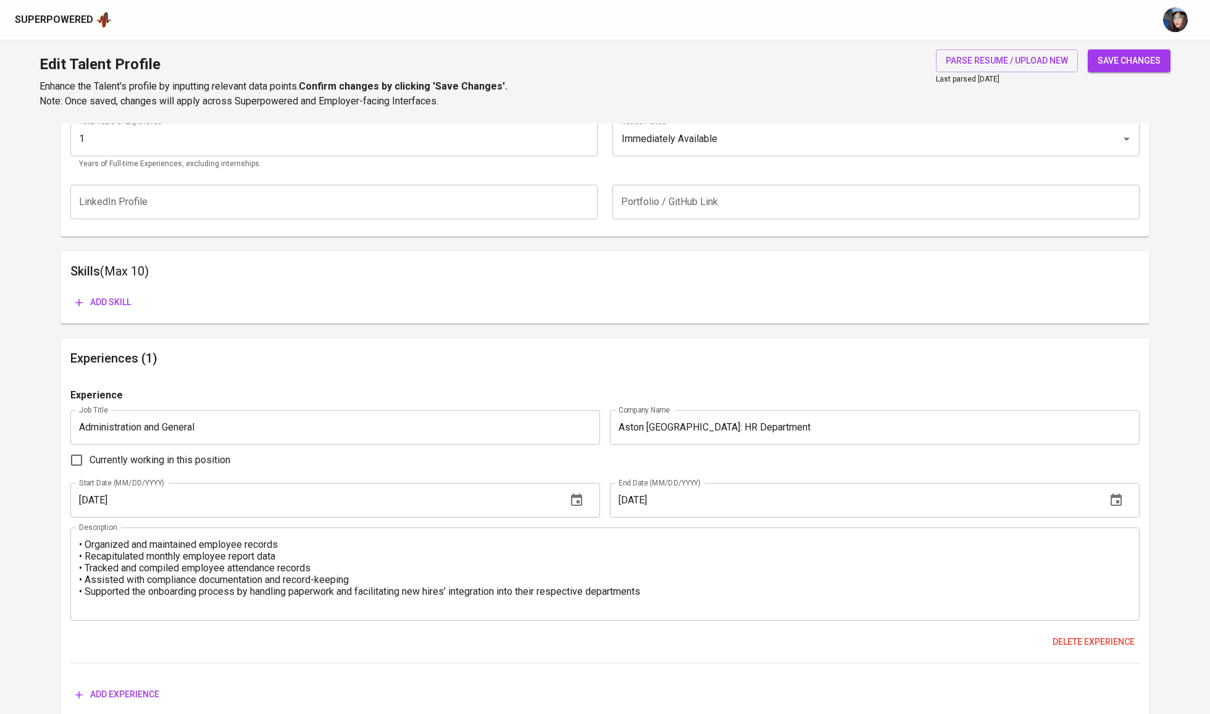
click at [1126, 56] on span "save changes" at bounding box center [1128, 60] width 63 height 15
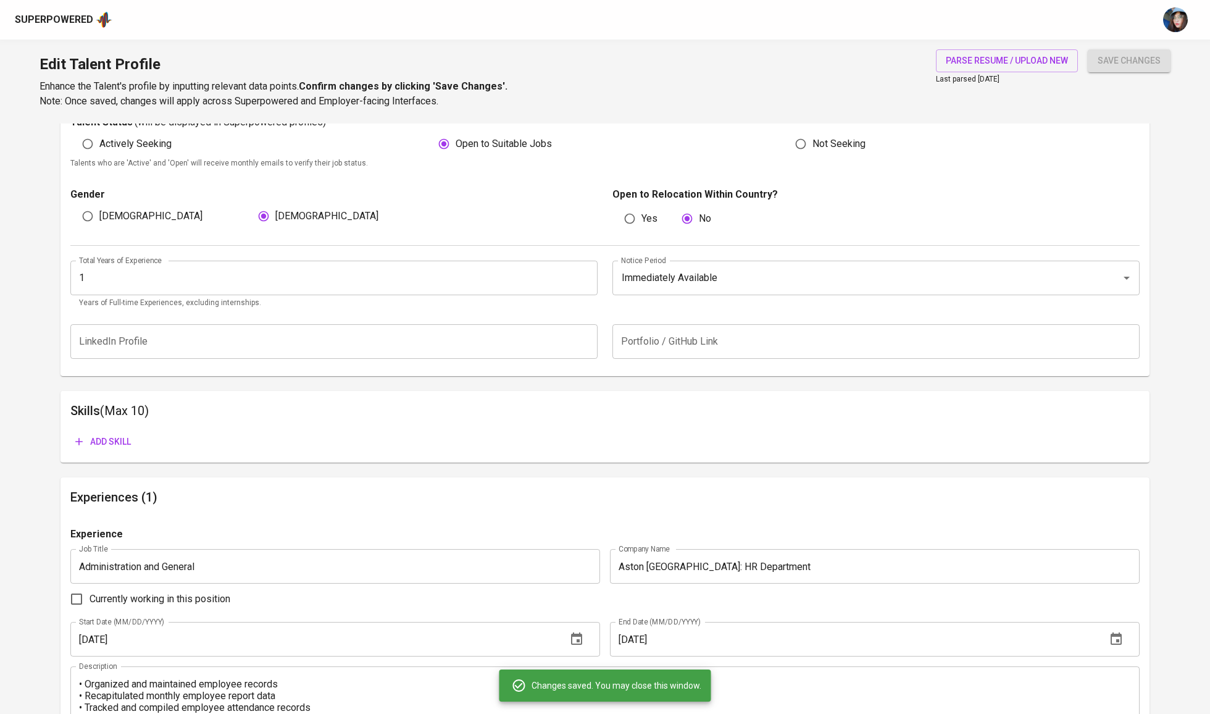
scroll to position [326, 0]
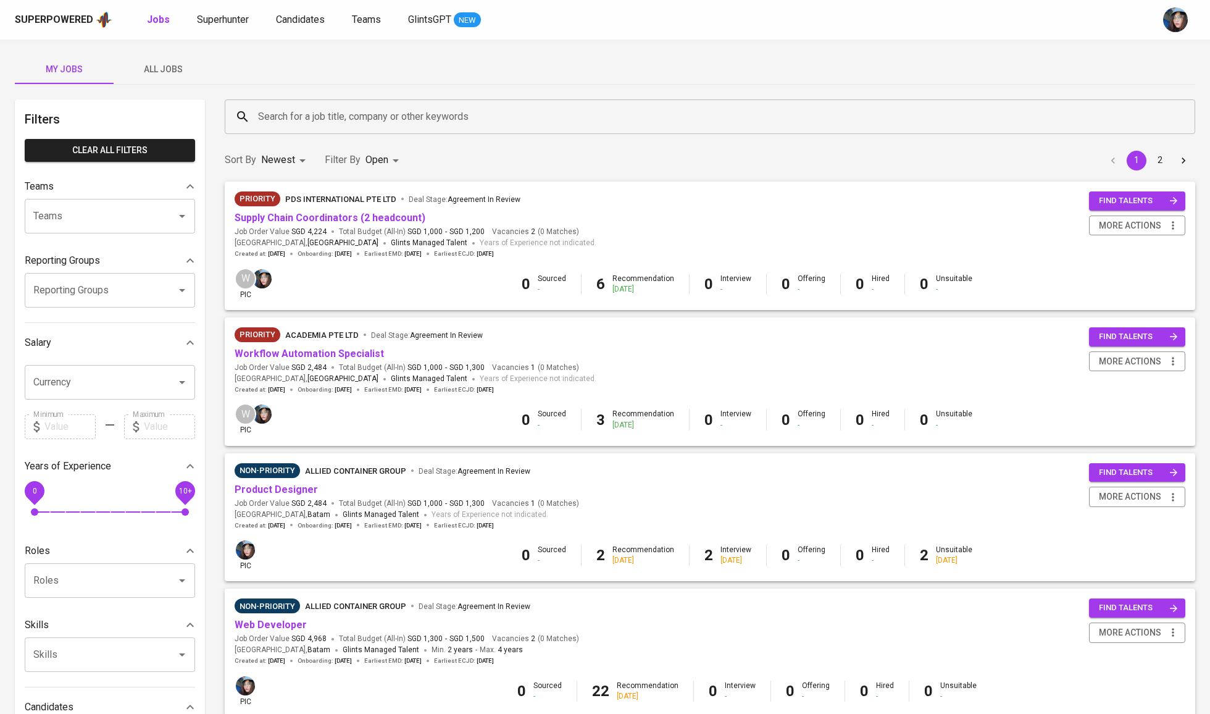
click at [322, 112] on input "Search for a job title, company or other keywords" at bounding box center [713, 116] width 916 height 23
click at [332, 114] on input "Search for a job title, company or other keywords" at bounding box center [713, 116] width 916 height 23
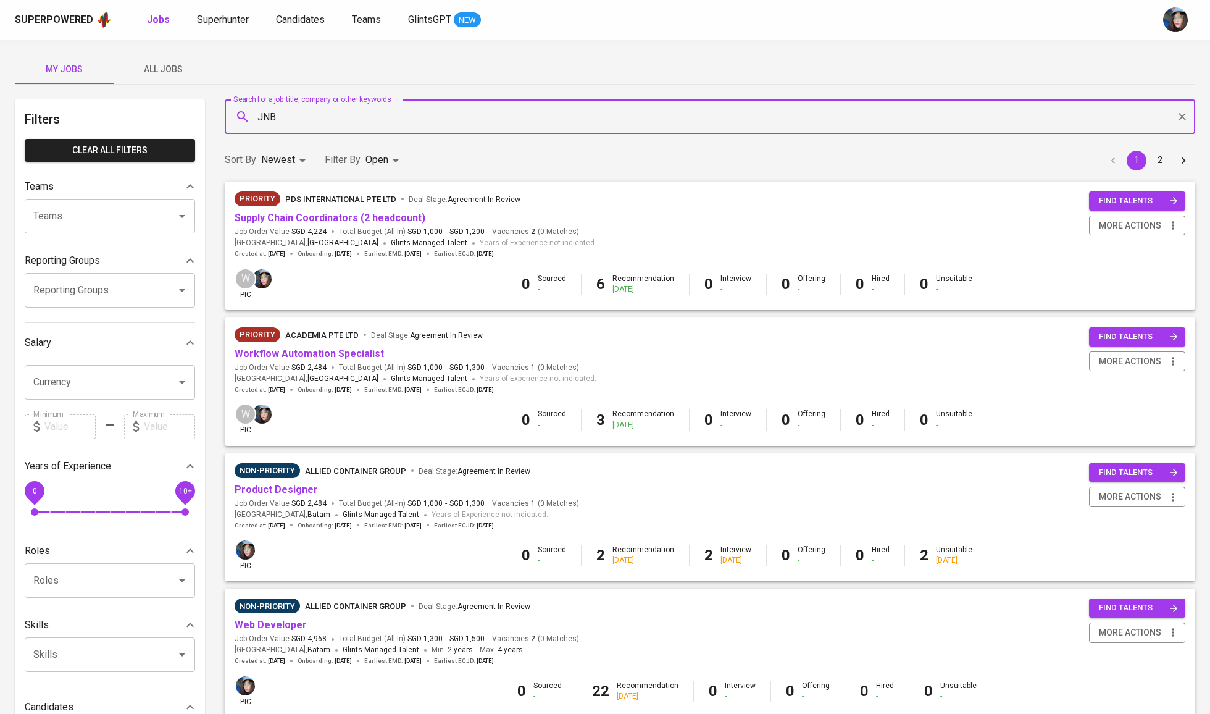
type input "JNB"
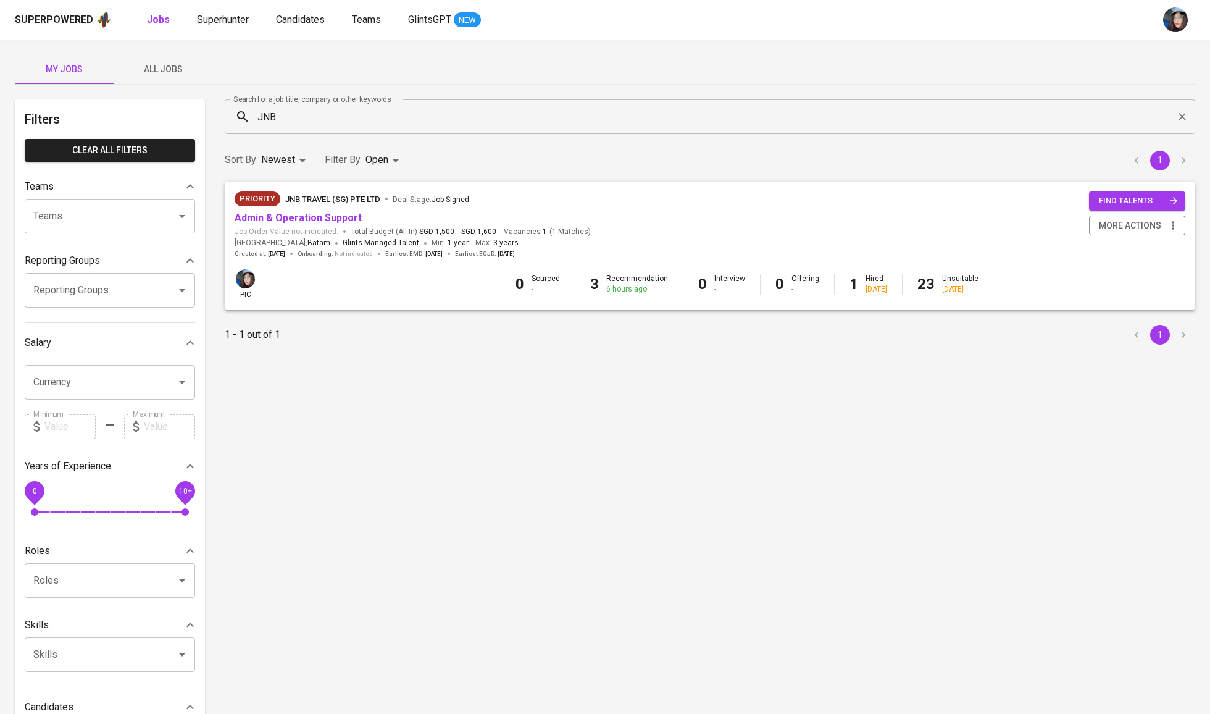
click at [336, 220] on link "Admin & Operation Support" at bounding box center [298, 218] width 127 height 12
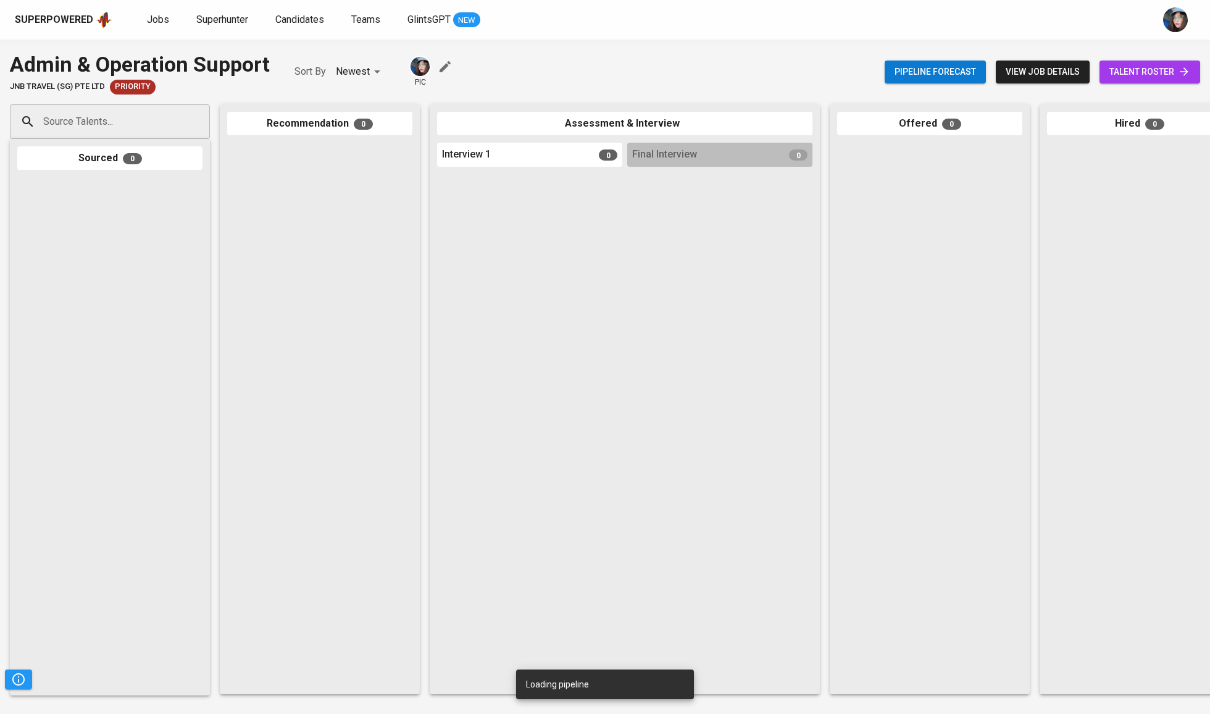
click at [1126, 70] on span "talent roster" at bounding box center [1149, 71] width 81 height 15
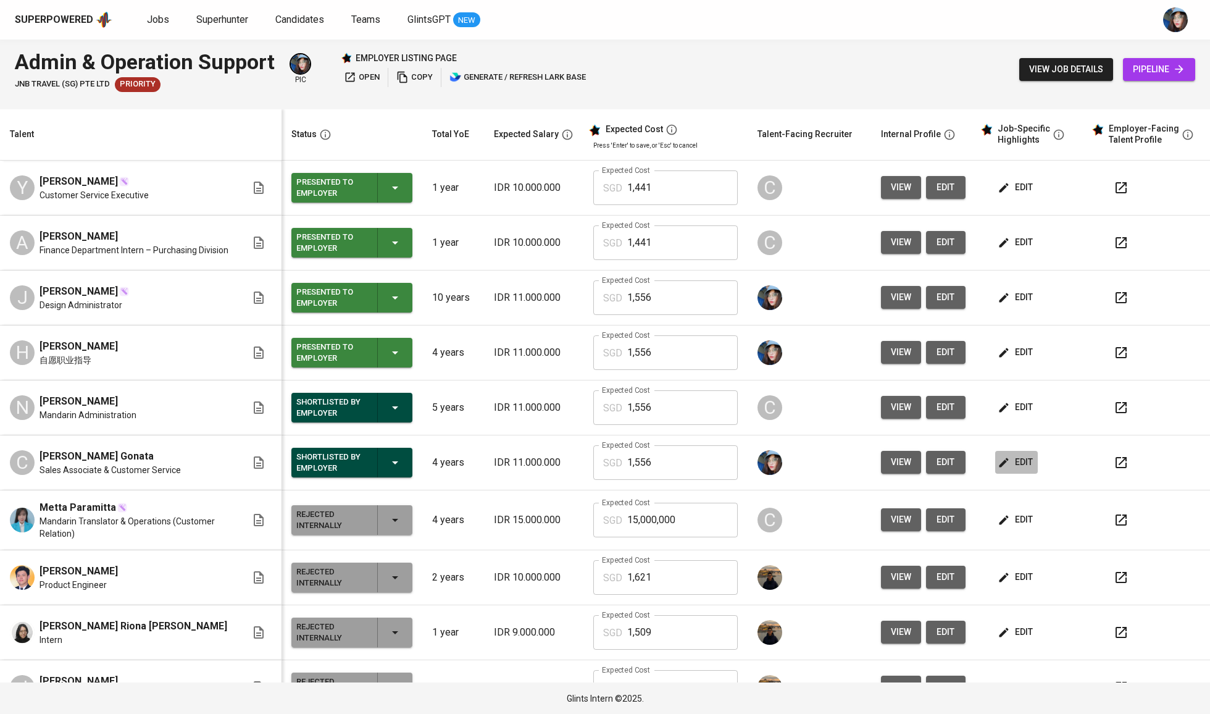
click at [997, 467] on icon "button" at bounding box center [1003, 462] width 12 height 12
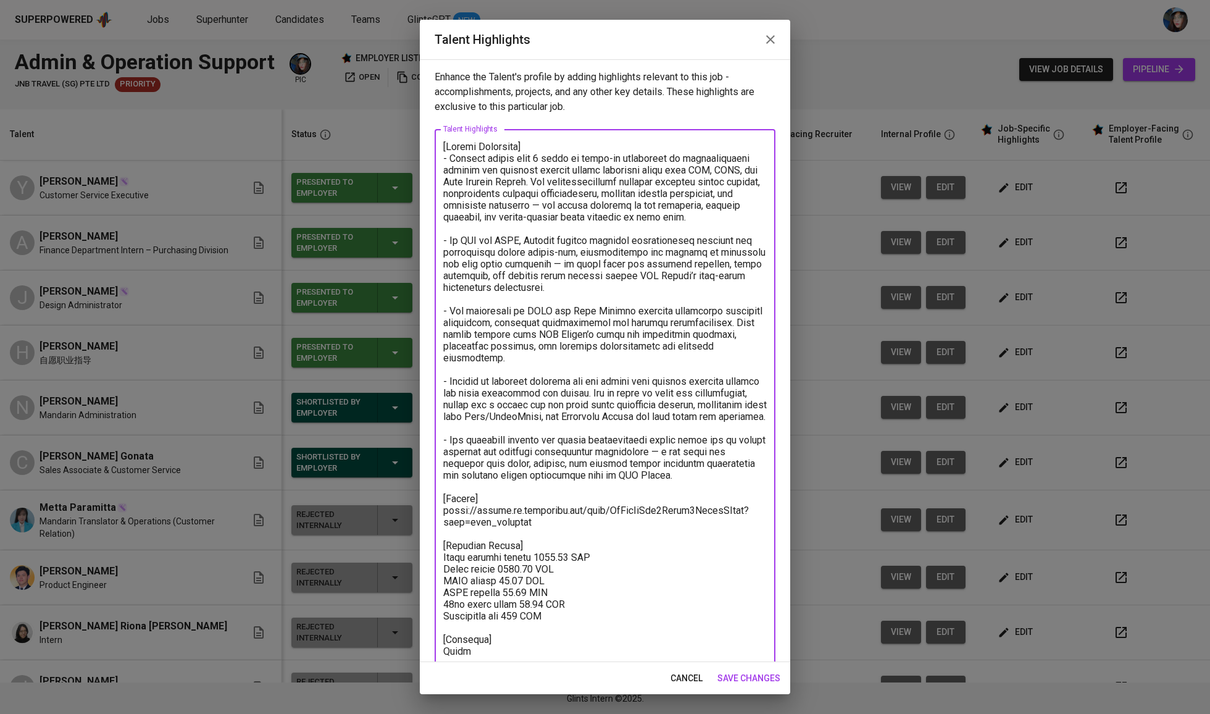
click at [486, 517] on textarea at bounding box center [604, 417] width 323 height 553
click at [757, 35] on button "button" at bounding box center [771, 40] width 30 height 30
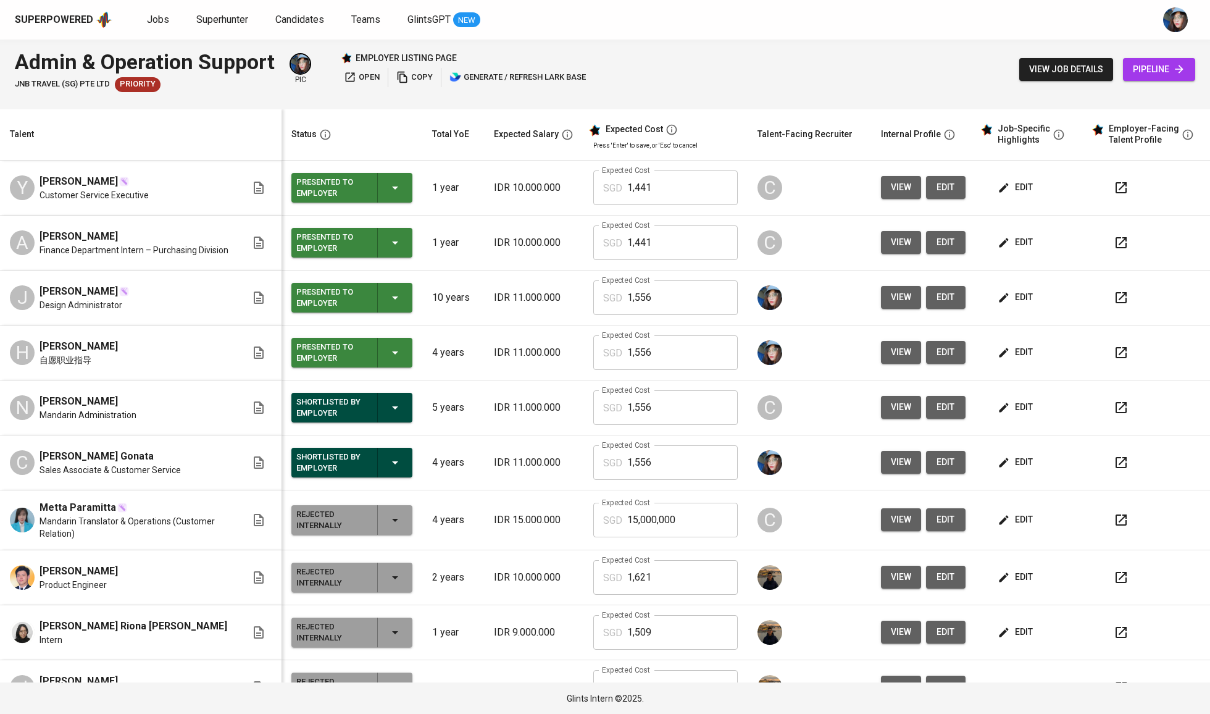
click at [766, 38] on div "Superpowered Jobs Superhunter Candidates Teams GlintsGPT NEW" at bounding box center [605, 20] width 1210 height 40
